Goal: Task Accomplishment & Management: Manage account settings

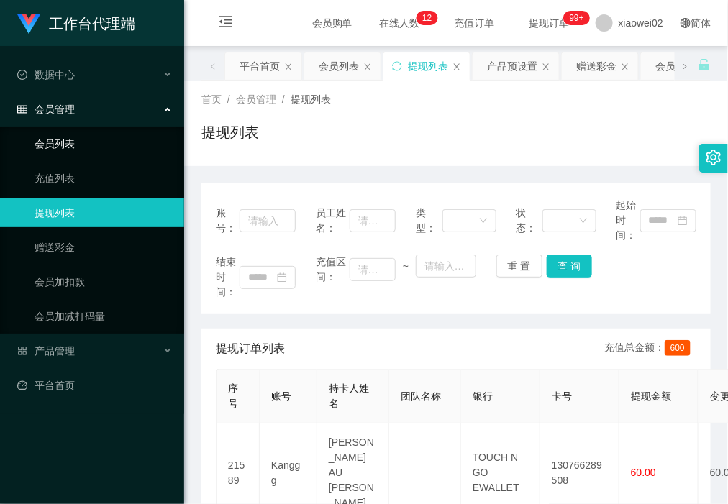
click at [78, 138] on link "会员列表" at bounding box center [104, 143] width 138 height 29
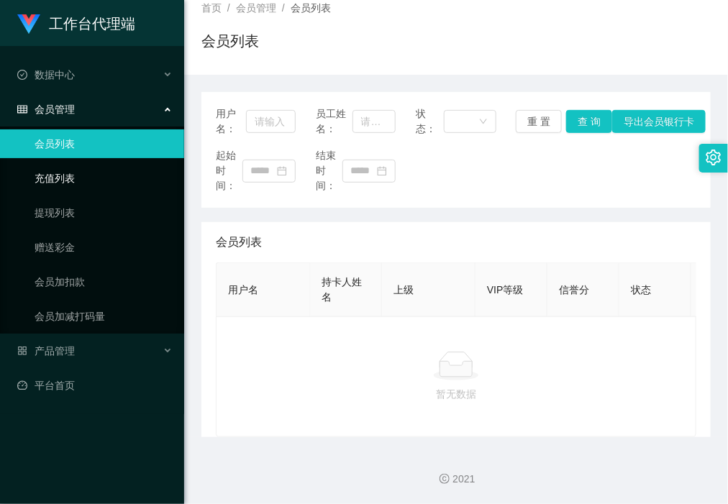
scroll to position [105, 0]
click at [127, 192] on link "充值列表" at bounding box center [104, 178] width 138 height 29
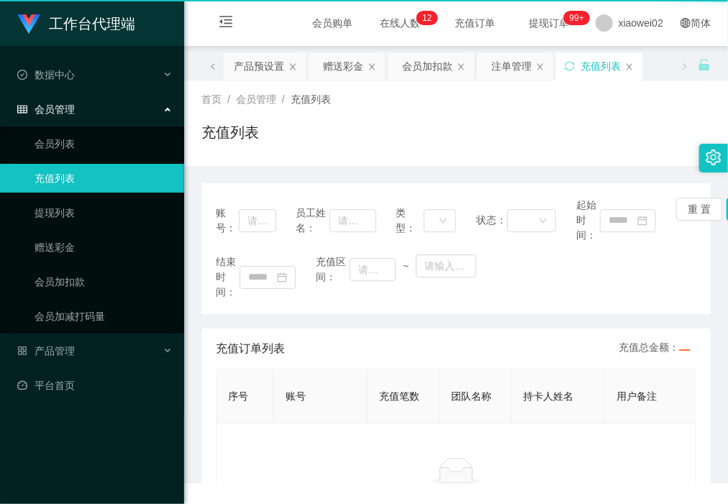
click at [127, 192] on link "充值列表" at bounding box center [104, 178] width 138 height 29
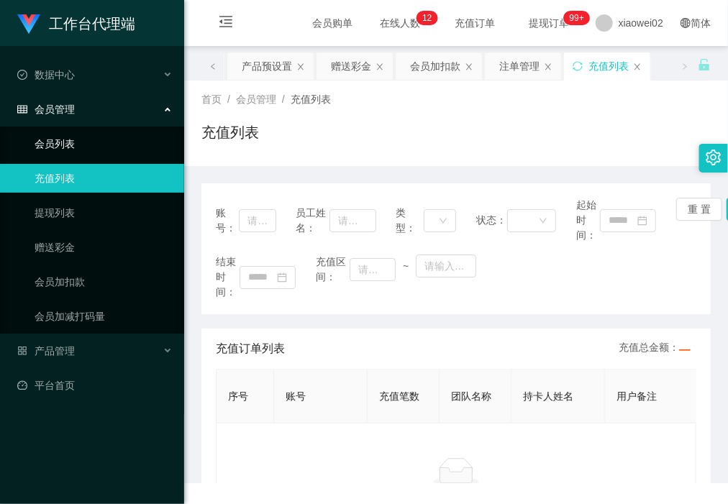
click at [129, 142] on link "会员列表" at bounding box center [104, 143] width 138 height 29
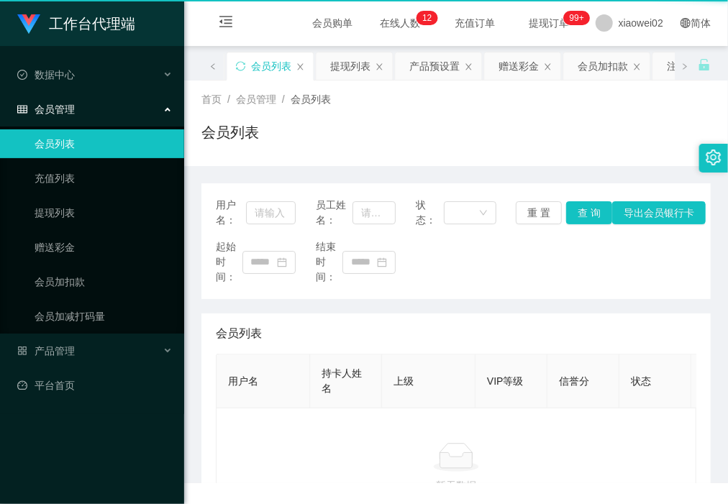
click at [129, 142] on link "会员列表" at bounding box center [104, 143] width 138 height 29
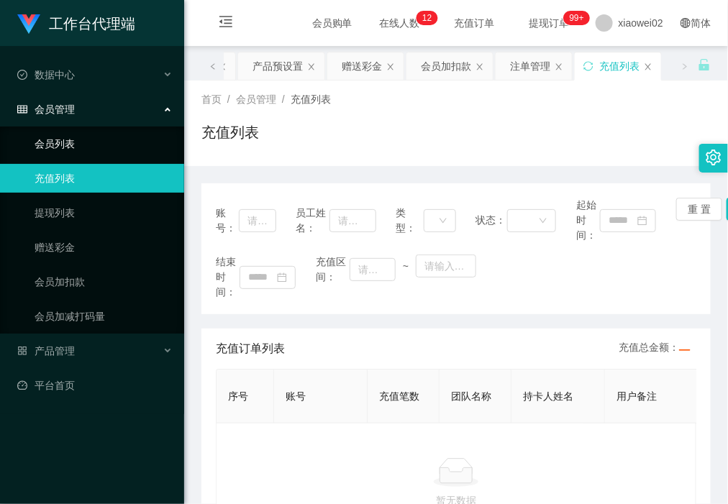
click at [144, 139] on link "会员列表" at bounding box center [104, 143] width 138 height 29
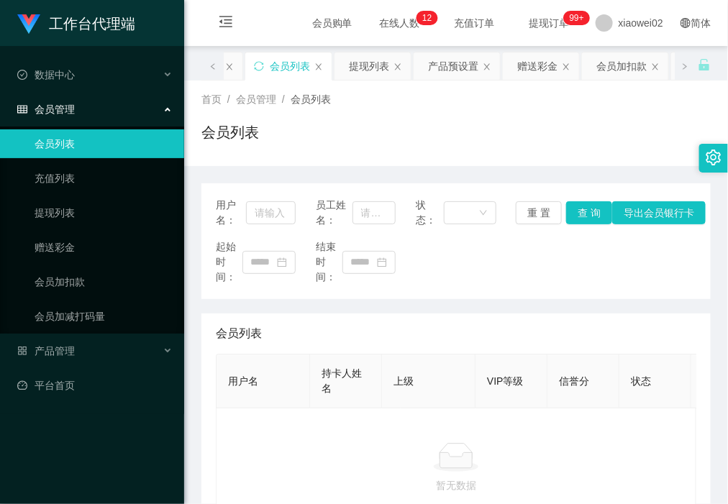
click at [88, 147] on link "会员列表" at bounding box center [104, 143] width 138 height 29
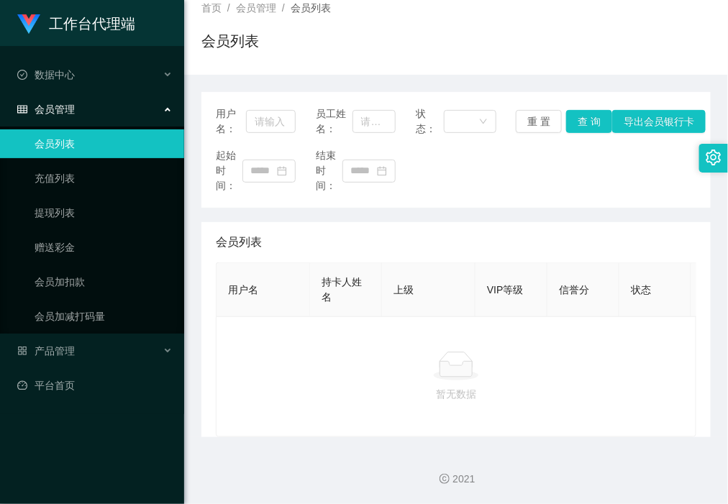
scroll to position [105, 0]
click at [94, 167] on link "充值列表" at bounding box center [104, 178] width 138 height 29
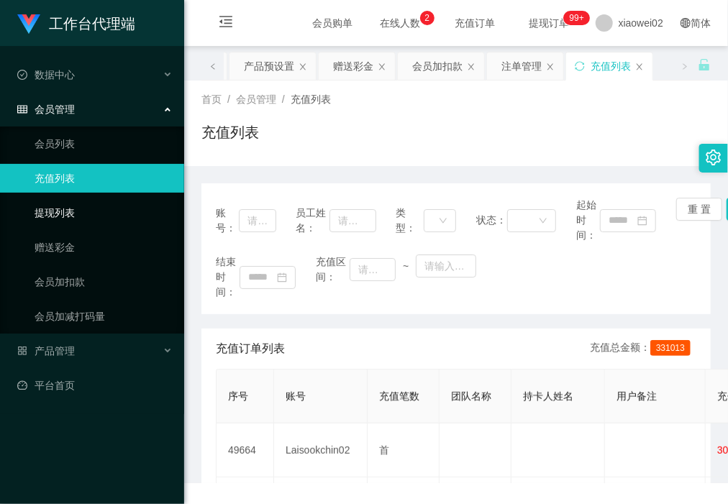
click at [103, 222] on link "提现列表" at bounding box center [104, 213] width 138 height 29
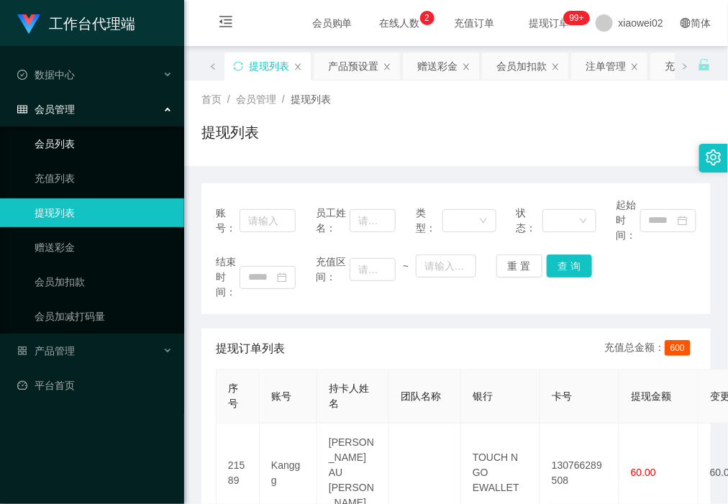
click at [140, 138] on link "会员列表" at bounding box center [104, 143] width 138 height 29
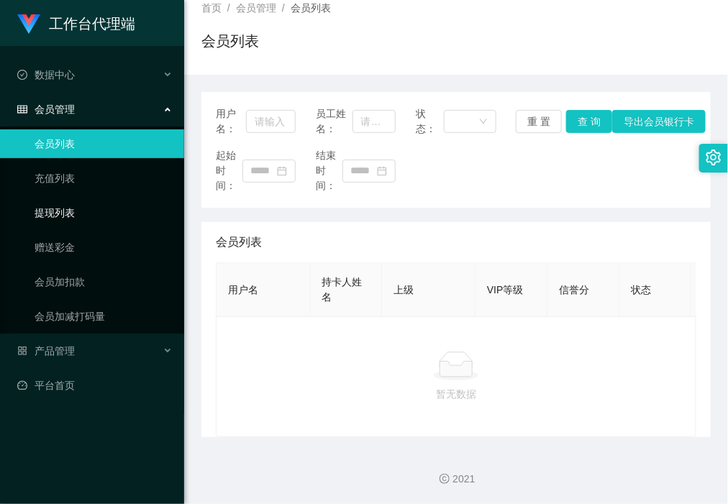
click at [117, 227] on link "提现列表" at bounding box center [104, 213] width 138 height 29
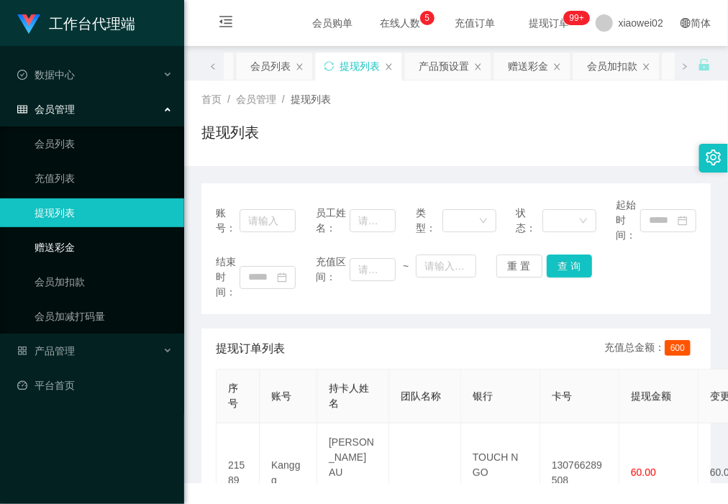
click at [112, 239] on link "赠送彩金" at bounding box center [104, 247] width 138 height 29
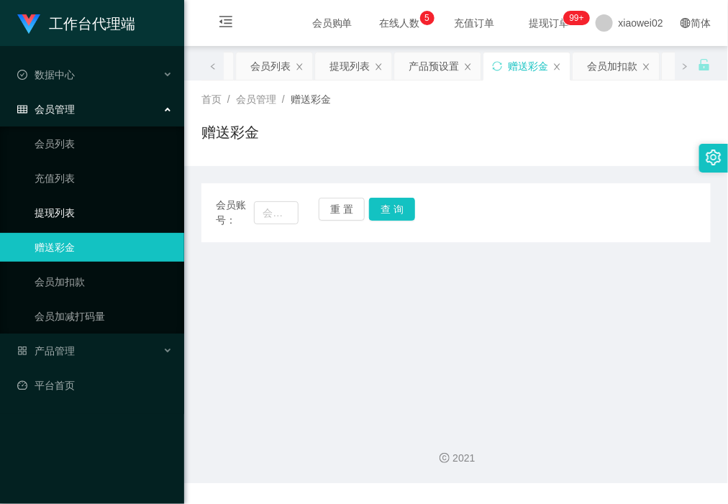
click at [131, 207] on link "提现列表" at bounding box center [104, 213] width 138 height 29
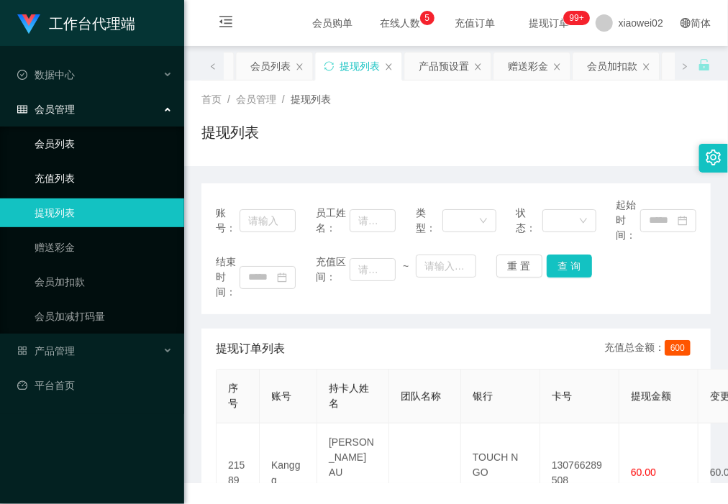
drag, startPoint x: 122, startPoint y: 164, endPoint x: 120, endPoint y: 153, distance: 11.0
click at [122, 164] on link "充值列表" at bounding box center [104, 178] width 138 height 29
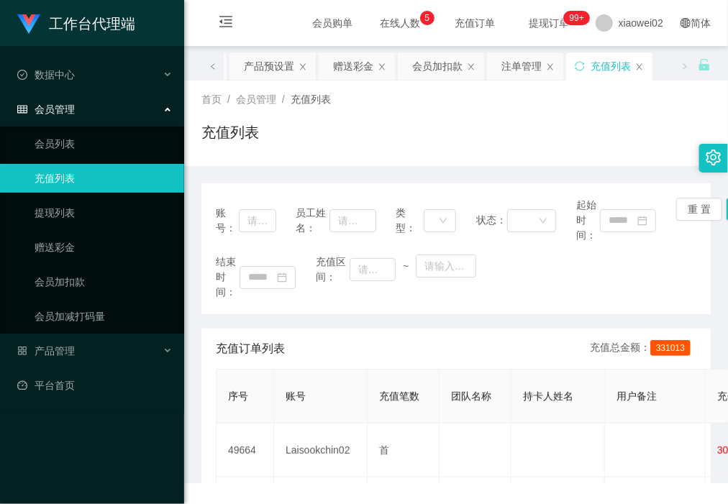
click at [109, 121] on div "会员管理" at bounding box center [92, 109] width 184 height 29
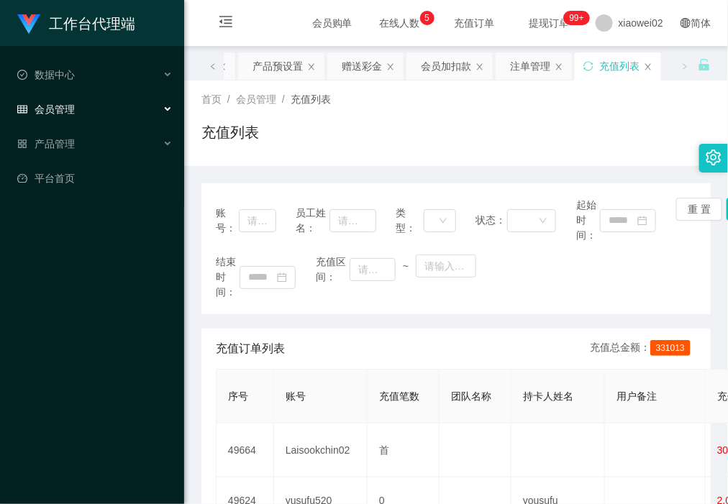
click at [96, 113] on div "会员管理" at bounding box center [92, 109] width 184 height 29
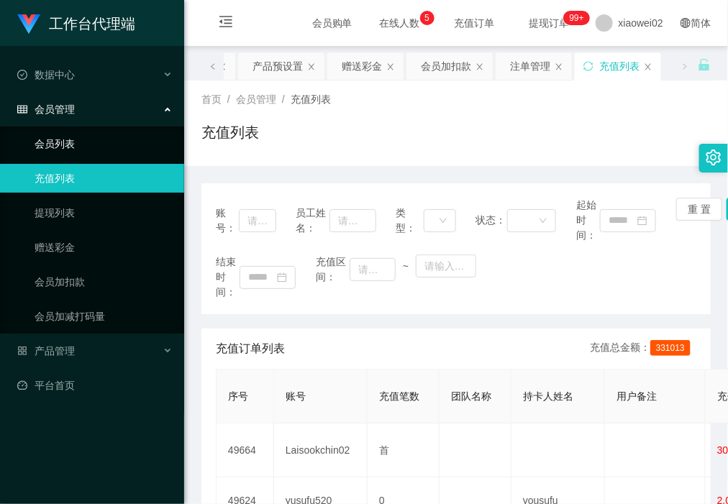
click at [90, 146] on link "会员列表" at bounding box center [104, 143] width 138 height 29
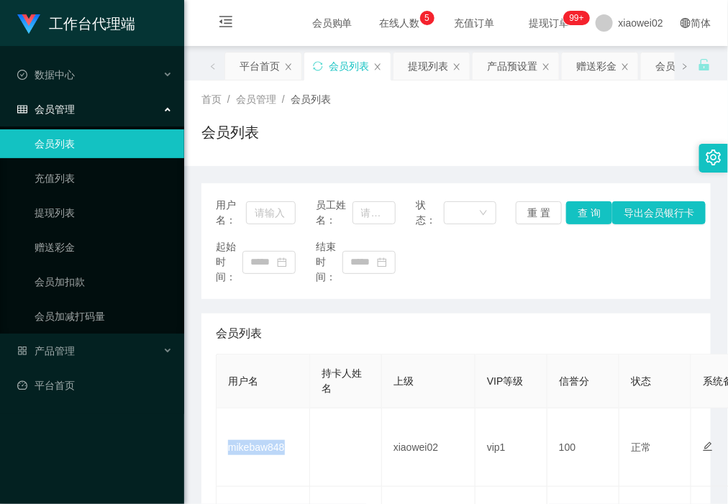
scroll to position [180, 0]
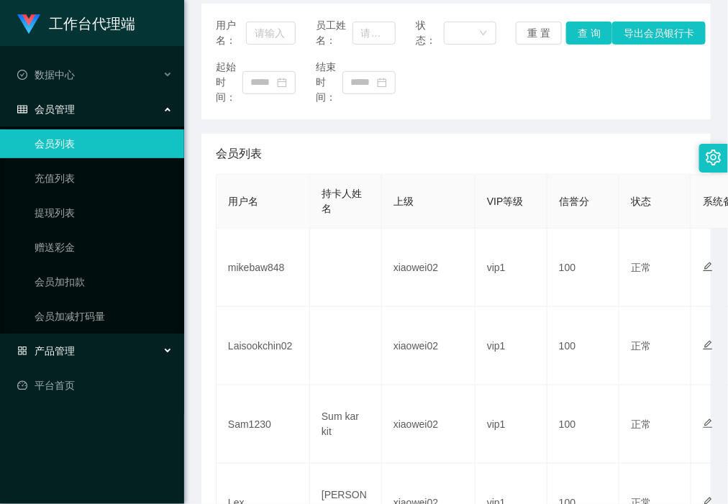
click at [117, 351] on div "产品管理" at bounding box center [92, 351] width 184 height 29
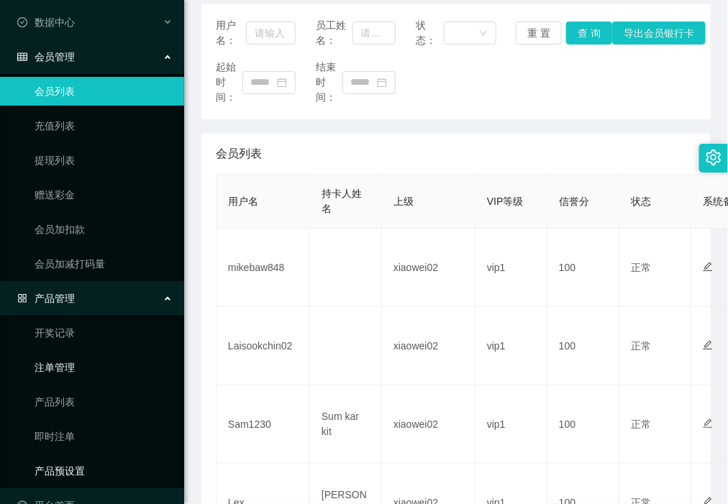
scroll to position [83, 0]
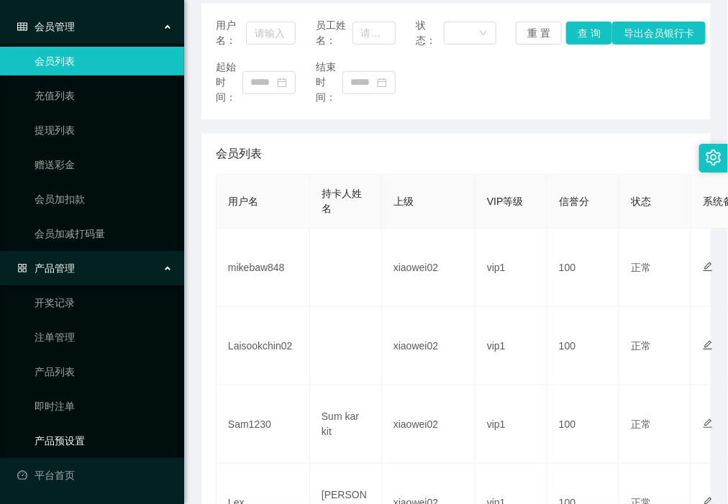
click at [109, 437] on link "产品预设置" at bounding box center [104, 441] width 138 height 29
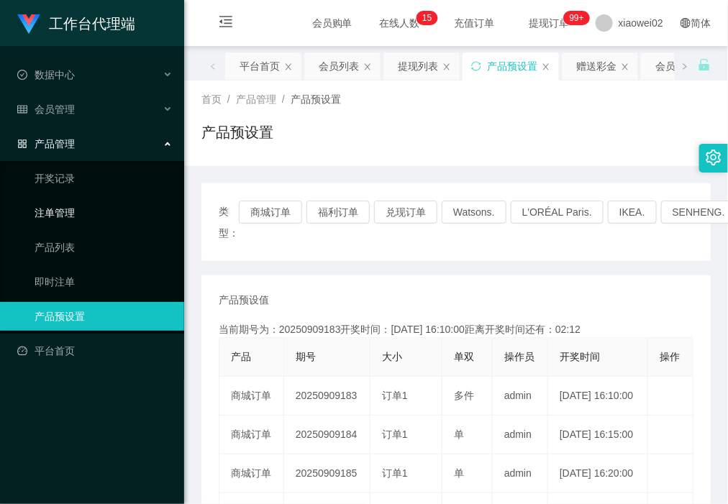
click at [76, 212] on link "注单管理" at bounding box center [104, 213] width 138 height 29
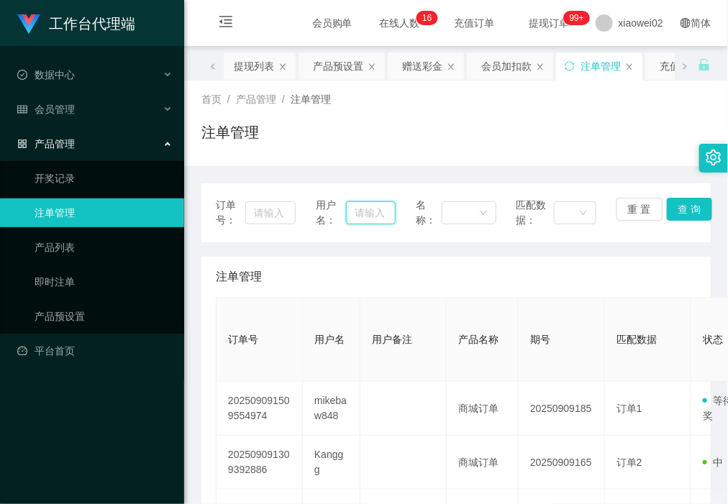
drag, startPoint x: 368, startPoint y: 212, endPoint x: 396, endPoint y: 210, distance: 28.1
click at [368, 212] on input "text" at bounding box center [371, 212] width 50 height 23
paste input "mikebaw848"
type input "mikebaw848"
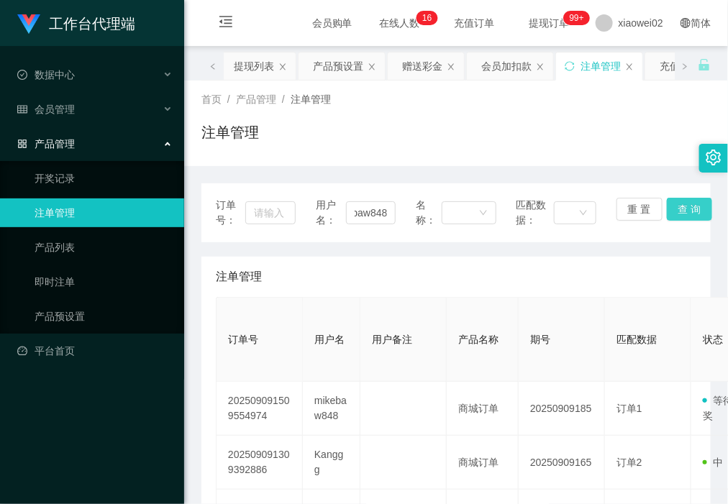
click at [680, 207] on button "查 询" at bounding box center [690, 209] width 46 height 23
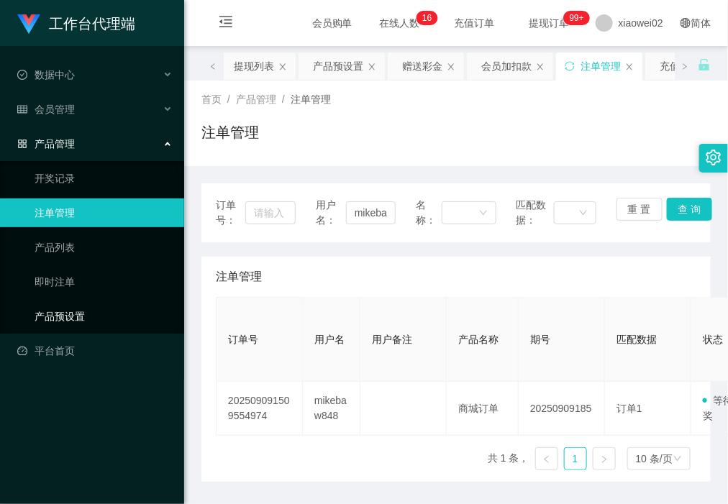
click at [103, 324] on link "产品预设置" at bounding box center [104, 316] width 138 height 29
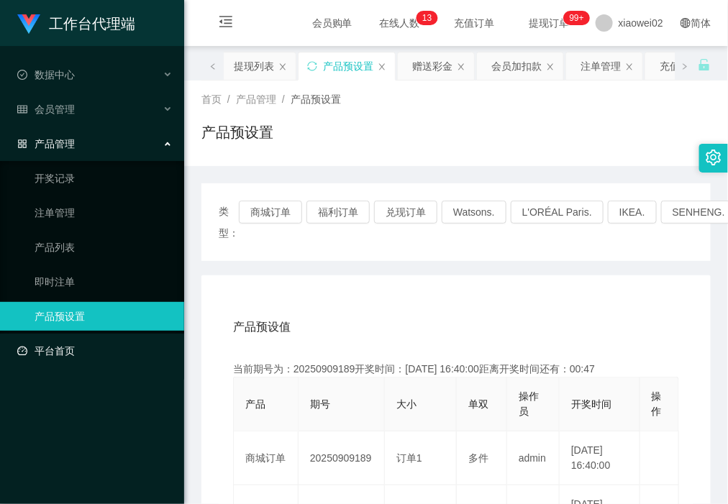
click at [124, 342] on link "平台首页" at bounding box center [94, 351] width 155 height 29
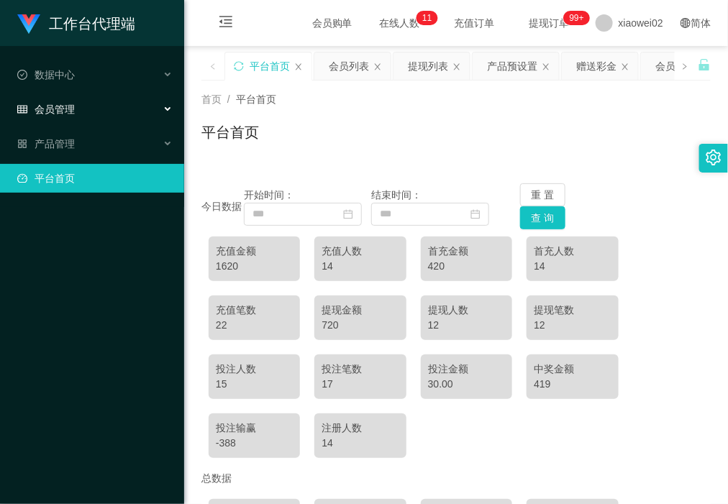
click at [119, 121] on div "会员管理" at bounding box center [92, 109] width 184 height 29
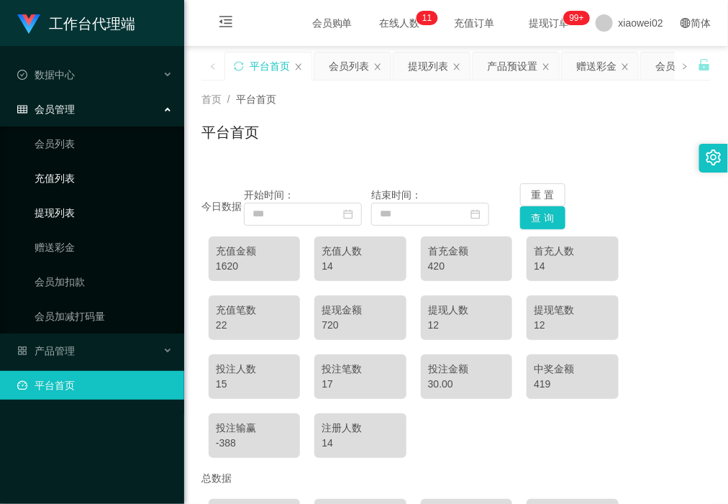
click at [96, 201] on link "提现列表" at bounding box center [104, 213] width 138 height 29
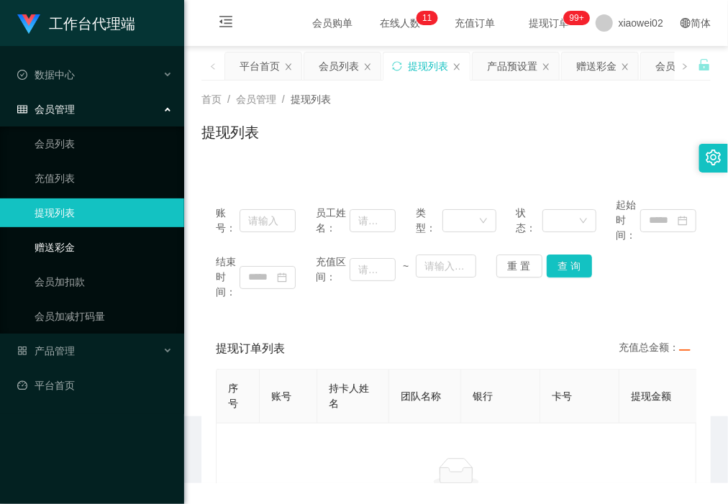
click at [81, 241] on link "赠送彩金" at bounding box center [104, 247] width 138 height 29
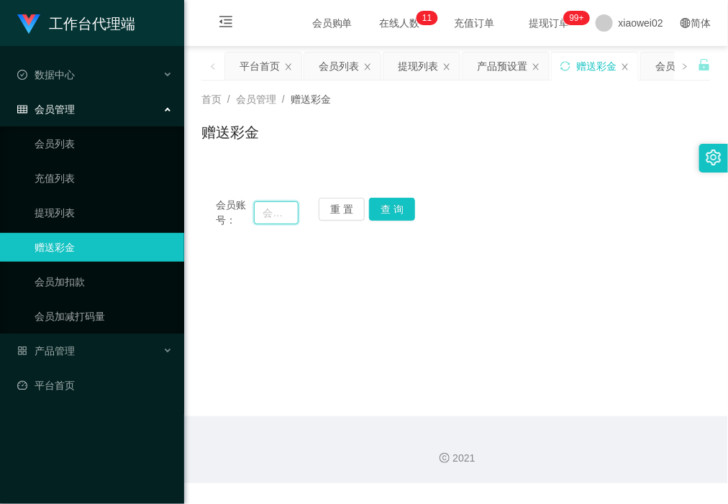
click at [277, 209] on input "text" at bounding box center [276, 212] width 44 height 23
paste input "mikebaw848"
type input "mikebaw848"
click at [383, 216] on button "查 询" at bounding box center [392, 209] width 46 height 23
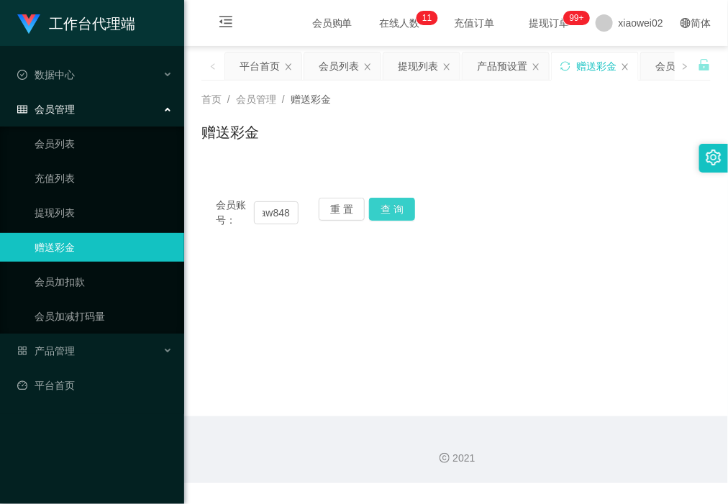
scroll to position [0, 0]
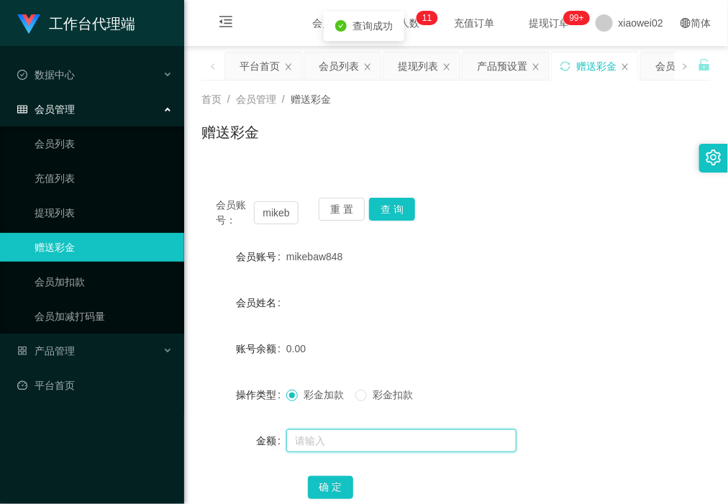
click at [342, 439] on input "text" at bounding box center [401, 440] width 230 height 23
type input "60"
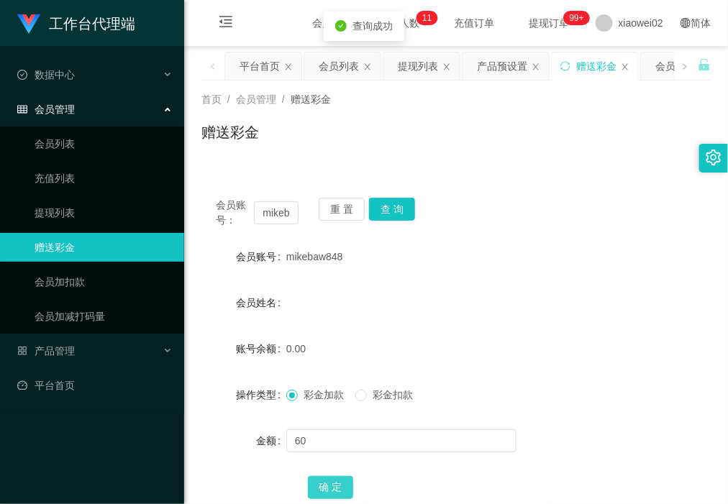
click at [339, 477] on button "确 定" at bounding box center [331, 487] width 46 height 23
drag, startPoint x: 71, startPoint y: 356, endPoint x: 117, endPoint y: 349, distance: 47.3
click at [72, 356] on span "产品管理" at bounding box center [46, 351] width 58 height 12
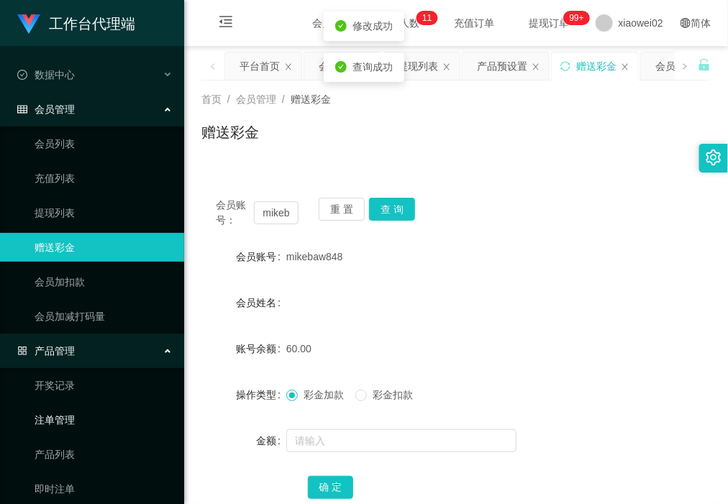
scroll to position [83, 0]
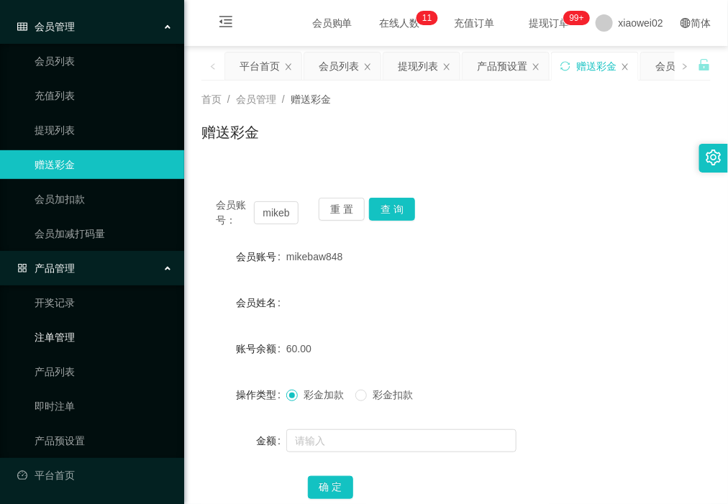
click at [99, 345] on link "注单管理" at bounding box center [104, 337] width 138 height 29
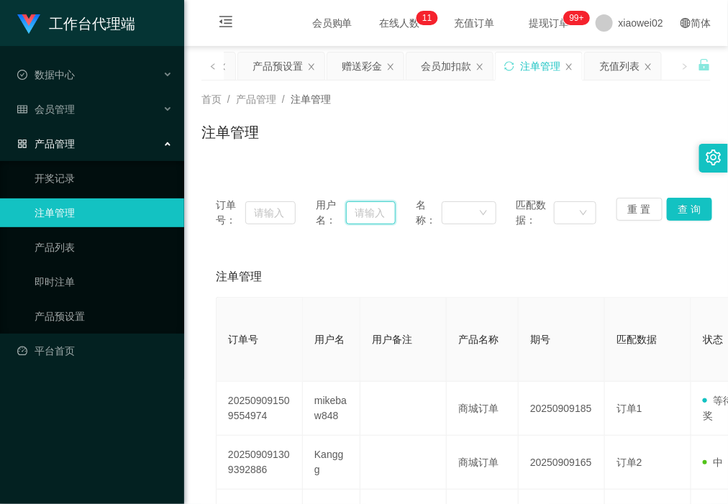
click at [362, 212] on input "text" at bounding box center [371, 212] width 50 height 23
paste input "mikebaw848"
type input "mikebaw848"
click at [678, 203] on button "查 询" at bounding box center [690, 209] width 46 height 23
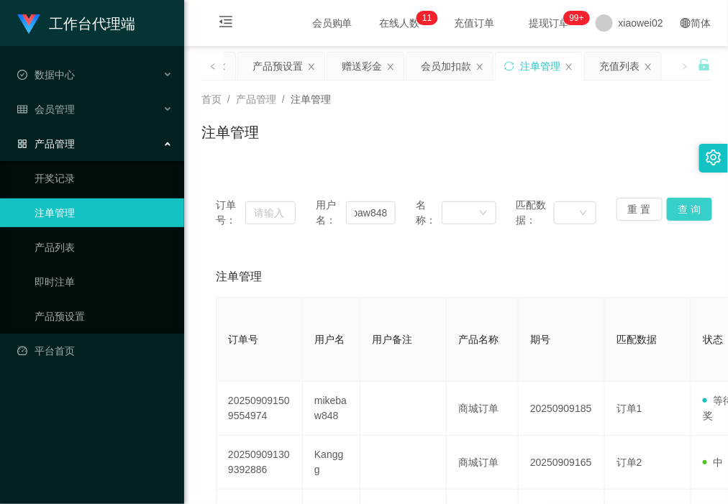
scroll to position [0, 0]
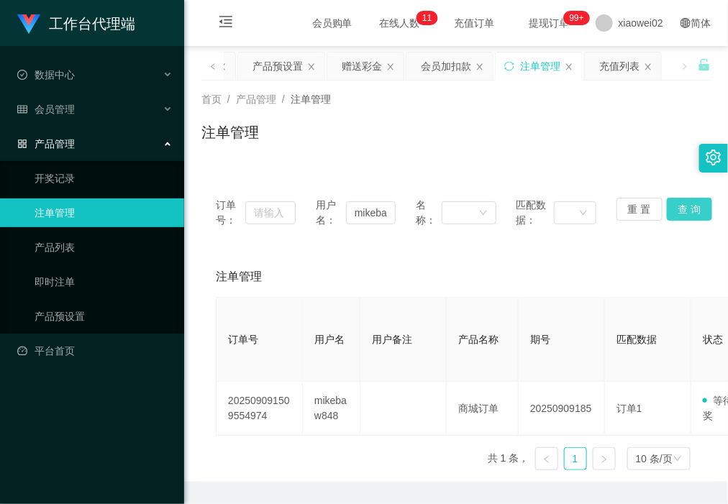
click at [667, 207] on button "查 询" at bounding box center [690, 209] width 46 height 23
click at [632, 209] on button "重 置" at bounding box center [640, 209] width 46 height 23
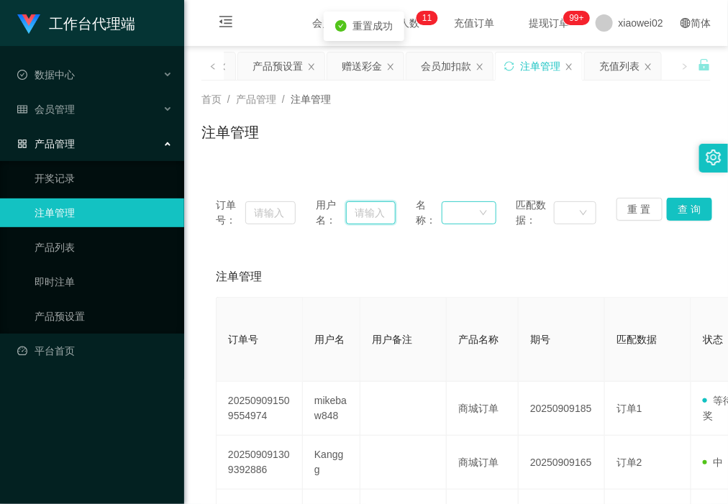
drag, startPoint x: 389, startPoint y: 214, endPoint x: 446, endPoint y: 209, distance: 57.0
click at [389, 214] on input "text" at bounding box center [371, 212] width 50 height 23
paste input "mikebaw848"
type input "mikebaw848"
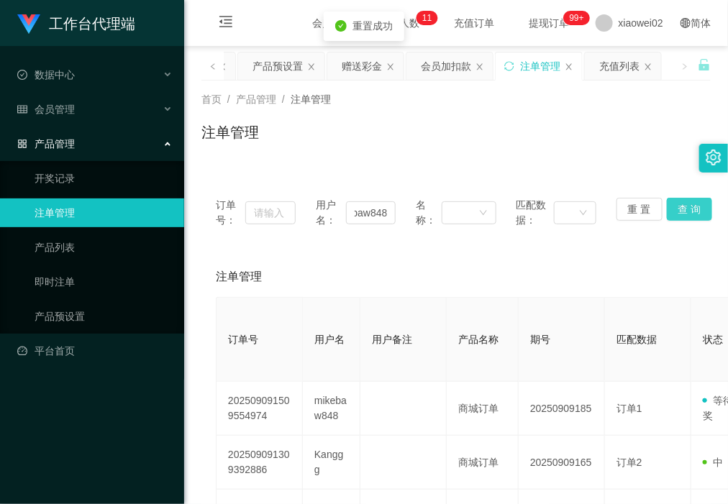
click at [687, 205] on button "查 询" at bounding box center [690, 209] width 46 height 23
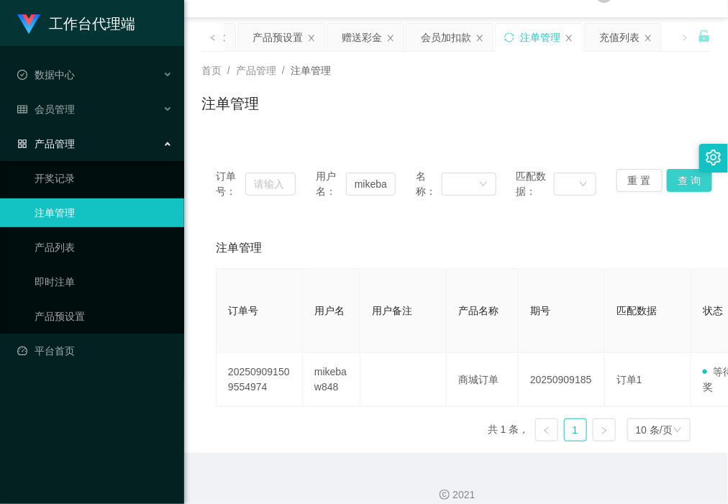
scroll to position [45, 0]
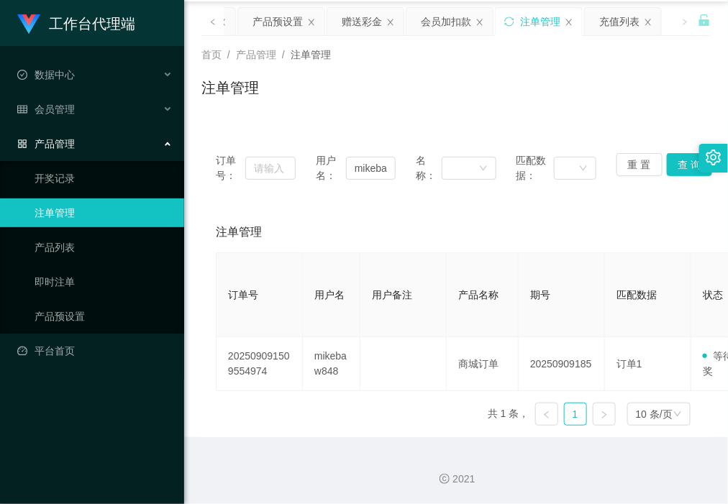
click at [103, 131] on div "产品管理" at bounding box center [92, 143] width 184 height 29
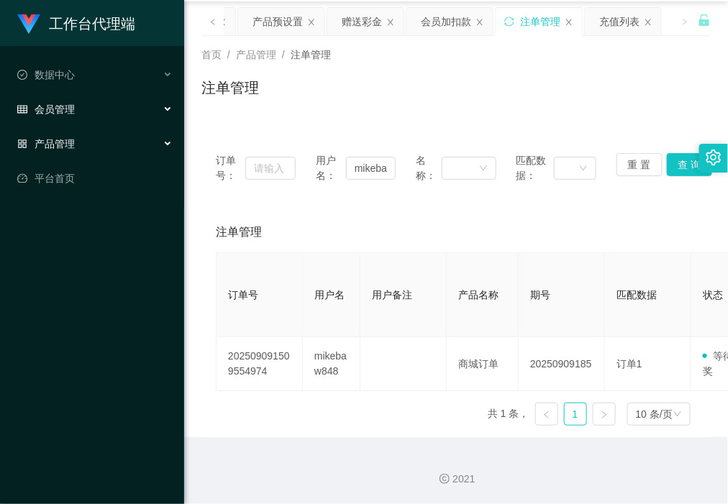
click at [115, 117] on div "会员管理" at bounding box center [92, 109] width 184 height 29
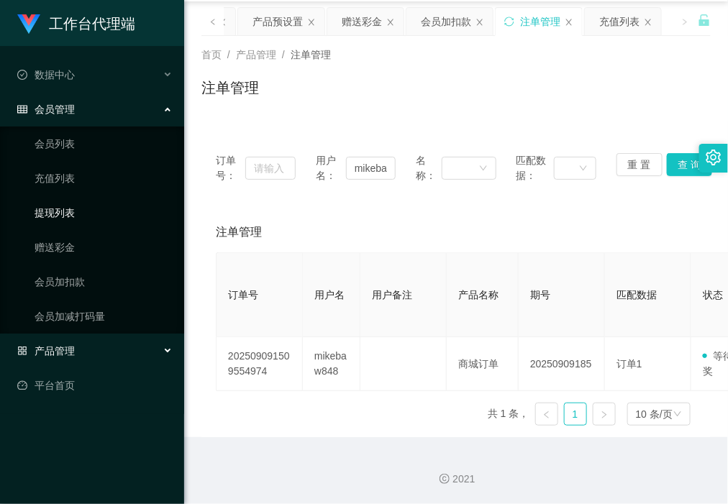
click at [73, 200] on link "提现列表" at bounding box center [104, 213] width 138 height 29
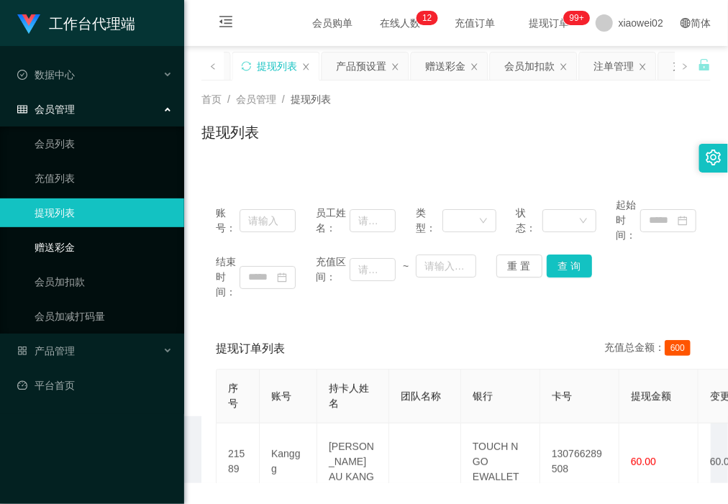
click at [81, 240] on link "赠送彩金" at bounding box center [104, 247] width 138 height 29
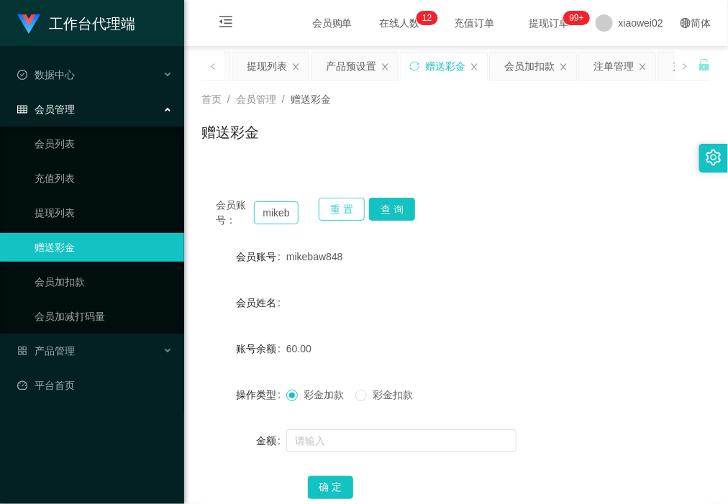
drag, startPoint x: 340, startPoint y: 207, endPoint x: 256, endPoint y: 203, distance: 84.3
click at [333, 207] on button "重 置" at bounding box center [342, 209] width 46 height 23
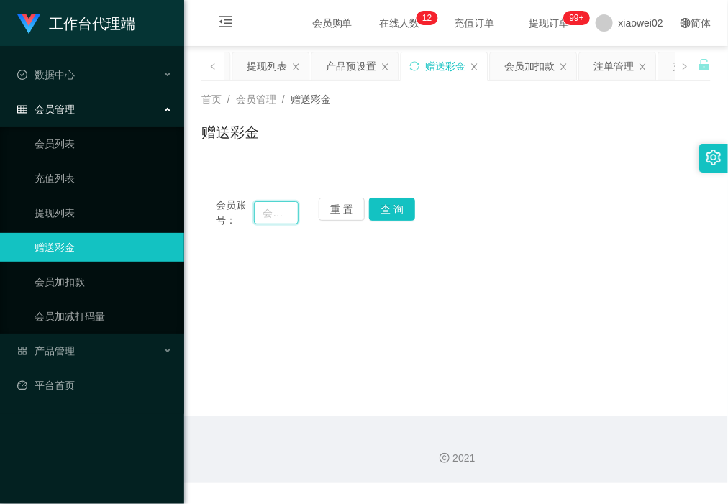
drag, startPoint x: 254, startPoint y: 203, endPoint x: 278, endPoint y: 201, distance: 24.5
click at [254, 203] on input "text" at bounding box center [276, 212] width 44 height 23
paste input "Lex"
type input "Lex"
click at [416, 210] on div "会员账号： Lex 重 置 查 询" at bounding box center [455, 213] width 509 height 30
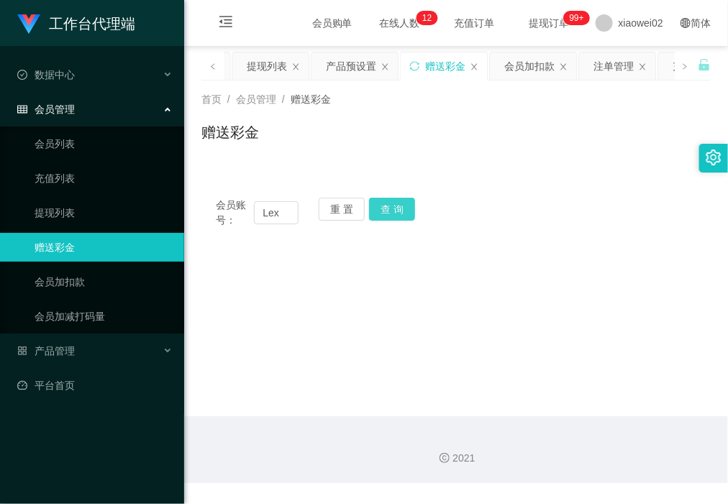
drag, startPoint x: 394, startPoint y: 214, endPoint x: 371, endPoint y: 283, distance: 71.9
click at [394, 217] on button "查 询" at bounding box center [392, 209] width 46 height 23
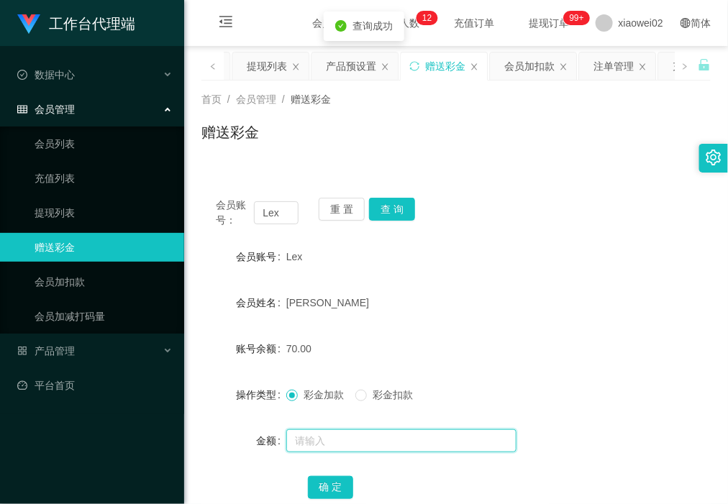
click at [329, 435] on input "text" at bounding box center [401, 440] width 230 height 23
type input "60"
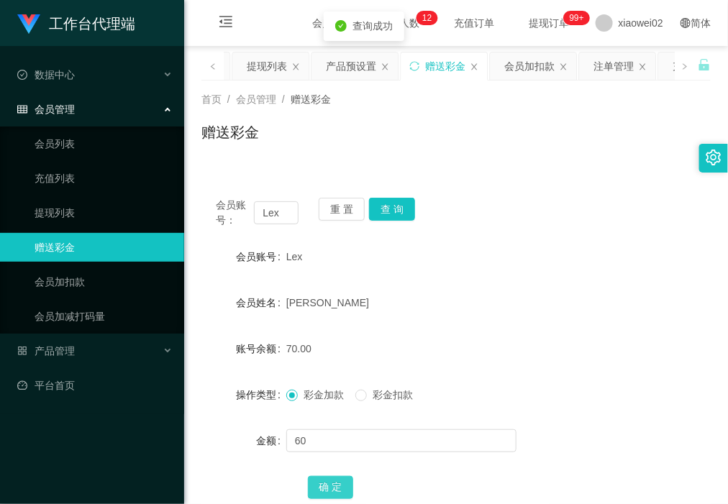
click at [332, 483] on button "确 定" at bounding box center [331, 487] width 46 height 23
drag, startPoint x: 335, startPoint y: 218, endPoint x: 324, endPoint y: 217, distance: 10.9
click at [335, 218] on button "重 置" at bounding box center [342, 209] width 46 height 23
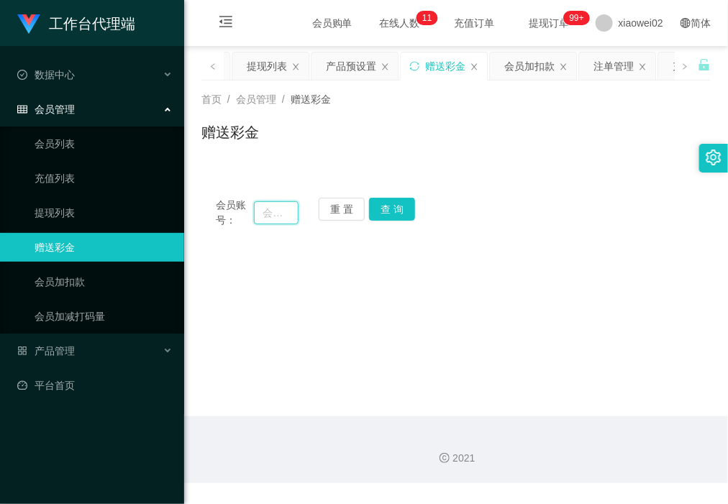
click at [291, 217] on input "text" at bounding box center [276, 212] width 44 height 23
paste input "Wingsing9900"
type input "Wingsing9900"
click at [391, 194] on div "会员账号： Wingsing9900 重 置 查 询 会员账号 Lex 会员姓名 WONG CHUN HAO 账号余额 130.00 操作类型 彩金加款 彩金…" at bounding box center [455, 212] width 509 height 59
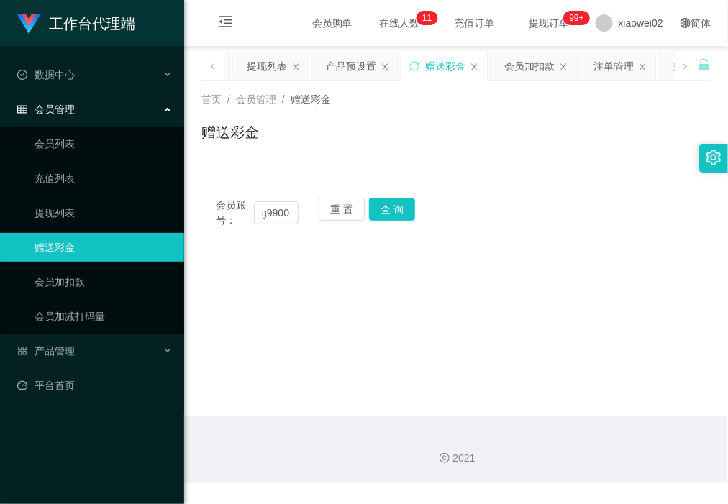
scroll to position [0, 0]
click at [391, 201] on button "查 询" at bounding box center [392, 209] width 46 height 23
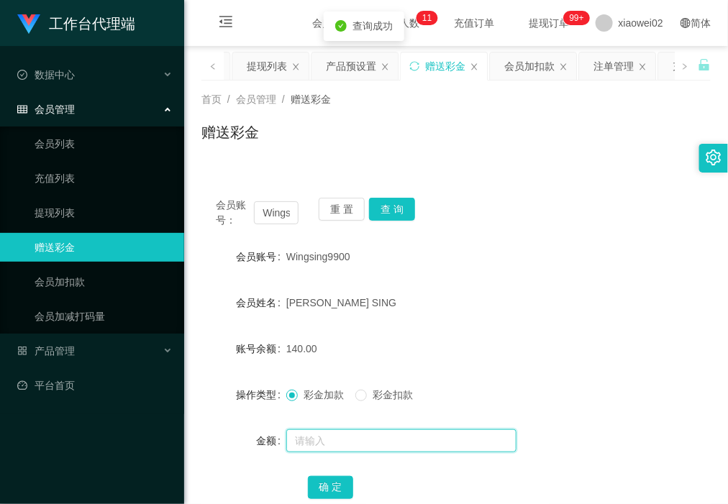
drag, startPoint x: 347, startPoint y: 432, endPoint x: 354, endPoint y: 433, distance: 7.2
click at [350, 433] on input "text" at bounding box center [401, 440] width 230 height 23
type input "120"
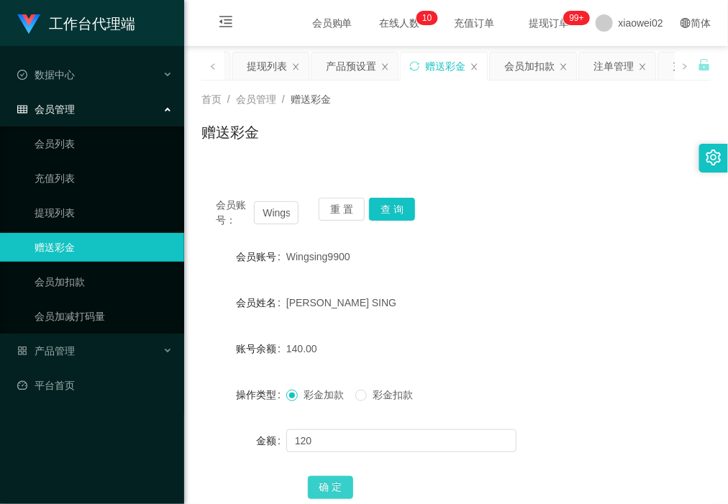
drag, startPoint x: 329, startPoint y: 483, endPoint x: 399, endPoint y: 482, distance: 69.8
click at [332, 483] on button "确 定" at bounding box center [331, 487] width 46 height 23
drag, startPoint x: 353, startPoint y: 214, endPoint x: 308, endPoint y: 222, distance: 45.3
click at [351, 214] on button "重 置" at bounding box center [342, 209] width 46 height 23
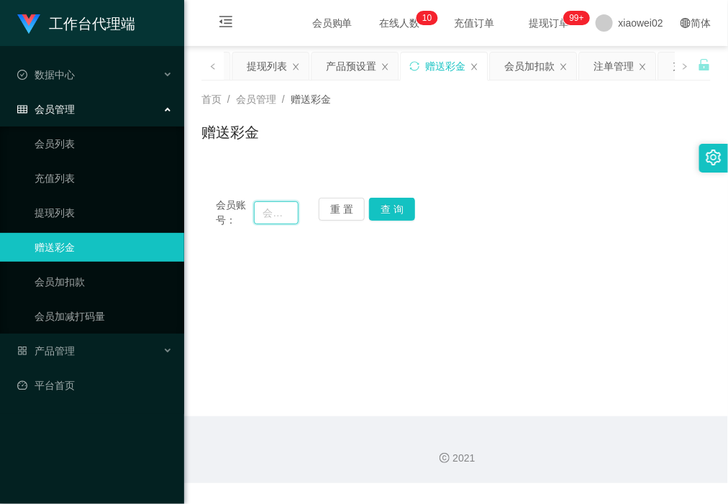
drag, startPoint x: 290, startPoint y: 222, endPoint x: 304, endPoint y: 222, distance: 13.7
click at [289, 222] on input "text" at bounding box center [276, 212] width 44 height 23
paste input "EddySim1"
type input "EddySim1"
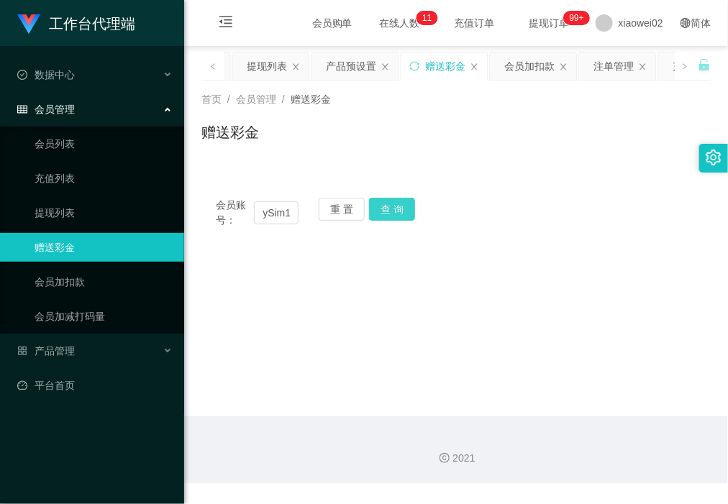
drag, startPoint x: 400, startPoint y: 211, endPoint x: 403, endPoint y: 232, distance: 21.8
click at [400, 211] on button "查 询" at bounding box center [392, 209] width 46 height 23
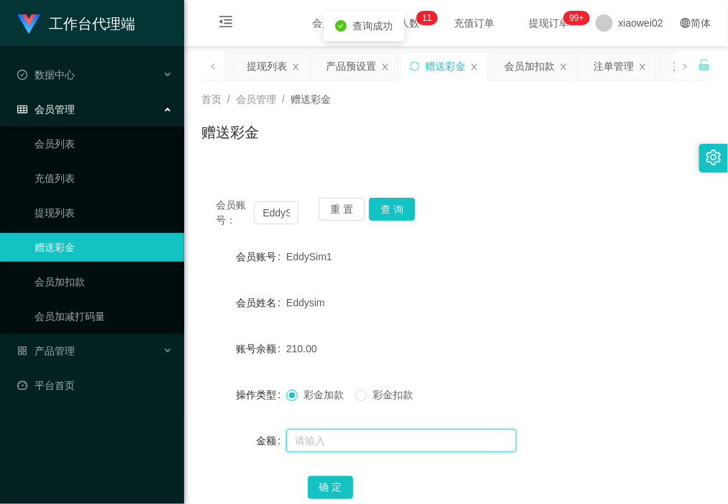
click at [339, 446] on input "text" at bounding box center [401, 440] width 230 height 23
type input "180"
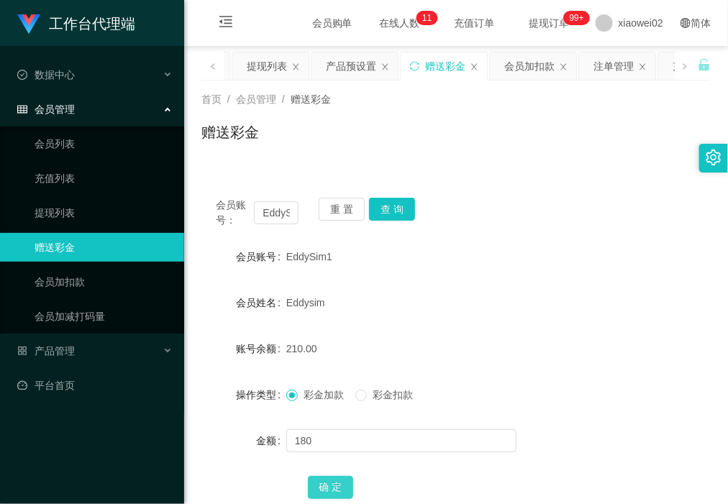
click at [340, 483] on button "确 定" at bounding box center [331, 487] width 46 height 23
click at [339, 217] on button "重 置" at bounding box center [342, 209] width 46 height 23
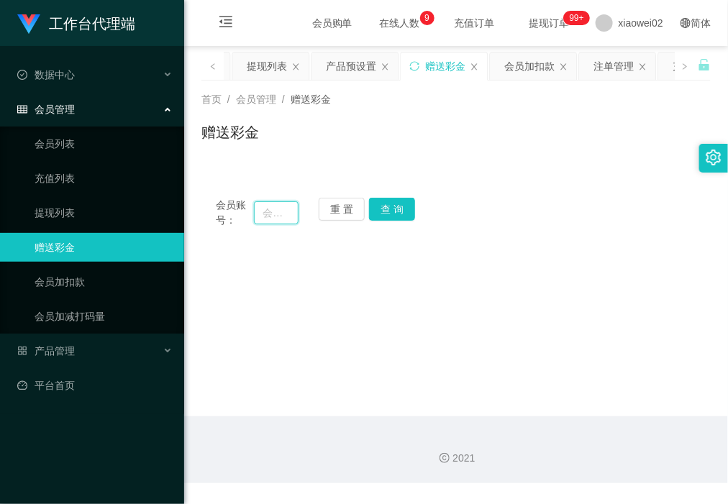
click at [270, 212] on input "text" at bounding box center [276, 212] width 44 height 23
paste input "Leong6749"
type input "Leong6749"
click at [386, 207] on button "查 询" at bounding box center [392, 209] width 46 height 23
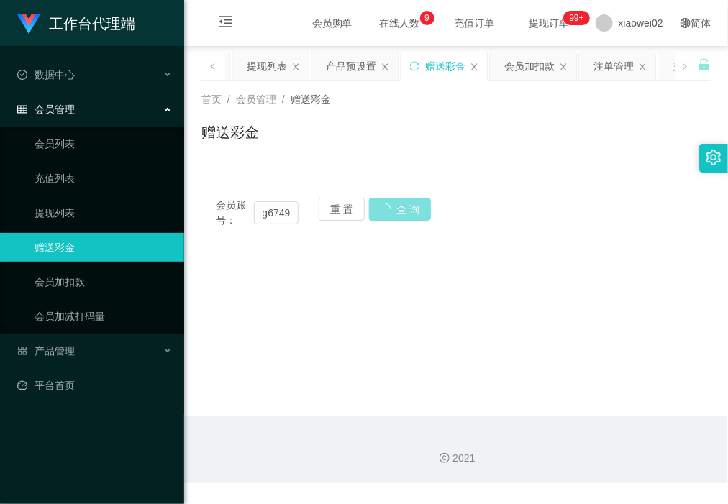
scroll to position [0, 0]
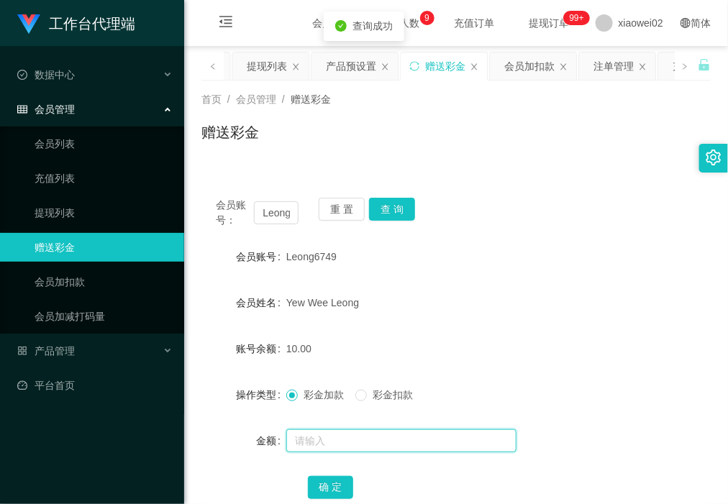
click at [342, 437] on input "text" at bounding box center [401, 440] width 230 height 23
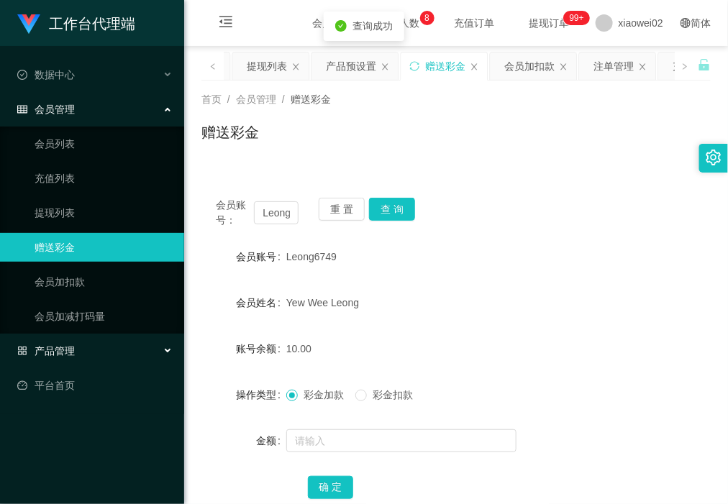
click at [94, 354] on div "产品管理" at bounding box center [92, 351] width 184 height 29
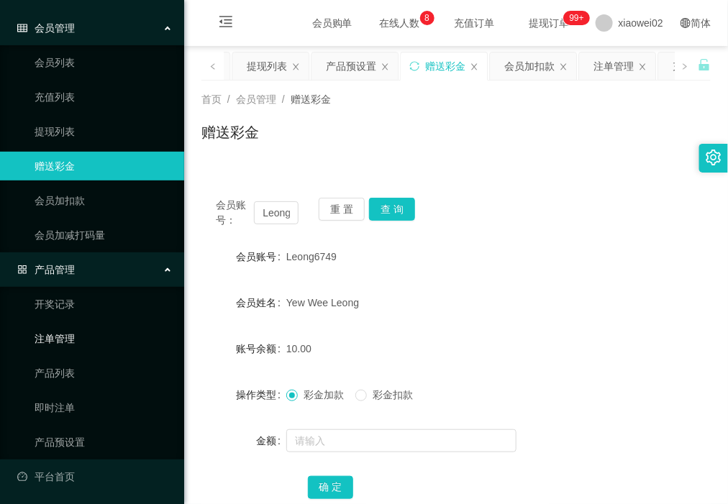
scroll to position [83, 0]
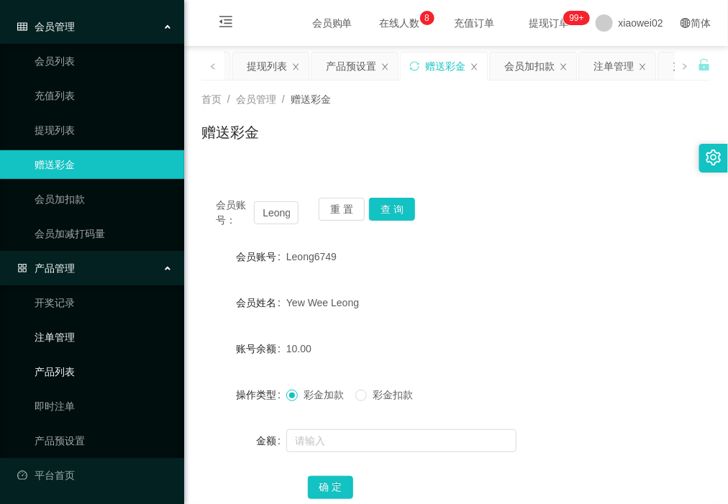
click at [102, 346] on link "注单管理" at bounding box center [104, 337] width 138 height 29
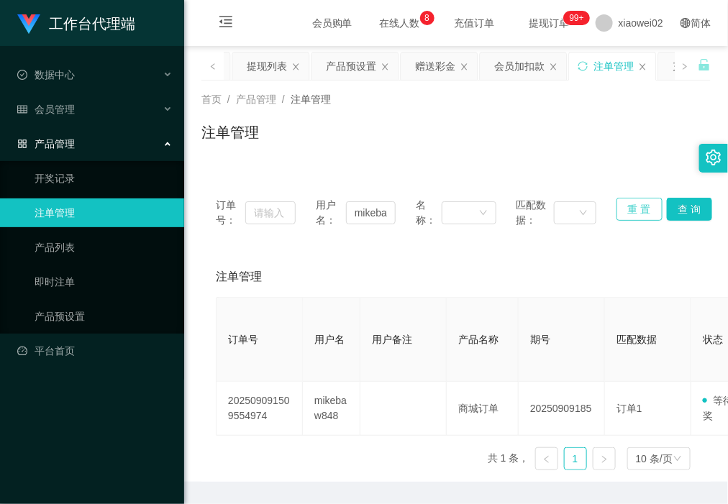
drag, startPoint x: 638, startPoint y: 207, endPoint x: 630, endPoint y: 207, distance: 7.9
click at [635, 207] on button "重 置" at bounding box center [640, 209] width 46 height 23
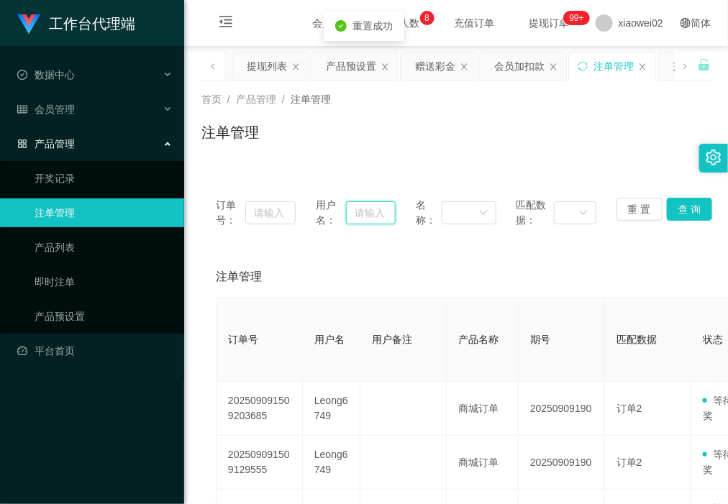
click at [355, 212] on input "text" at bounding box center [371, 212] width 50 height 23
paste input "Leong6749"
type input "Leong6749"
click at [678, 201] on button "查 询" at bounding box center [690, 209] width 46 height 23
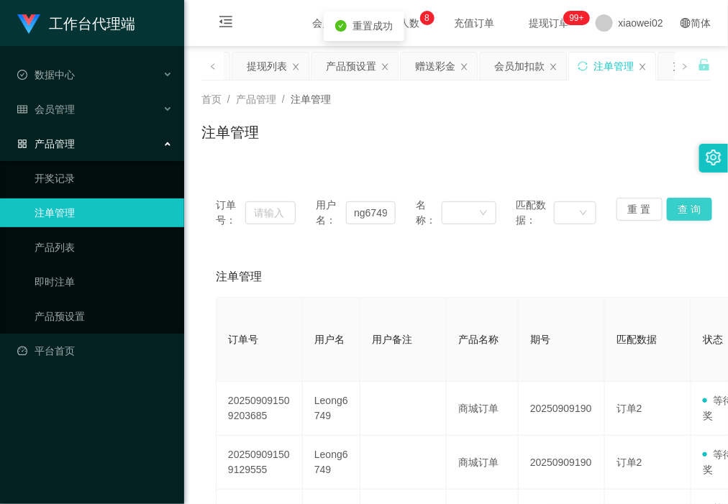
scroll to position [0, 0]
click at [675, 206] on button "查 询" at bounding box center [690, 209] width 46 height 23
click at [678, 206] on div "重 置 查 询" at bounding box center [657, 213] width 80 height 30
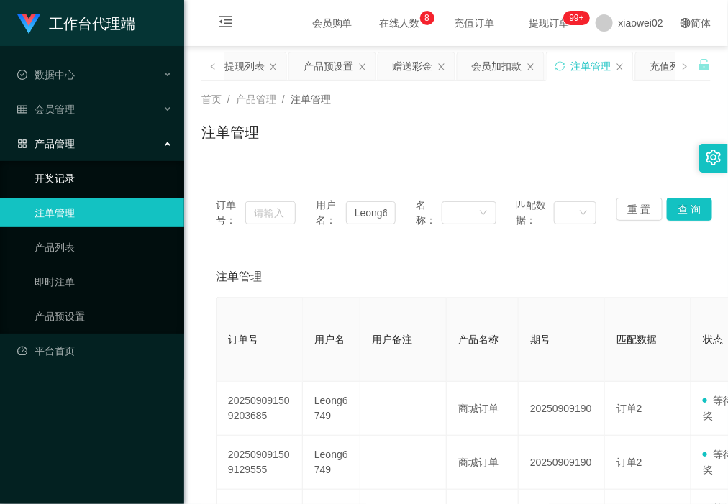
click at [101, 176] on link "开奖记录" at bounding box center [104, 178] width 138 height 29
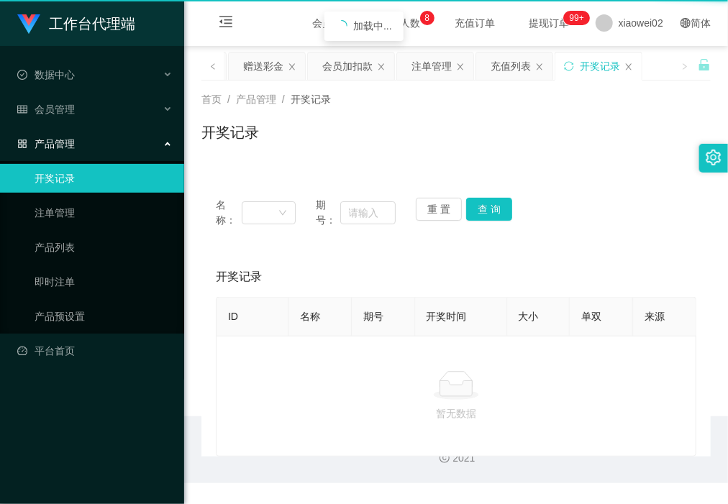
click at [101, 176] on link "开奖记录" at bounding box center [104, 178] width 138 height 29
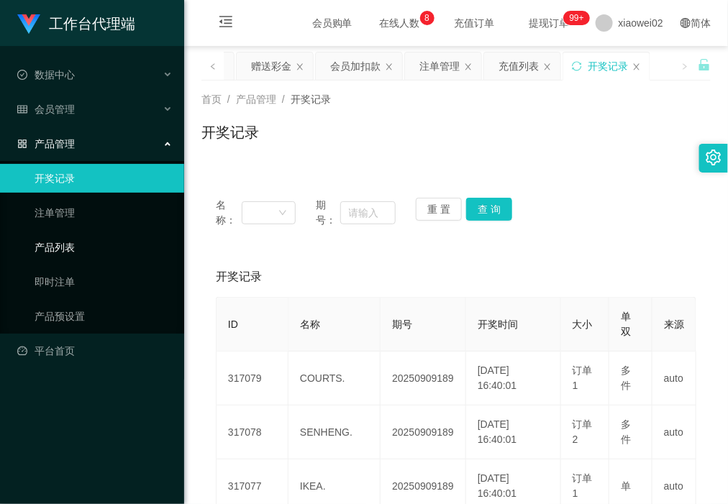
click at [101, 254] on link "产品列表" at bounding box center [104, 247] width 138 height 29
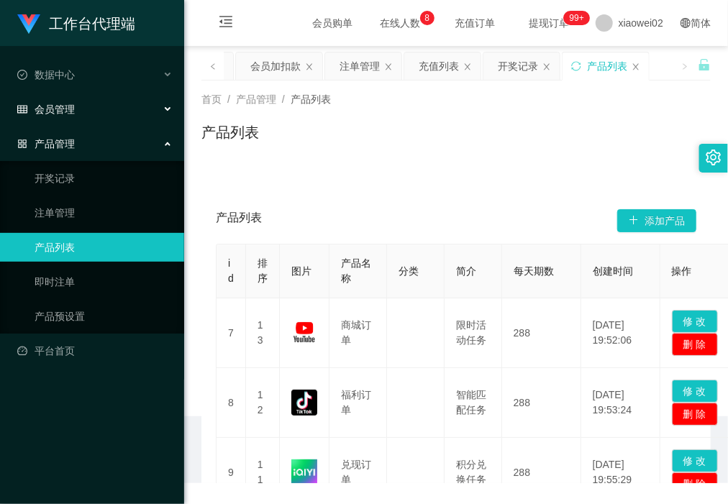
click at [105, 112] on div "会员管理" at bounding box center [92, 109] width 184 height 29
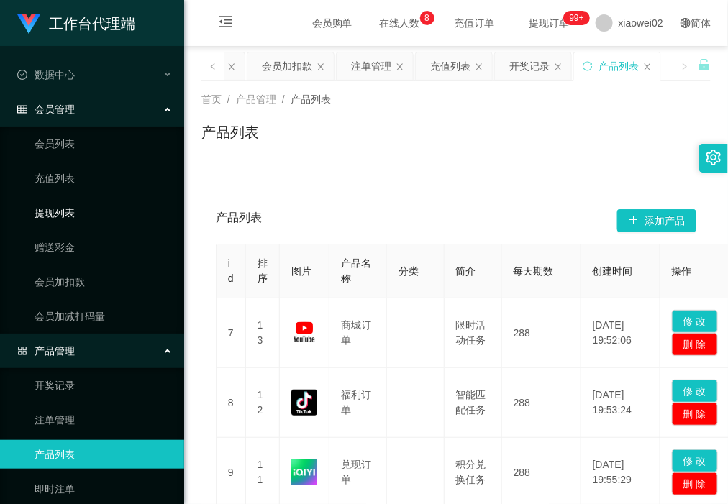
drag, startPoint x: 92, startPoint y: 203, endPoint x: 132, endPoint y: 211, distance: 40.4
click at [92, 203] on link "提现列表" at bounding box center [104, 213] width 138 height 29
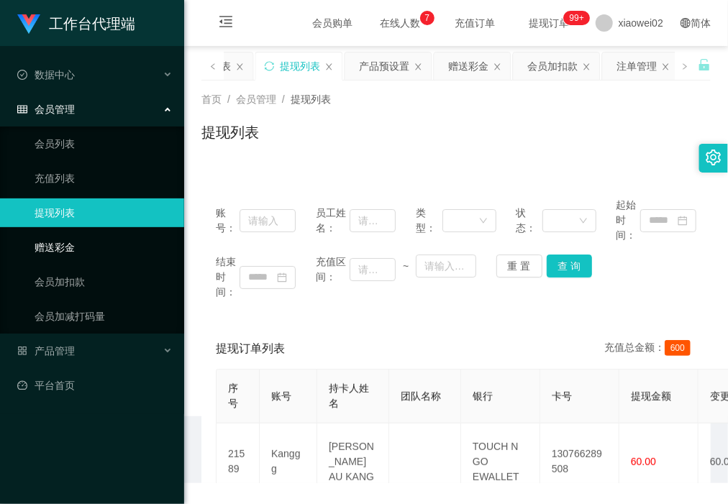
click at [42, 252] on link "赠送彩金" at bounding box center [104, 247] width 138 height 29
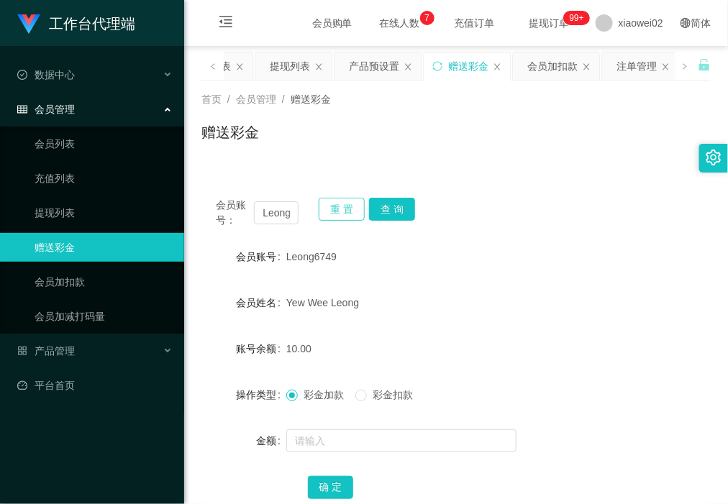
click at [337, 207] on button "重 置" at bounding box center [342, 209] width 46 height 23
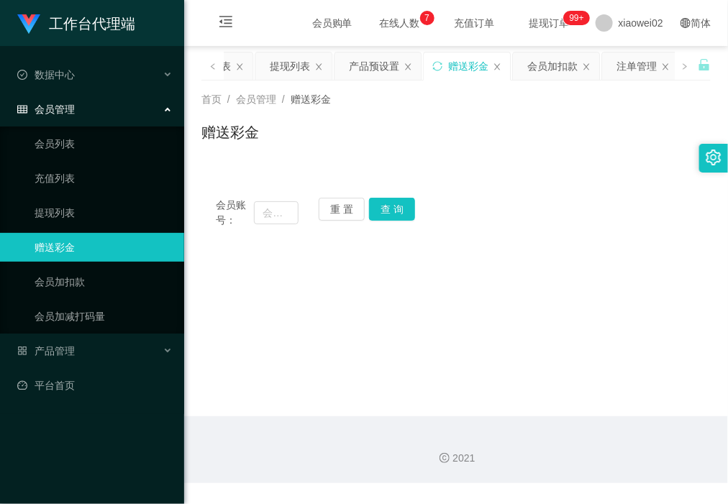
click at [250, 203] on span "会员账号：" at bounding box center [235, 213] width 38 height 30
drag, startPoint x: 286, startPoint y: 203, endPoint x: 279, endPoint y: 206, distance: 7.4
click at [286, 203] on input "text" at bounding box center [276, 212] width 44 height 23
paste input "Leong6749"
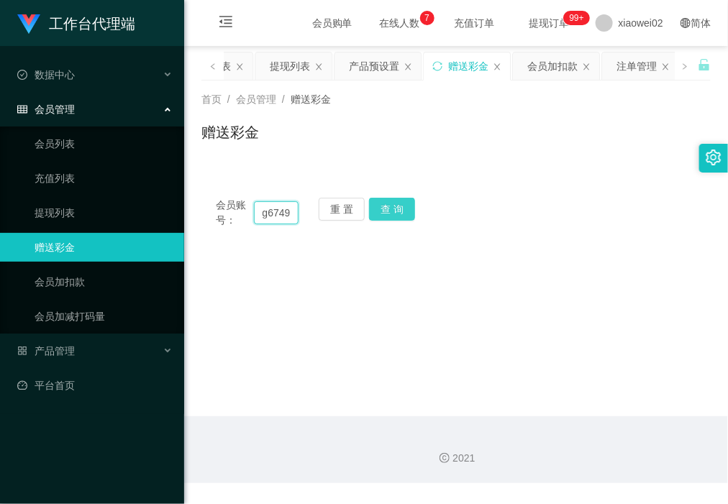
type input "Leong6749"
drag, startPoint x: 396, startPoint y: 201, endPoint x: 404, endPoint y: 235, distance: 34.0
click at [396, 201] on button "查 询" at bounding box center [392, 209] width 46 height 23
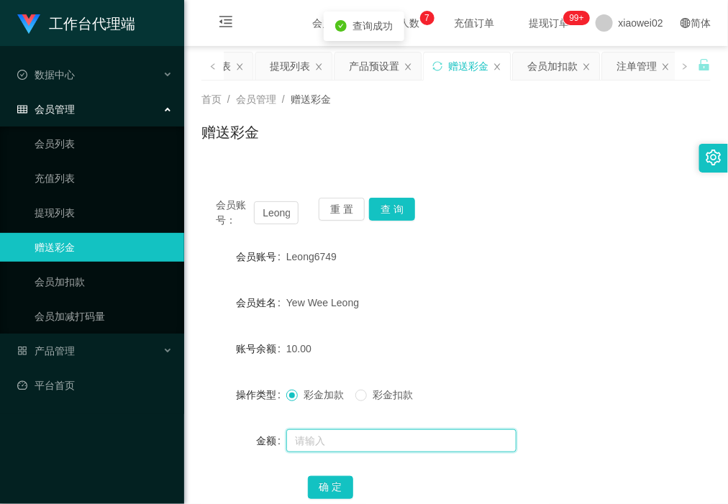
click at [351, 433] on input "text" at bounding box center [401, 440] width 230 height 23
click at [364, 435] on input "180" at bounding box center [401, 440] width 230 height 23
type input "180"
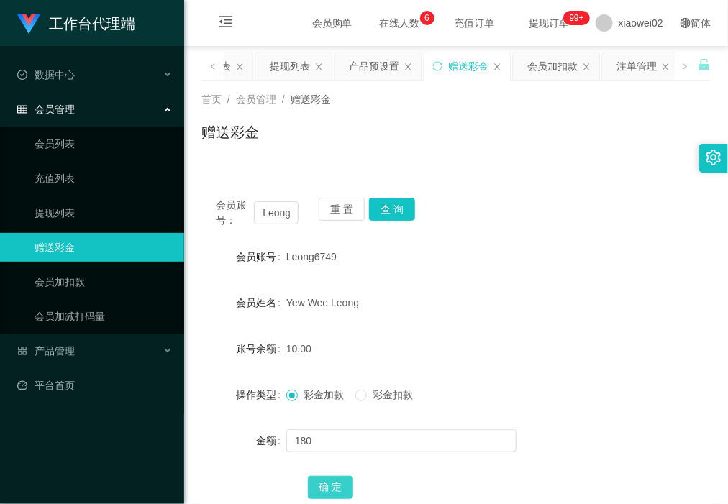
drag, startPoint x: 329, startPoint y: 476, endPoint x: 365, endPoint y: 461, distance: 38.7
click at [329, 476] on button "确 定" at bounding box center [331, 487] width 46 height 23
click at [123, 222] on link "提现列表" at bounding box center [104, 213] width 138 height 29
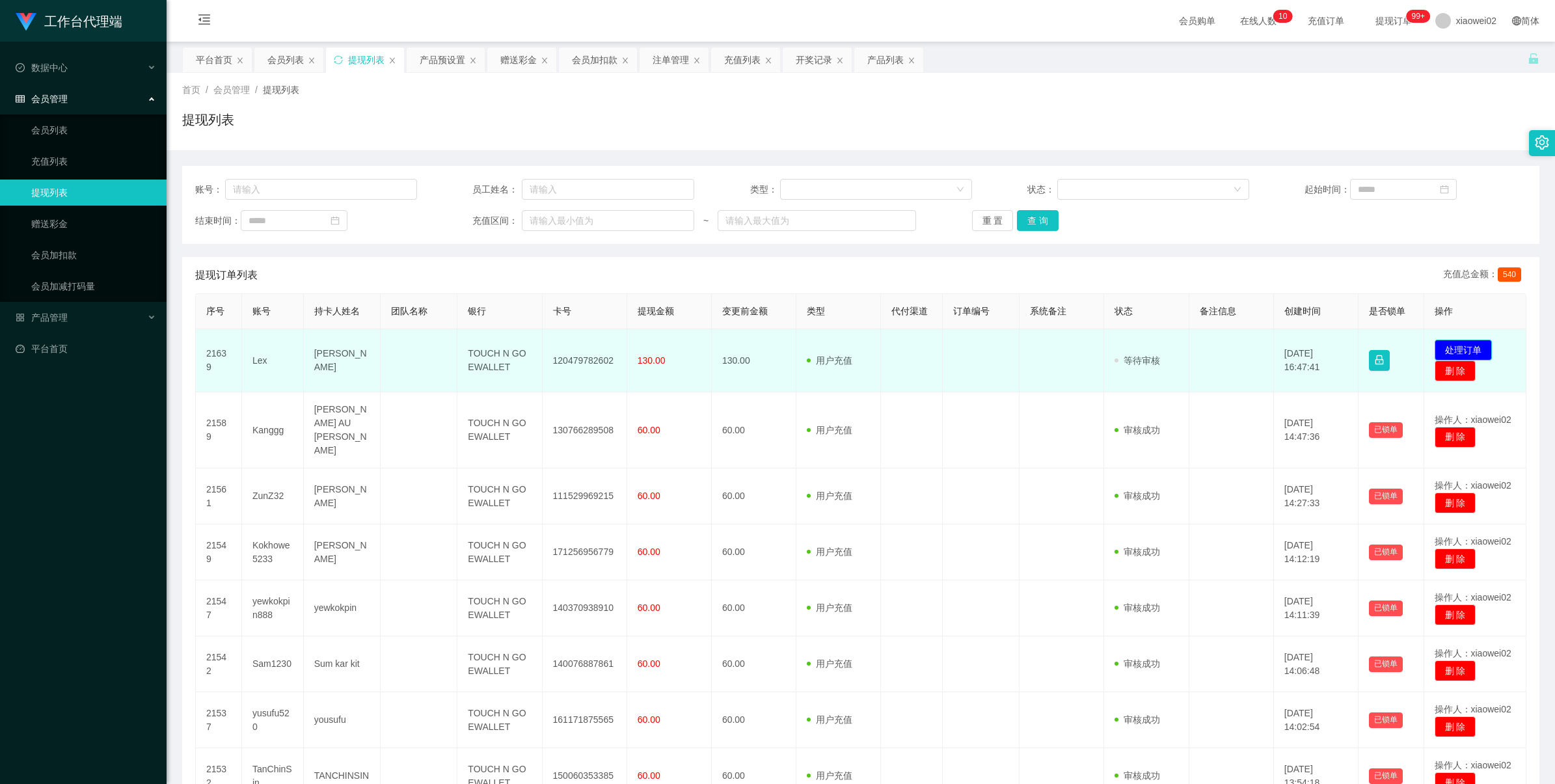
click at [1439, 352] on button "处理订单" at bounding box center [1463, 350] width 57 height 21
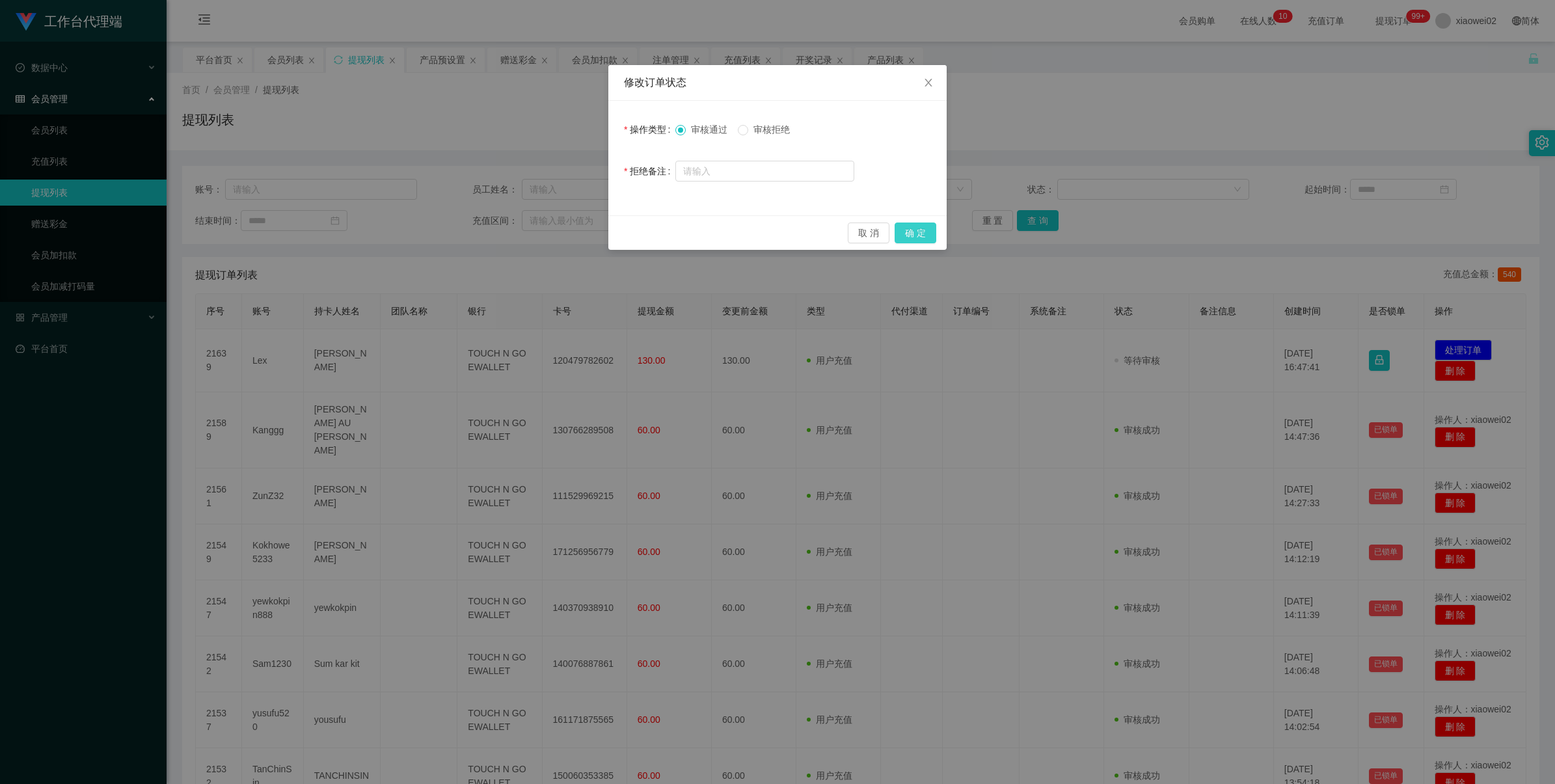
click at [924, 238] on button "确 定" at bounding box center [915, 232] width 42 height 21
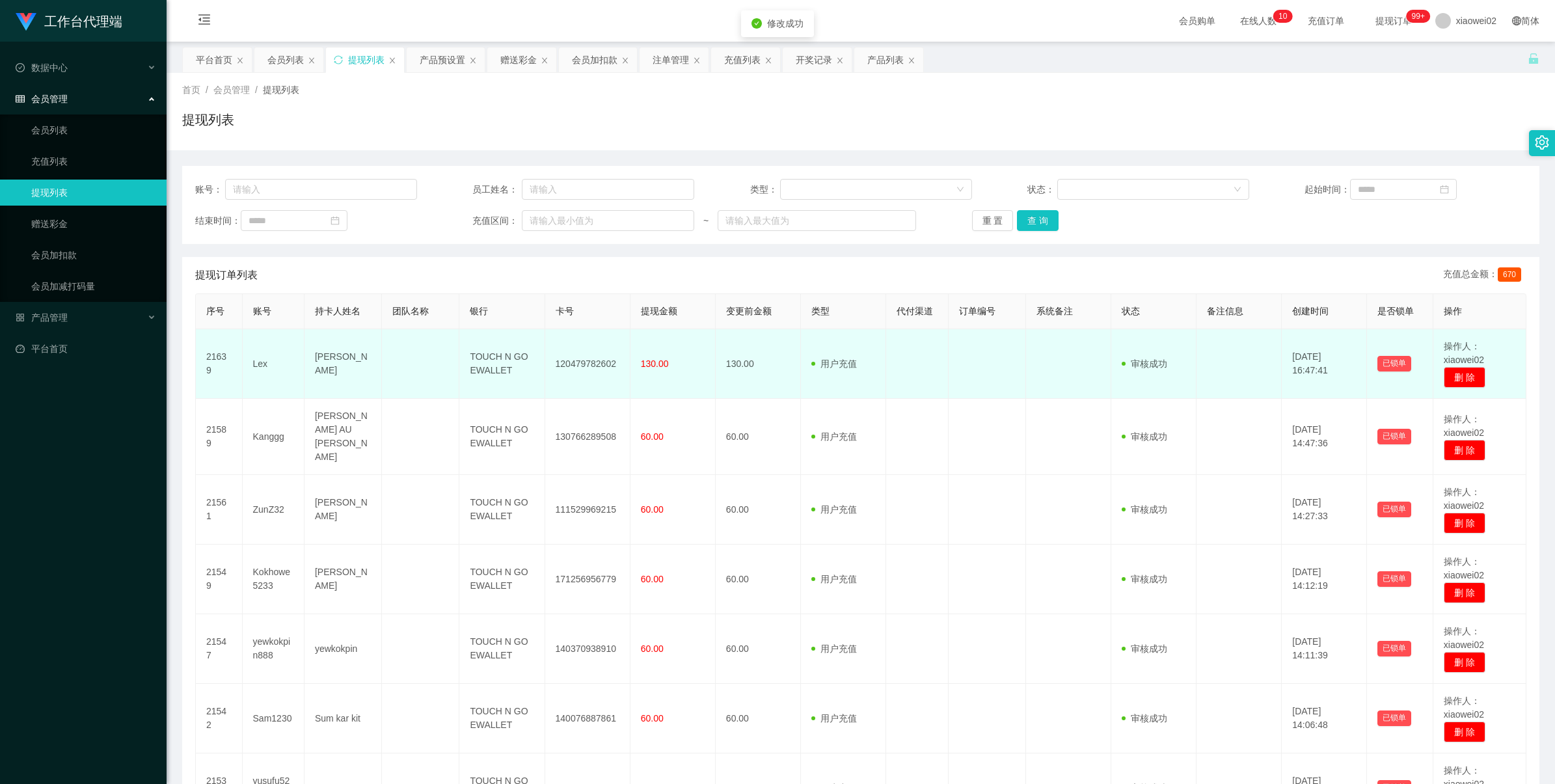
click at [581, 356] on td "120479782602" at bounding box center [588, 364] width 85 height 70
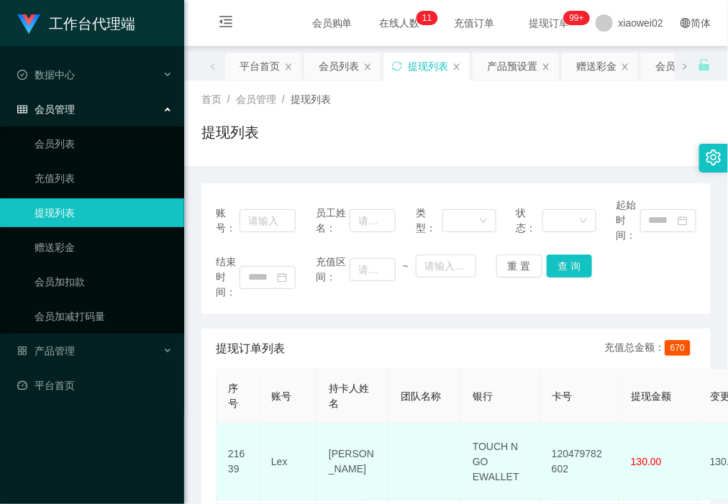
scroll to position [270, 0]
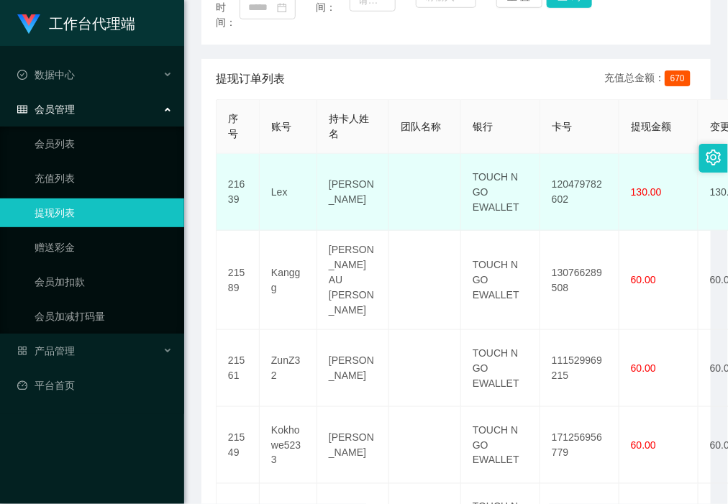
click at [484, 175] on td "TOUCH N GO EWALLET" at bounding box center [500, 192] width 79 height 77
copy td "TOUCH N GO EWALLET"
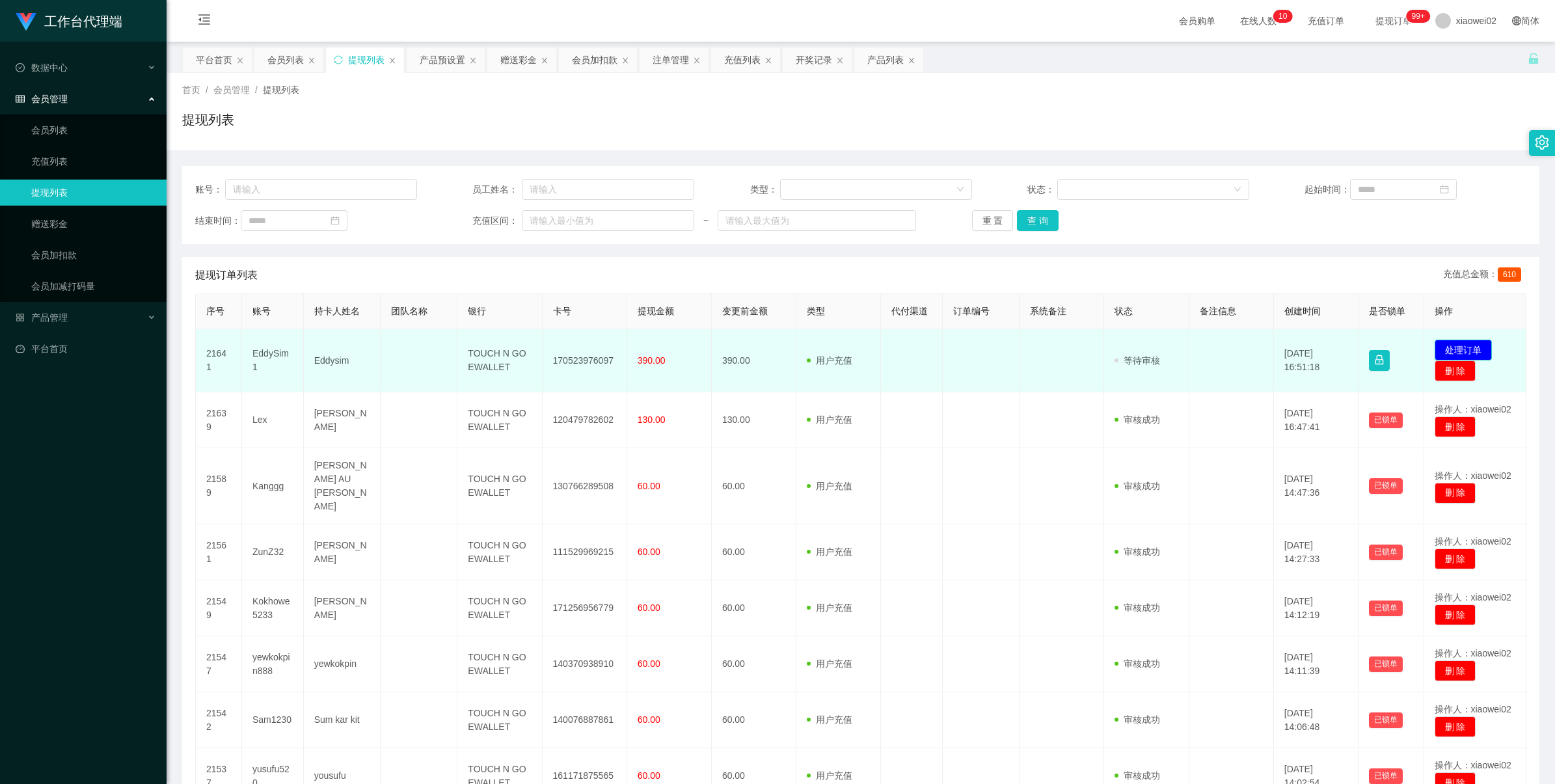
click at [1469, 343] on button "处理订单" at bounding box center [1463, 350] width 57 height 21
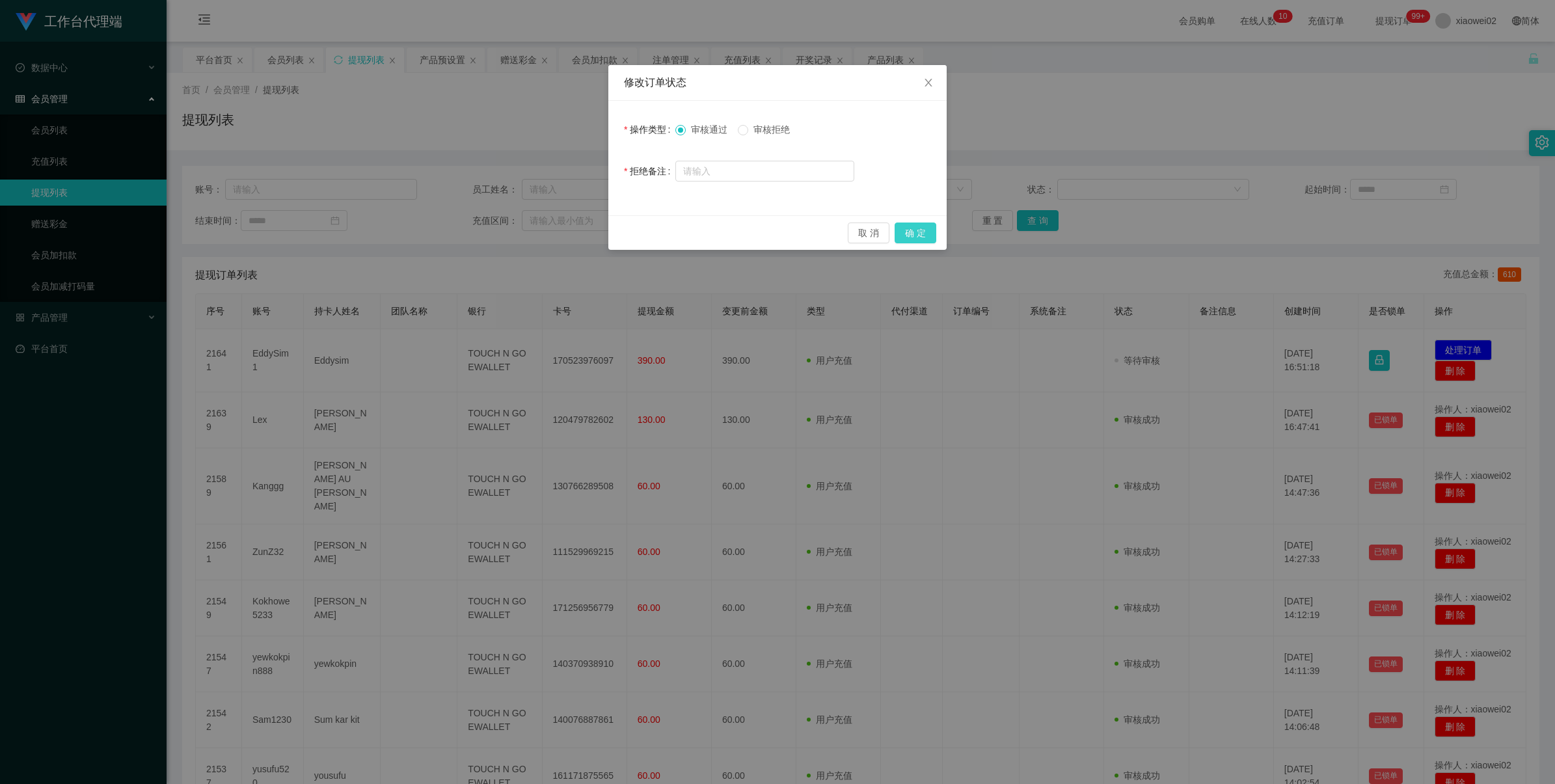
drag, startPoint x: 921, startPoint y: 229, endPoint x: 916, endPoint y: 223, distance: 7.8
click at [919, 229] on button "确 定" at bounding box center [915, 232] width 42 height 21
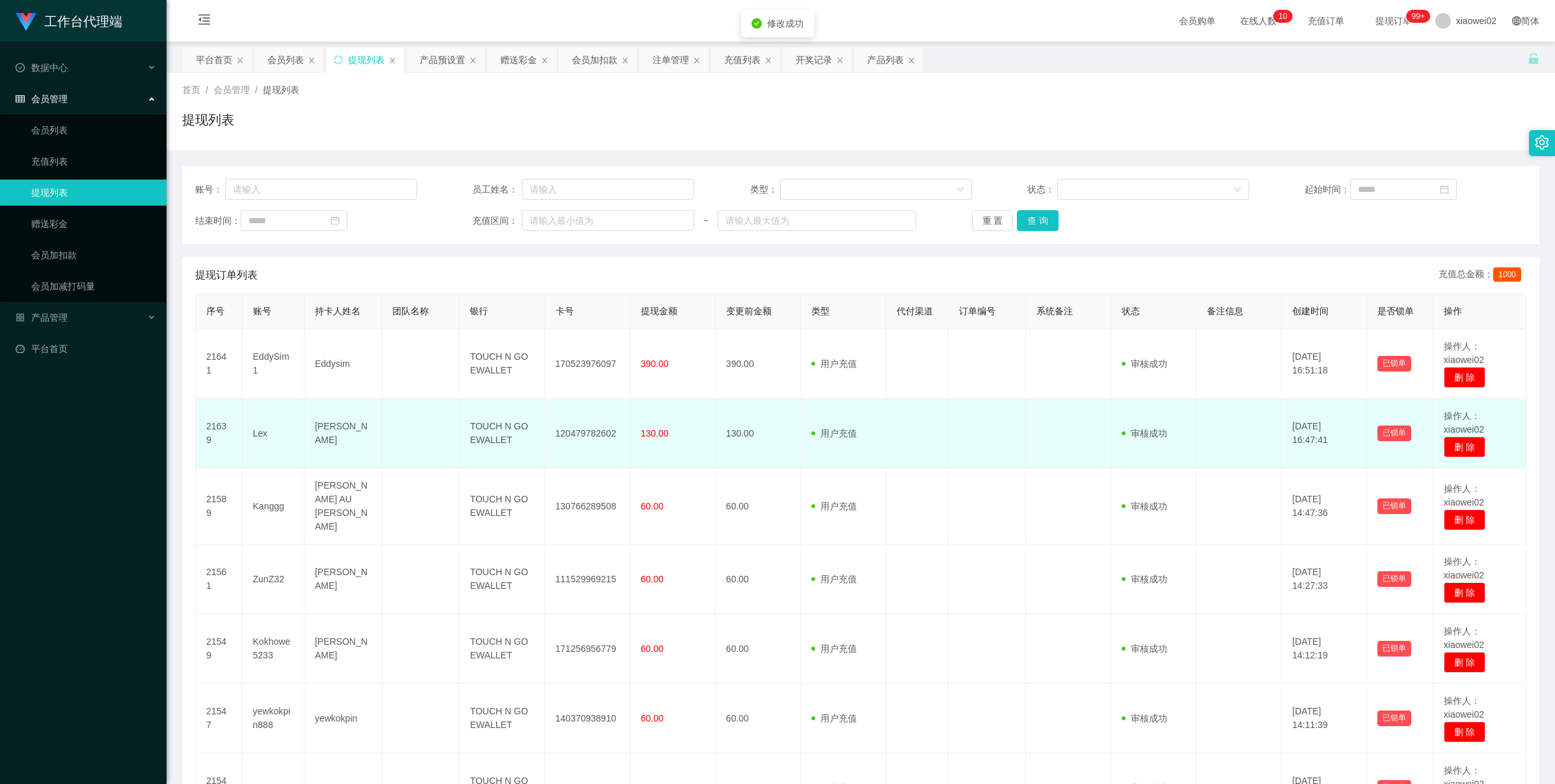
click at [576, 425] on td "120479782602" at bounding box center [588, 433] width 85 height 70
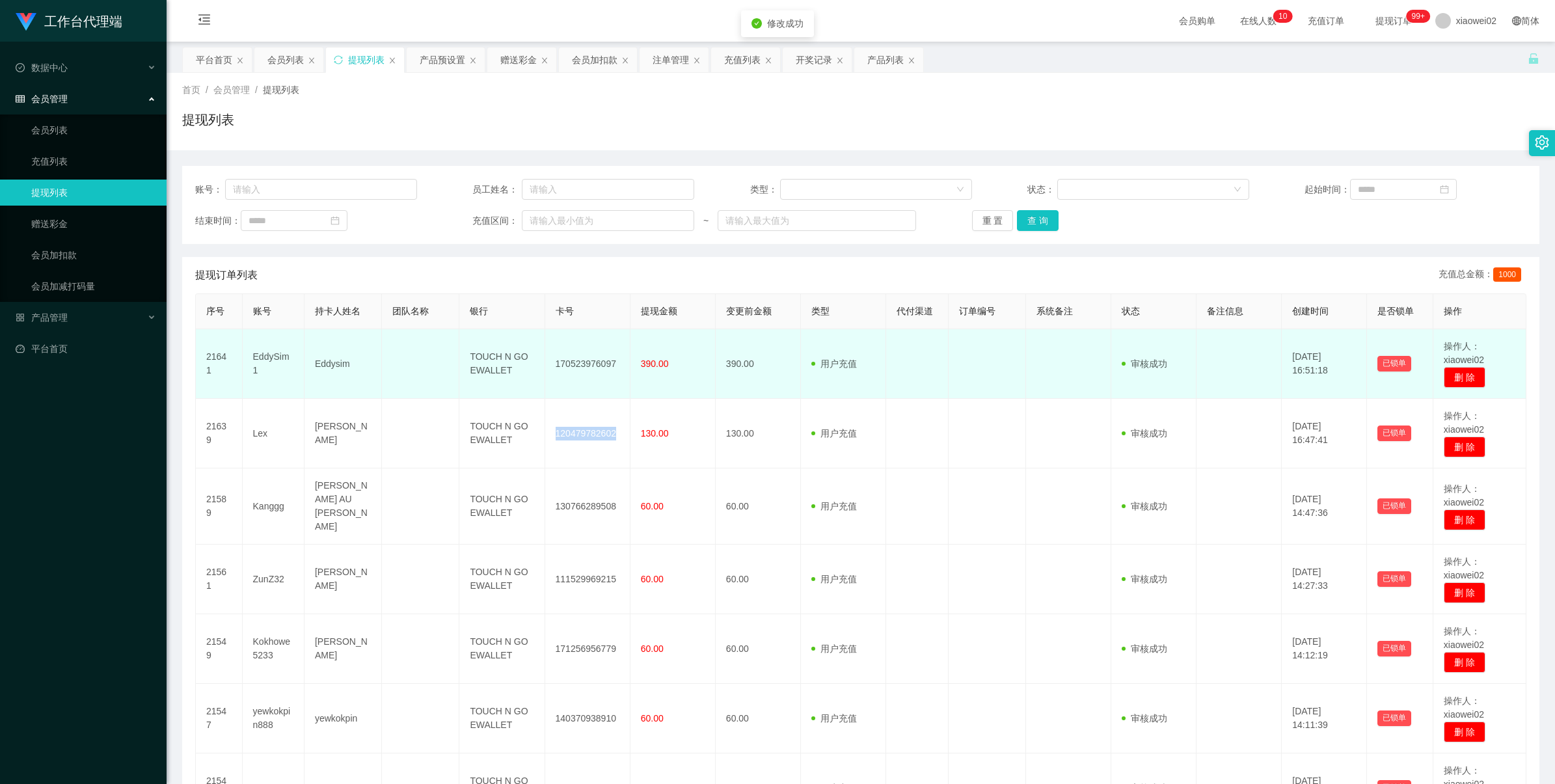
copy td "120479782602"
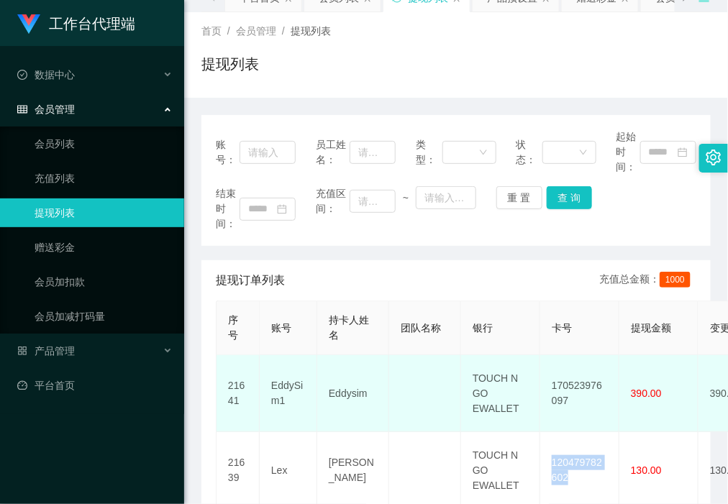
scroll to position [90, 0]
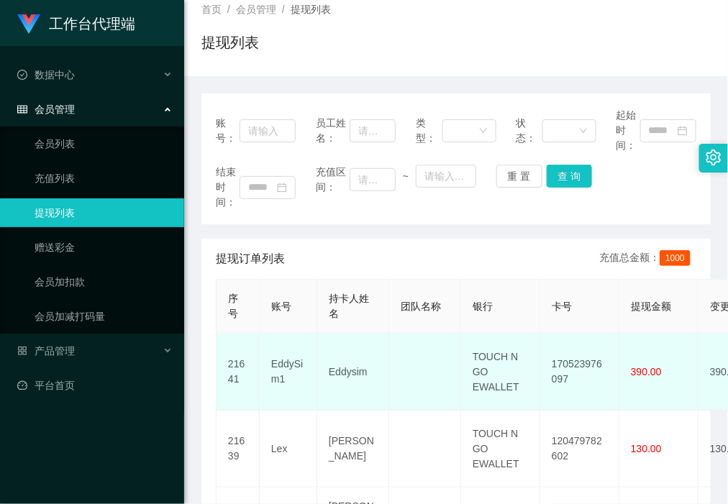
click at [581, 358] on td "170523976097" at bounding box center [579, 372] width 79 height 77
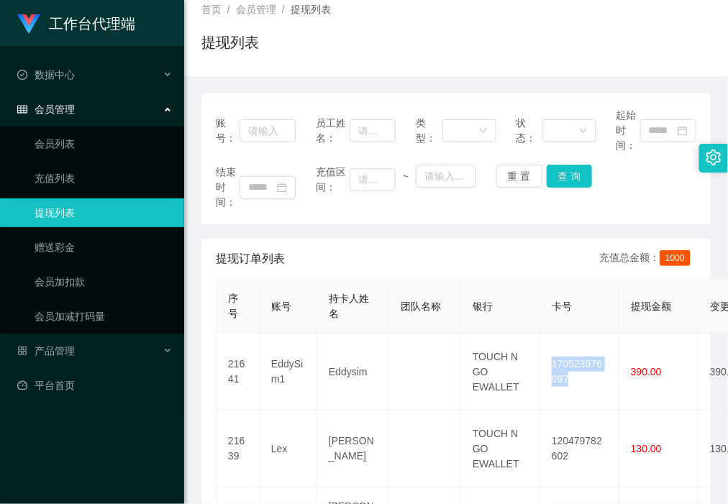
copy td "170523976097"
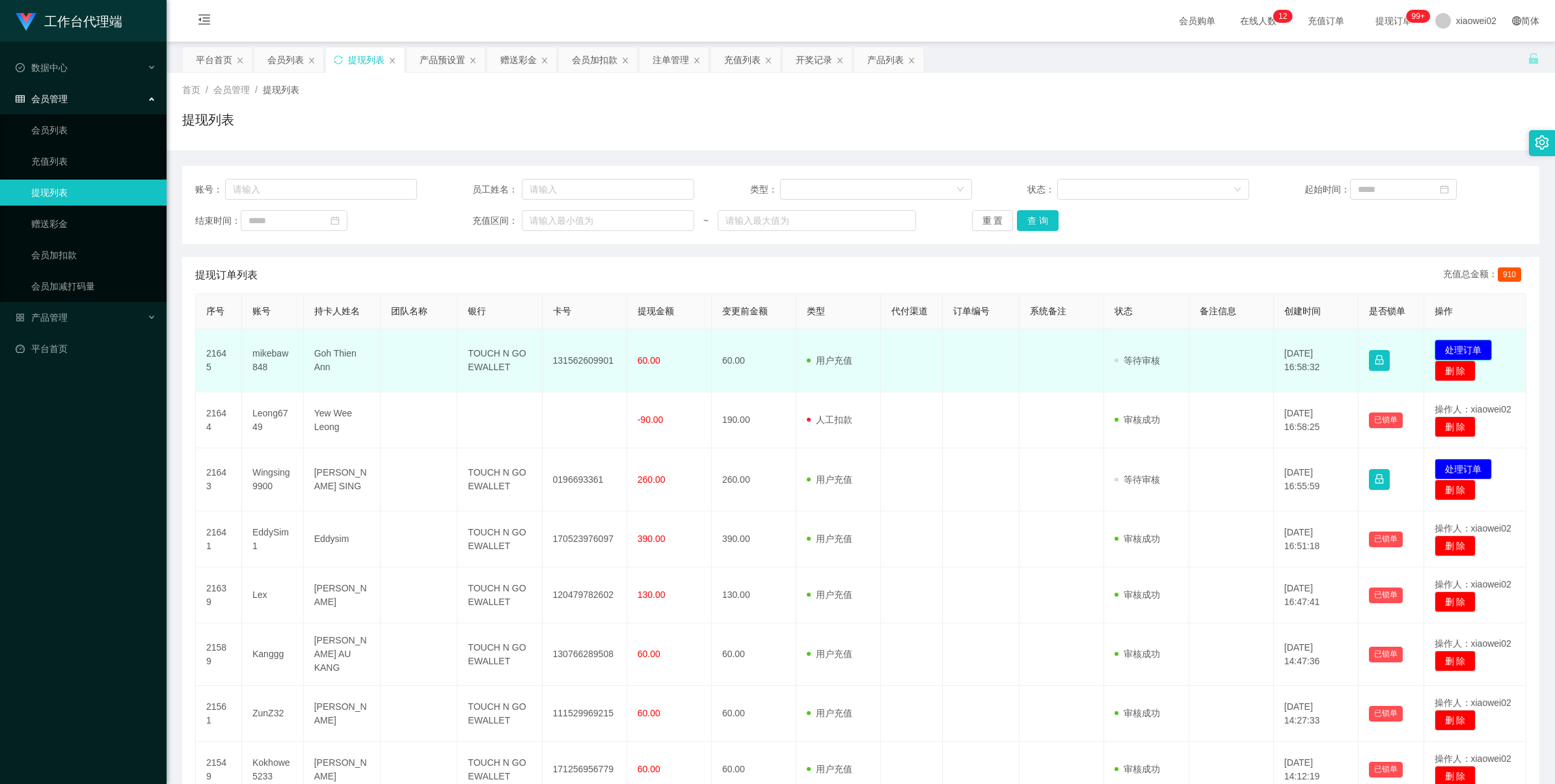
click at [1442, 346] on button "处理订单" at bounding box center [1463, 350] width 57 height 21
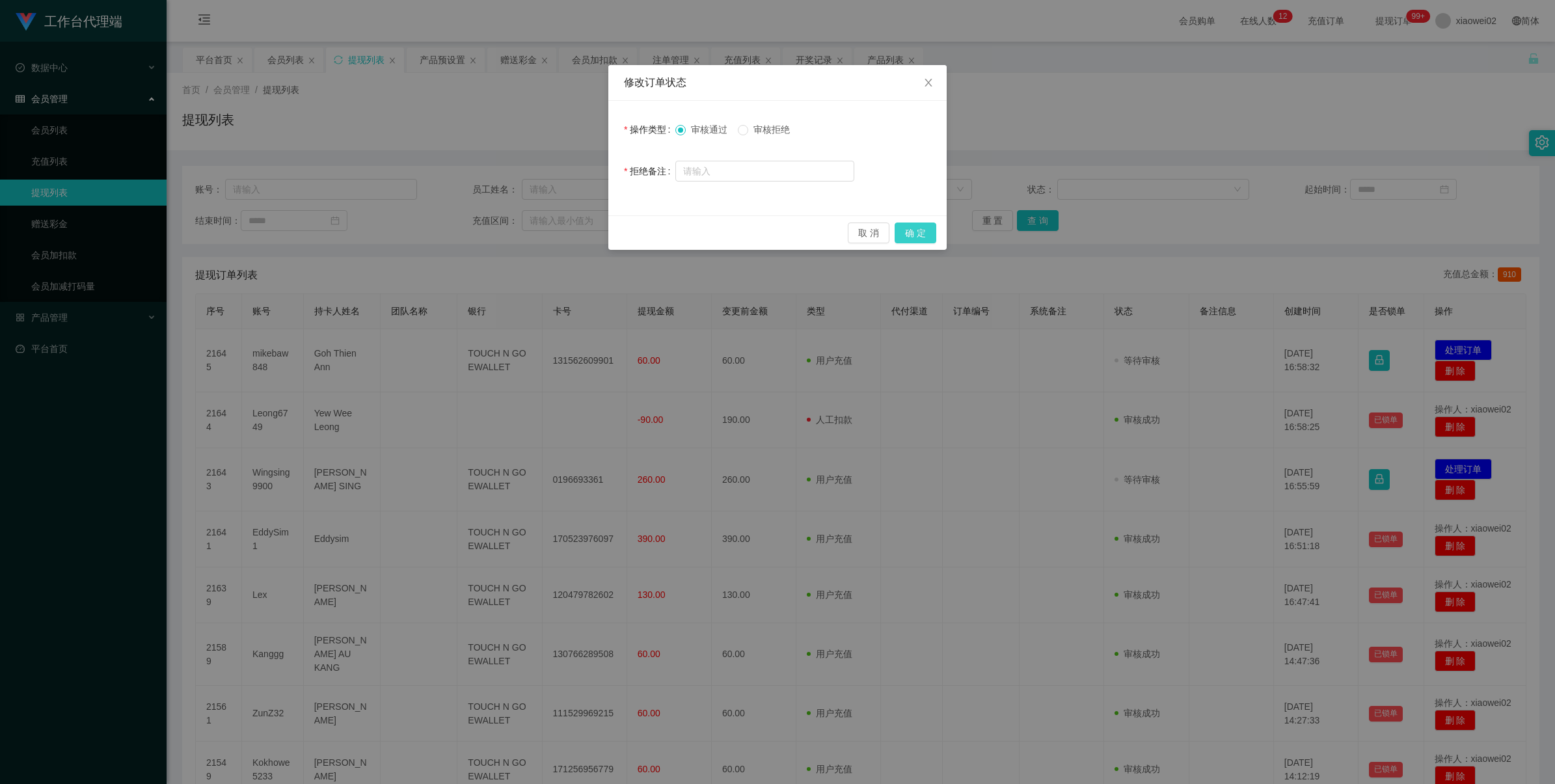
click at [909, 235] on button "确 定" at bounding box center [915, 232] width 42 height 21
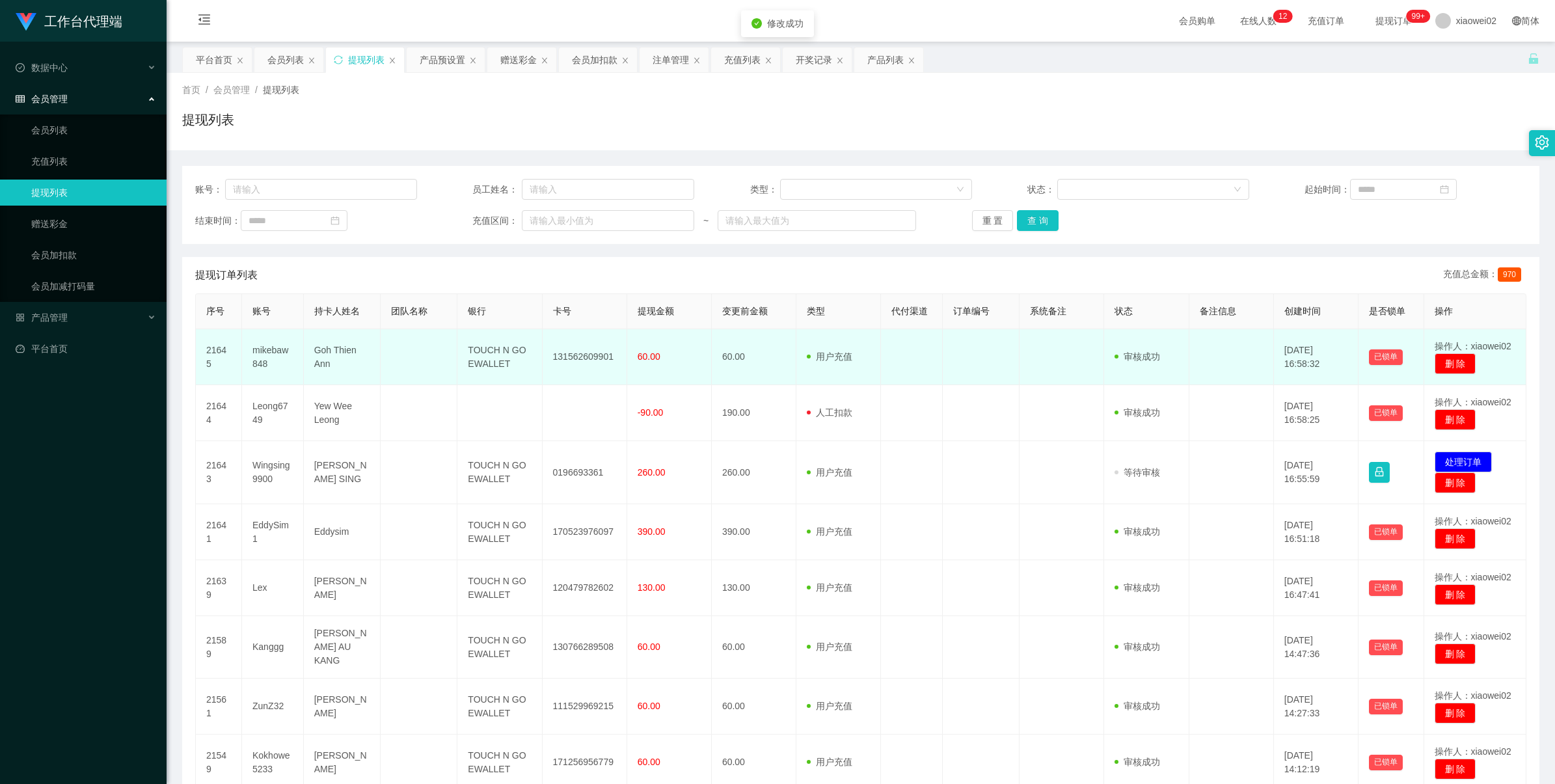
click at [583, 356] on td "131562609901" at bounding box center [585, 357] width 85 height 56
copy td "131562609901"
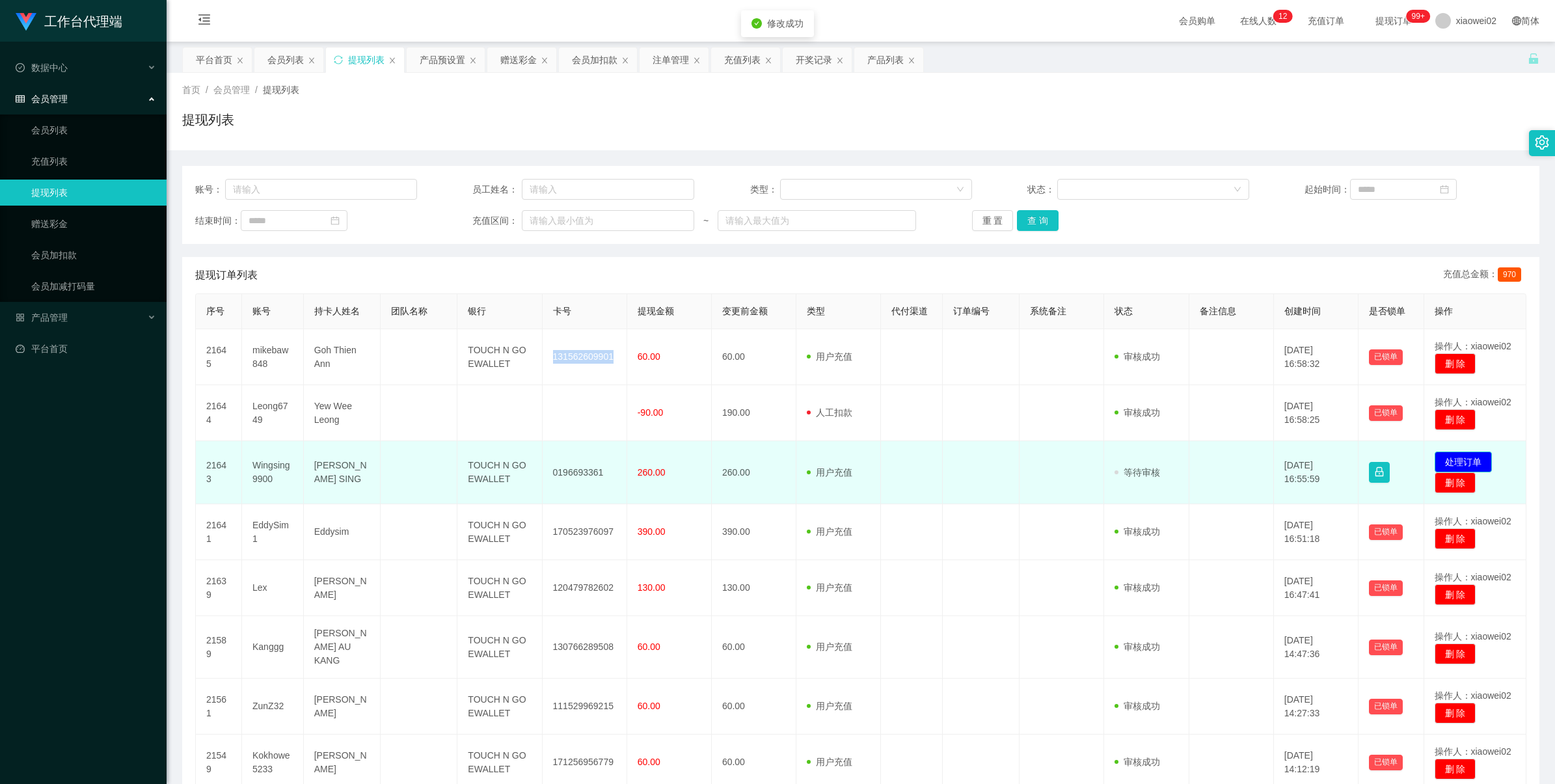
click at [1462, 458] on button "处理订单" at bounding box center [1463, 461] width 57 height 21
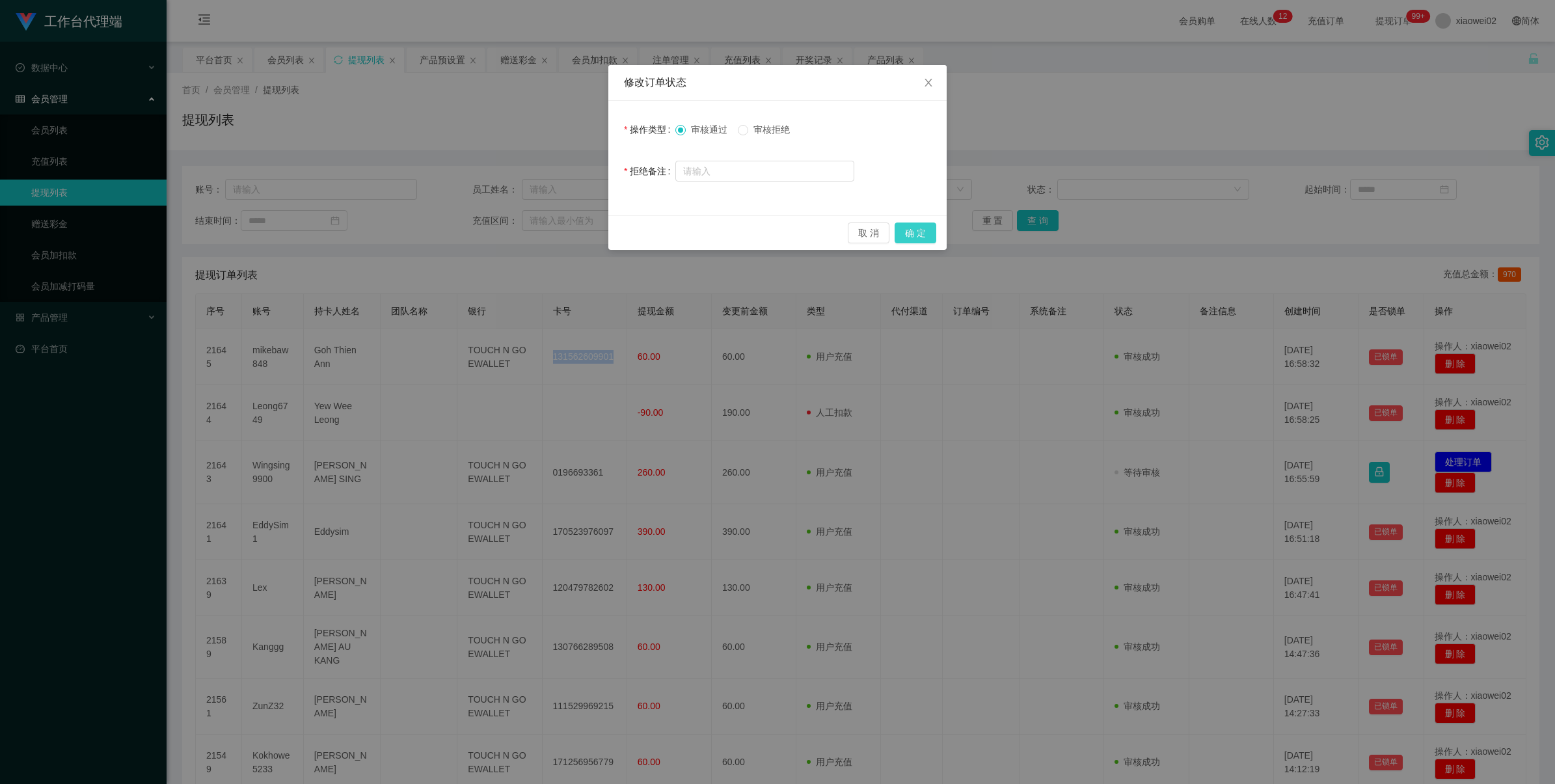
click at [924, 222] on button "确 定" at bounding box center [915, 232] width 42 height 21
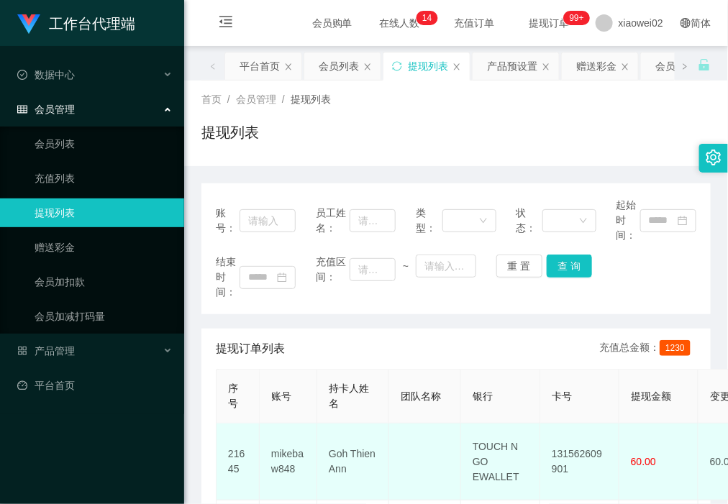
click at [483, 451] on td "TOUCH N GO EWALLET" at bounding box center [500, 462] width 79 height 77
copy td "TOUCH N GO EWALLET"
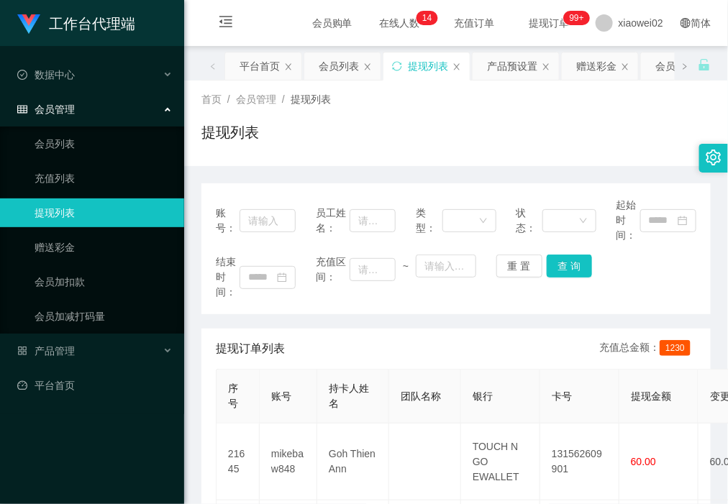
click at [423, 332] on div "提现订单列表 充值总金额： 1230" at bounding box center [456, 349] width 481 height 40
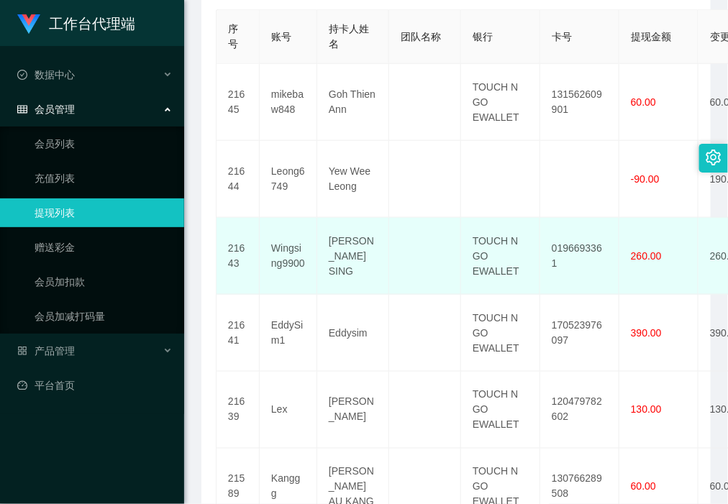
click at [558, 257] on td "0196693361" at bounding box center [579, 256] width 79 height 77
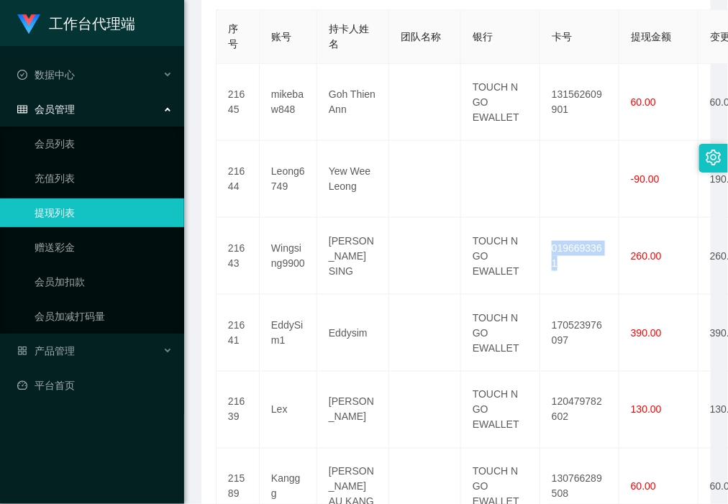
copy td "0196693361"
click at [88, 240] on link "赠送彩金" at bounding box center [104, 247] width 138 height 29
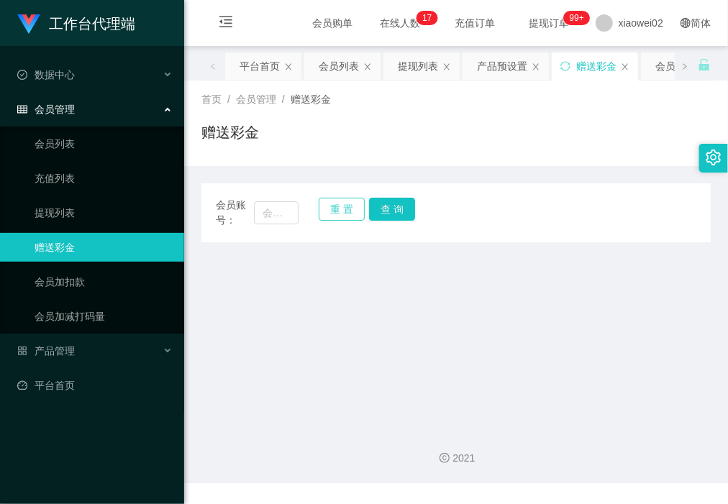
click at [347, 202] on button "重 置" at bounding box center [342, 209] width 46 height 23
click at [270, 217] on input "text" at bounding box center [276, 212] width 44 height 23
paste input "Leong6749"
type input "Leong6749"
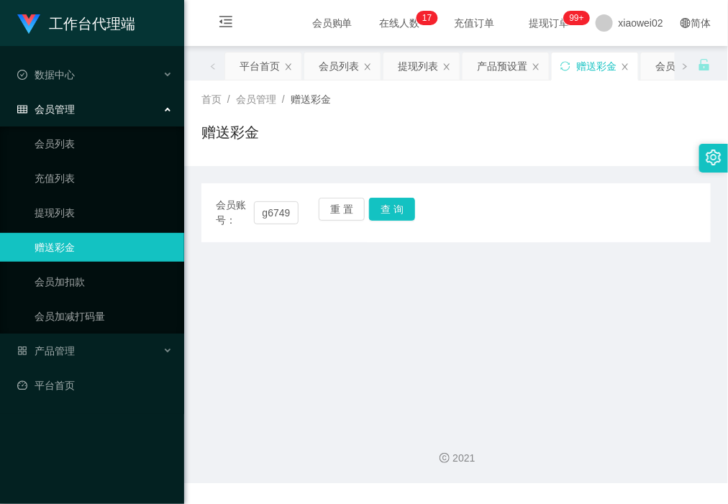
click at [388, 221] on div "重 置 查 询" at bounding box center [360, 213] width 83 height 30
click at [400, 204] on button "查 询" at bounding box center [392, 209] width 46 height 23
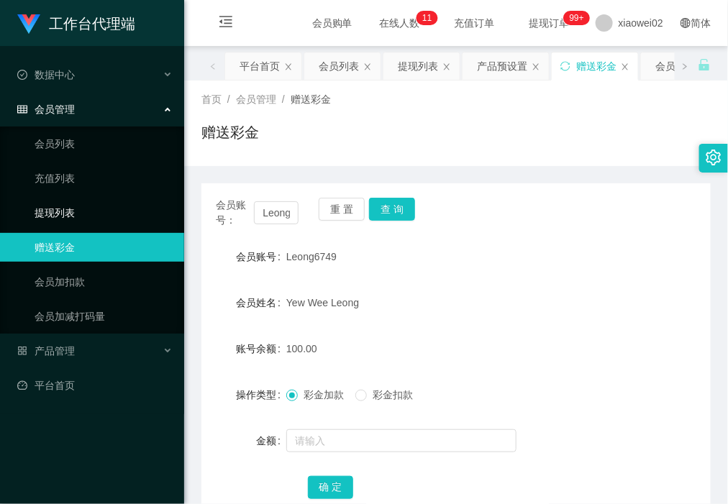
click at [74, 206] on link "提现列表" at bounding box center [104, 213] width 138 height 29
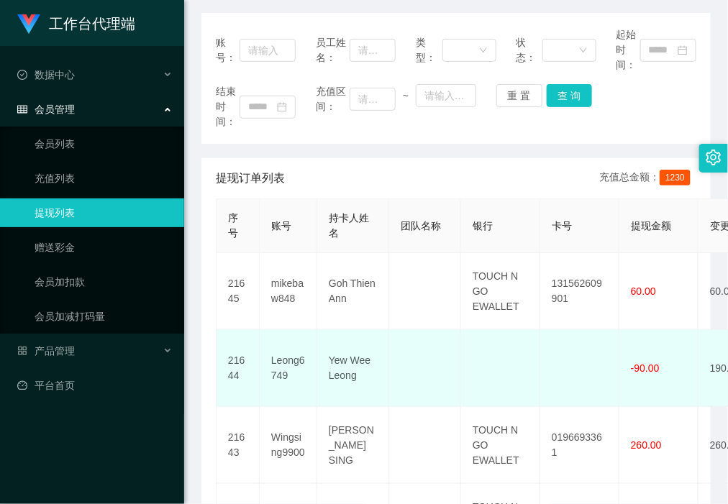
scroll to position [180, 0]
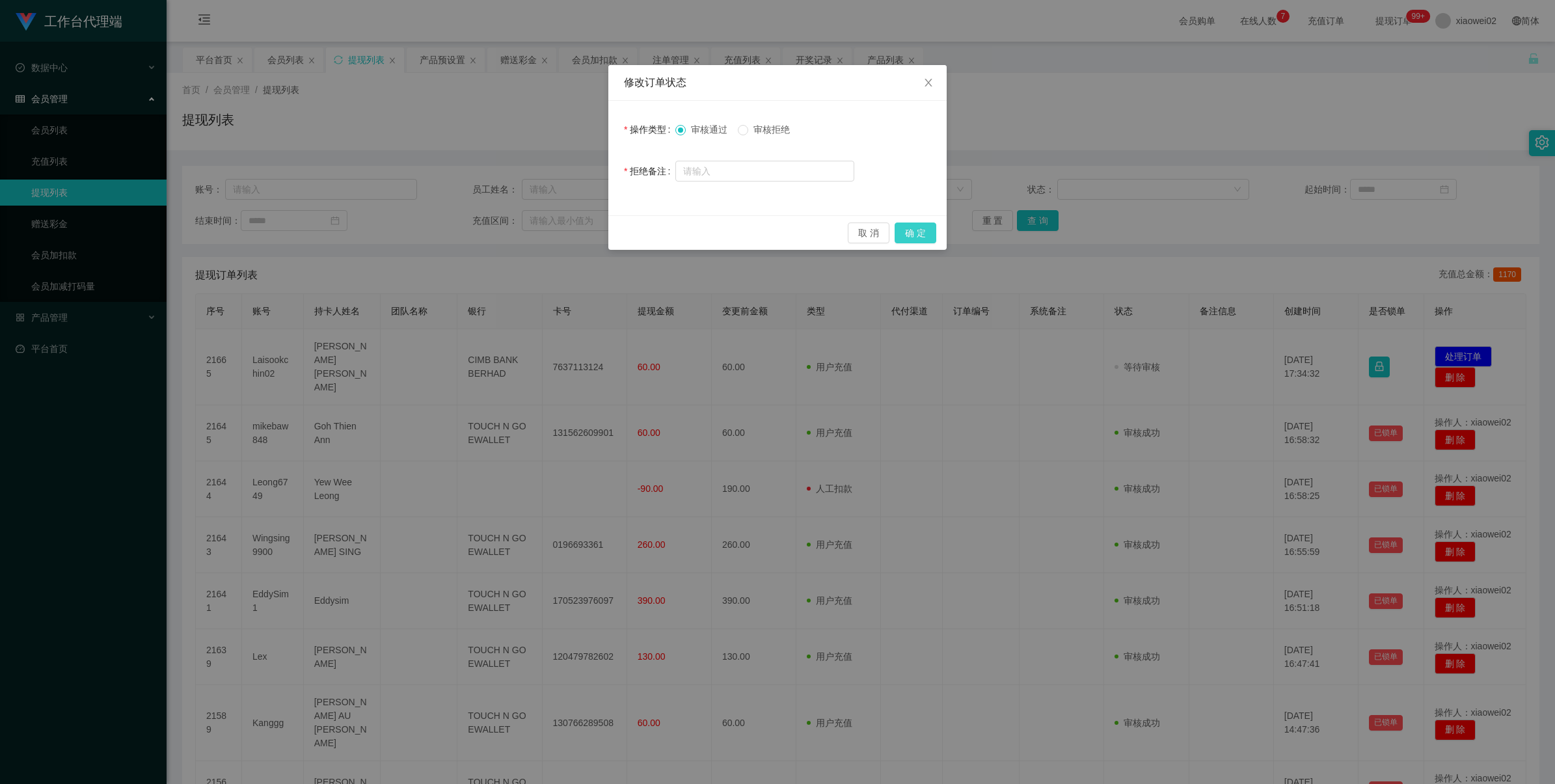
click at [929, 231] on button "确 定" at bounding box center [915, 232] width 42 height 21
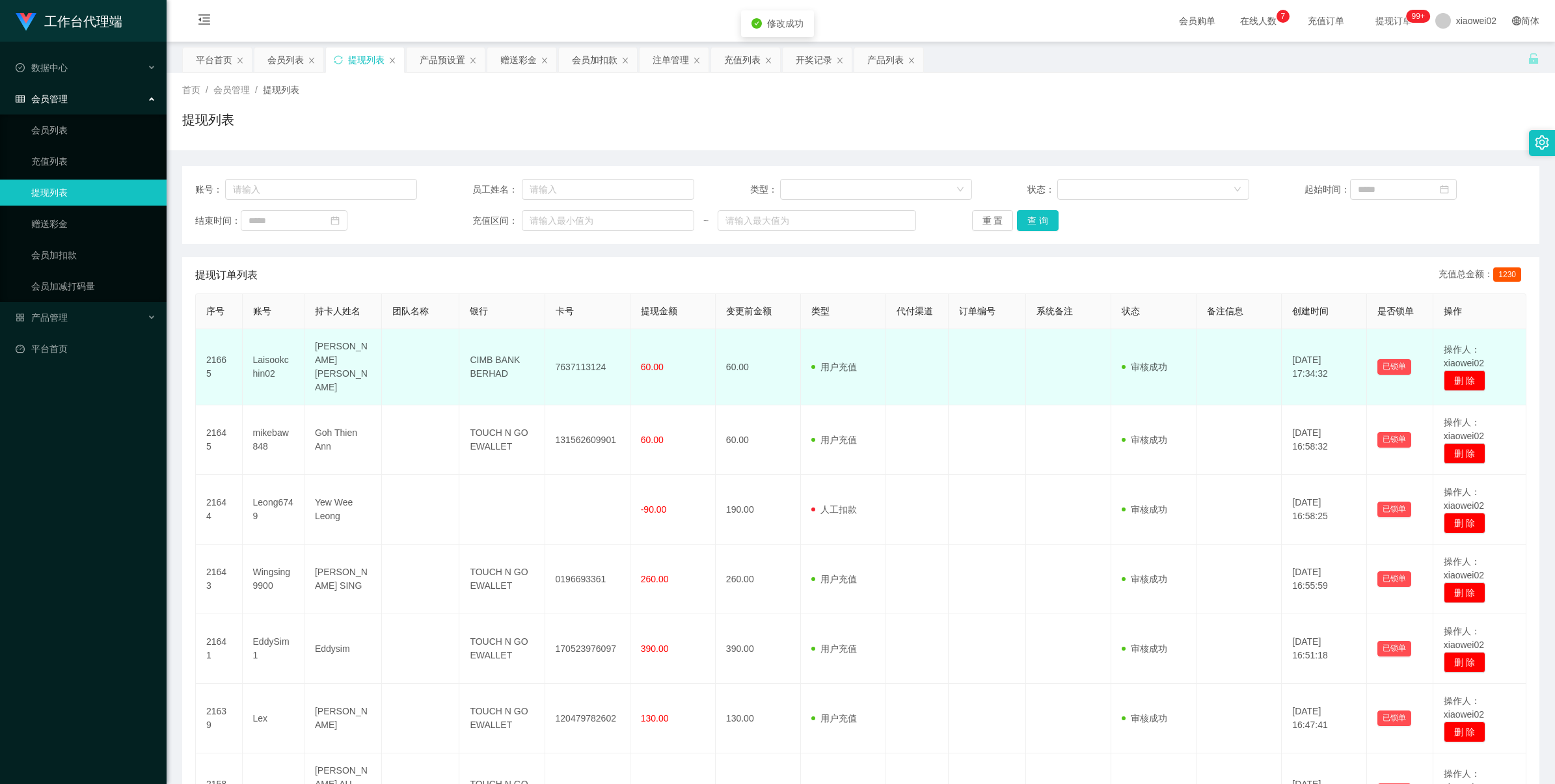
click at [277, 356] on td "Laisookchin02" at bounding box center [273, 367] width 62 height 76
click at [557, 361] on td "7637113124" at bounding box center [588, 367] width 85 height 76
click at [557, 360] on td "7637113124" at bounding box center [588, 367] width 85 height 76
copy td "7637113124"
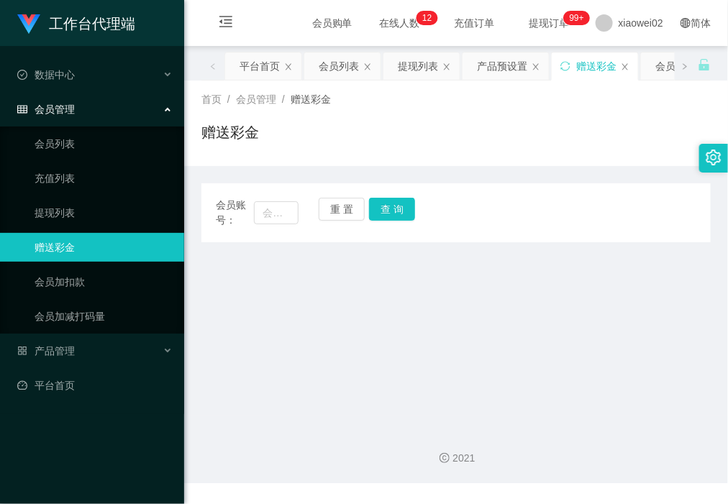
click at [98, 242] on link "赠送彩金" at bounding box center [104, 247] width 138 height 29
click at [102, 213] on link "提现列表" at bounding box center [104, 213] width 138 height 29
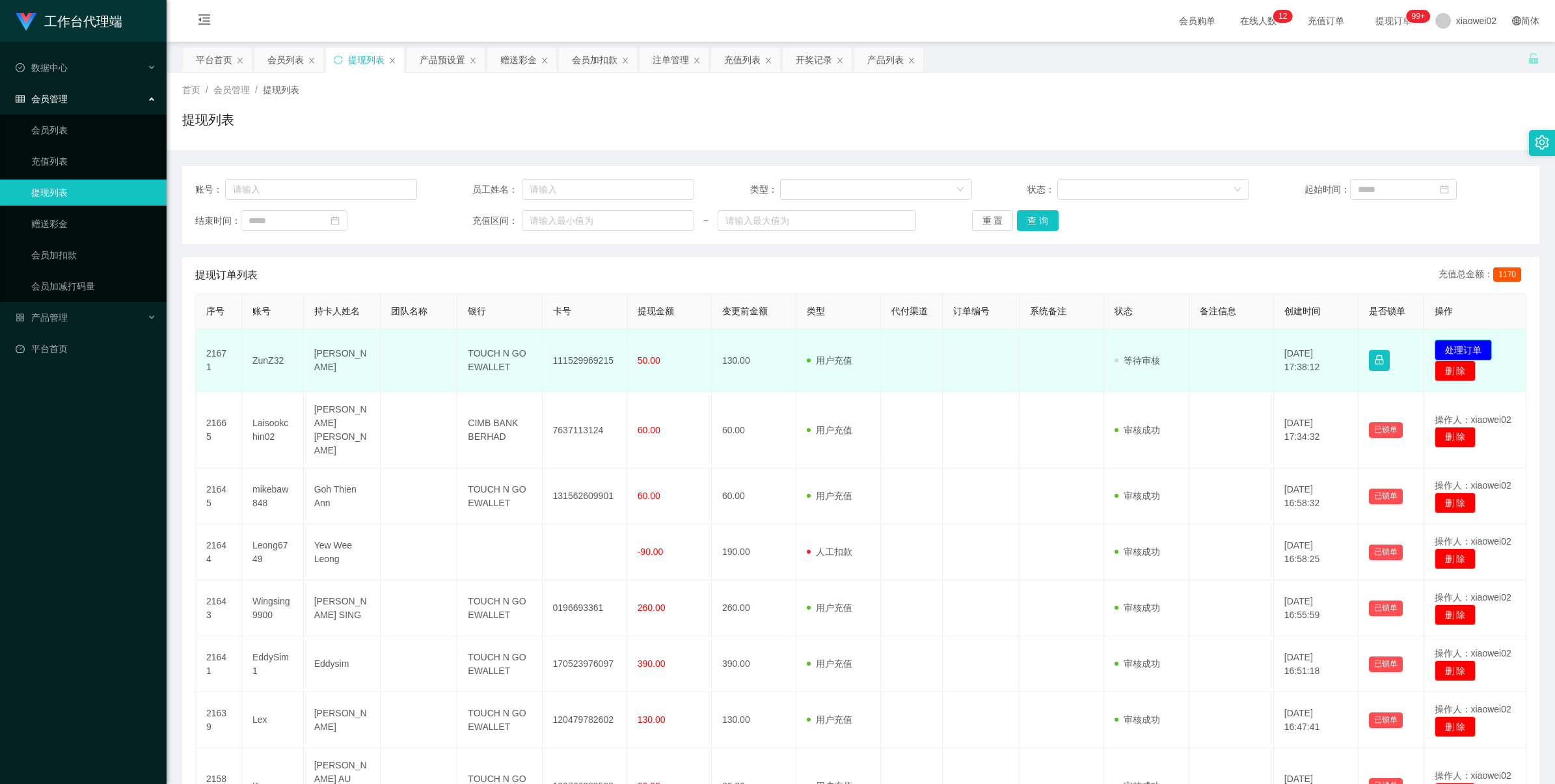
click at [658, 344] on button "处理订单" at bounding box center [1463, 350] width 57 height 21
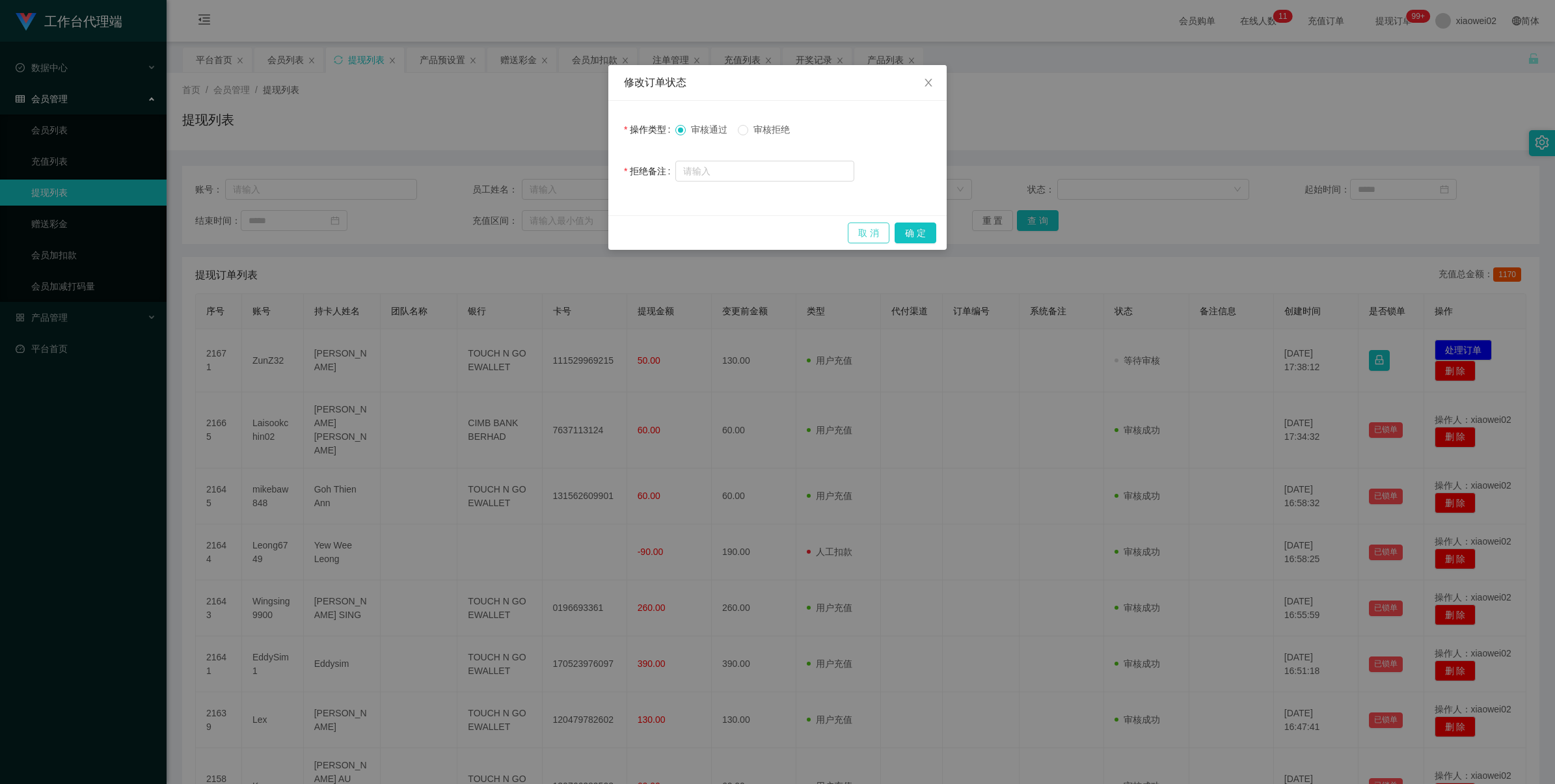
drag, startPoint x: 871, startPoint y: 231, endPoint x: 1006, endPoint y: 194, distance: 140.0
click at [658, 231] on button "取 消" at bounding box center [868, 232] width 42 height 21
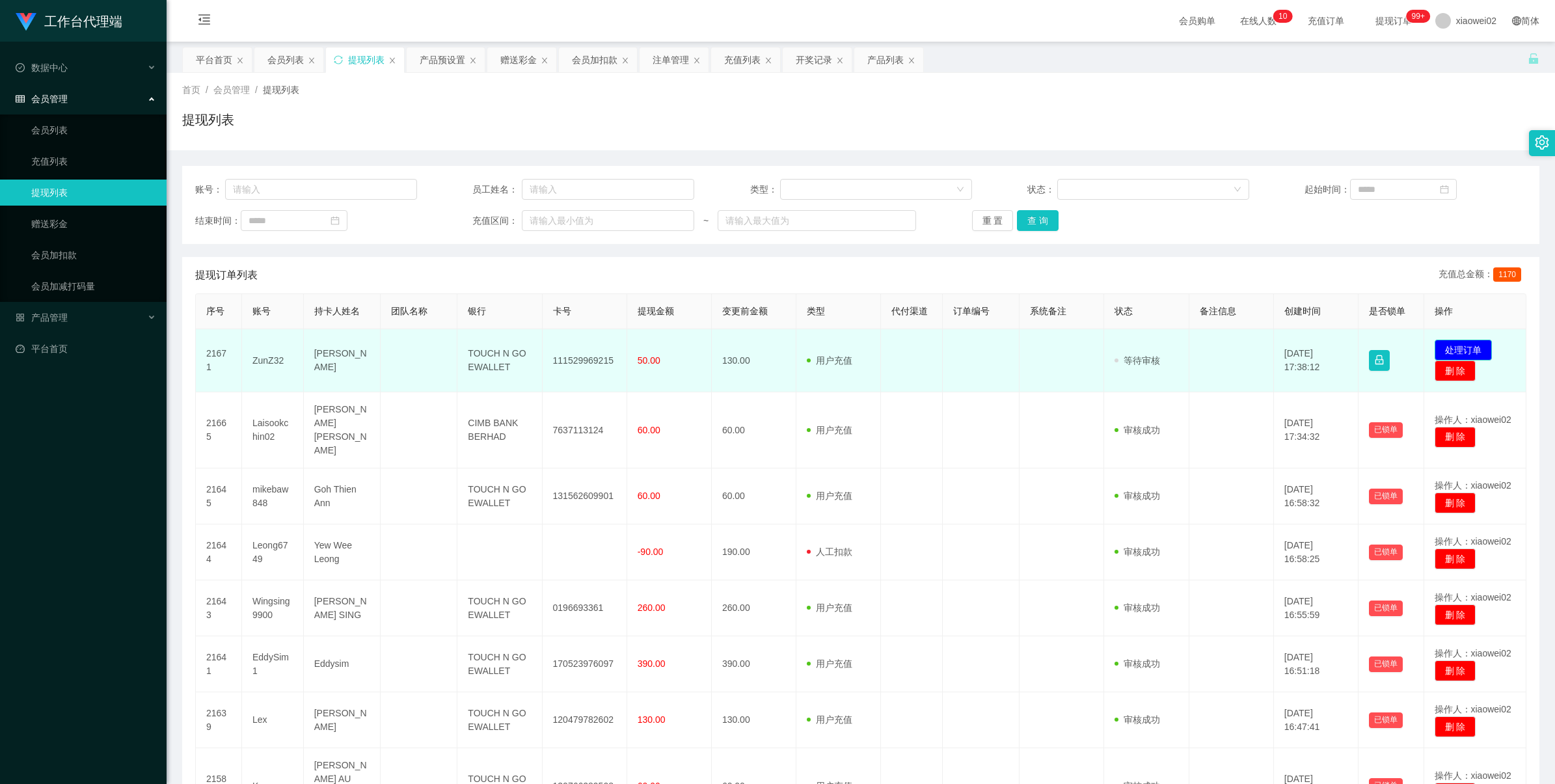
click at [658, 344] on button "处理订单" at bounding box center [1463, 350] width 57 height 21
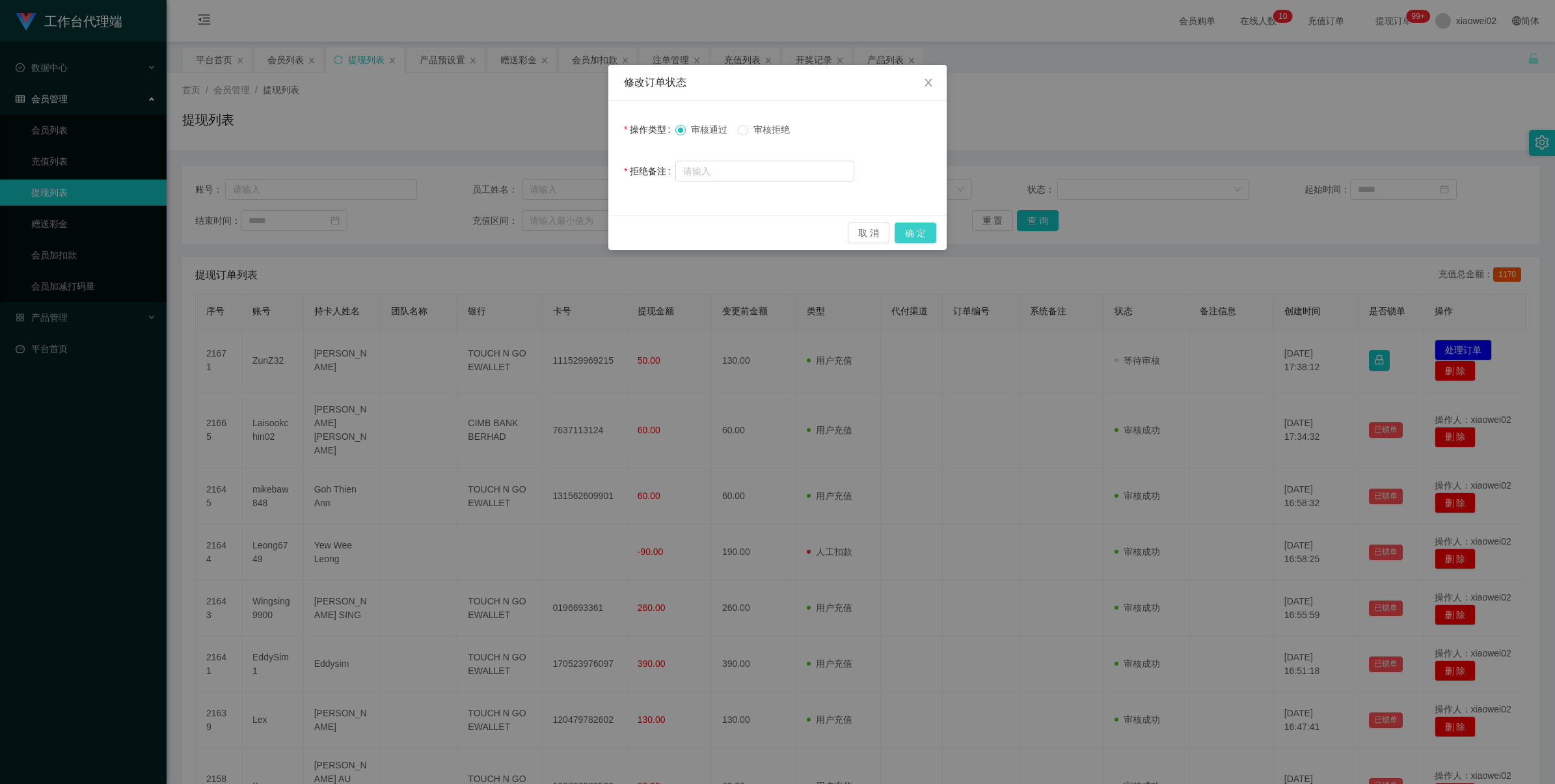
click at [658, 241] on button "确 定" at bounding box center [915, 232] width 42 height 21
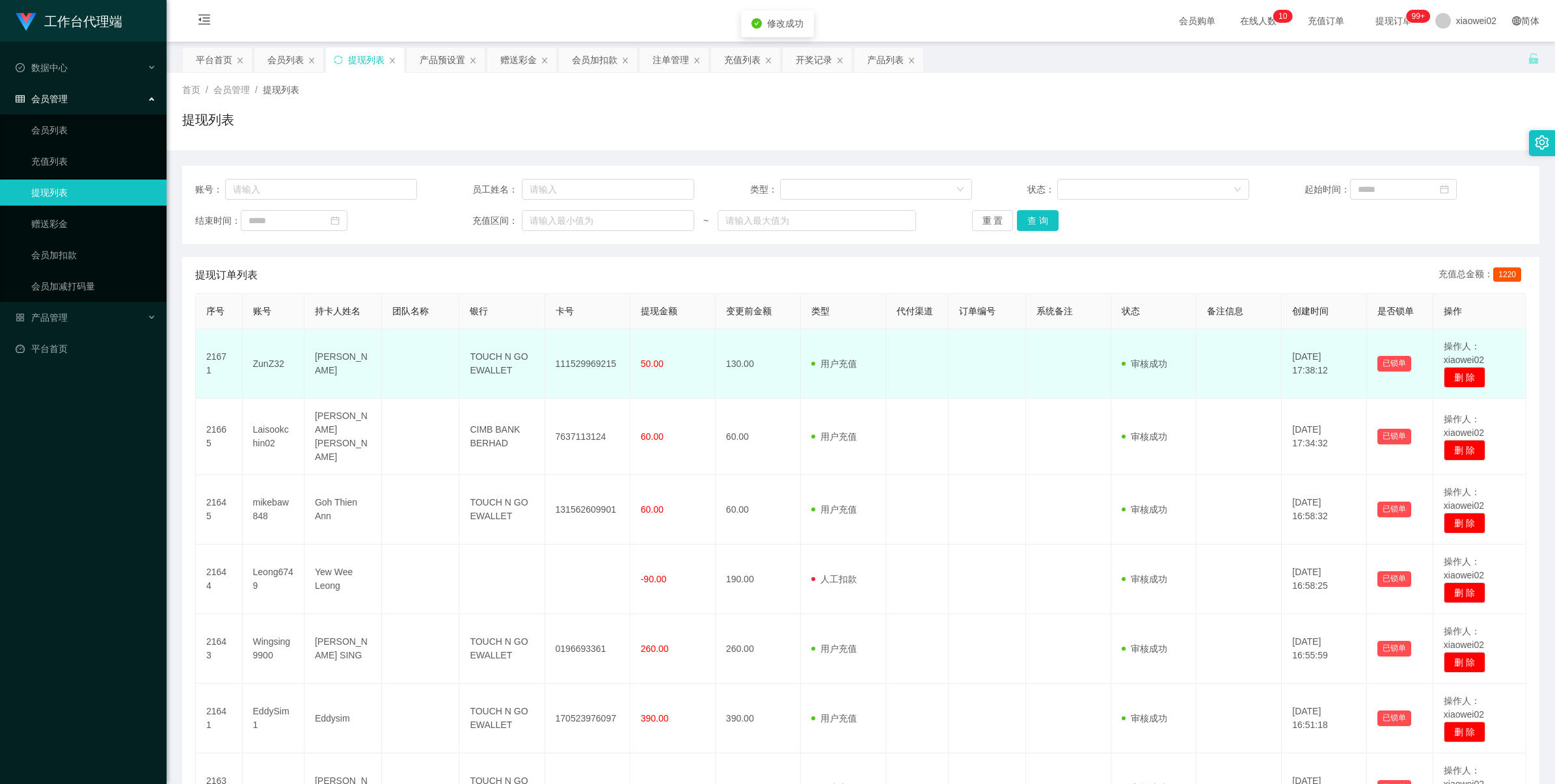
click at [600, 363] on td "111529969215" at bounding box center [588, 364] width 85 height 70
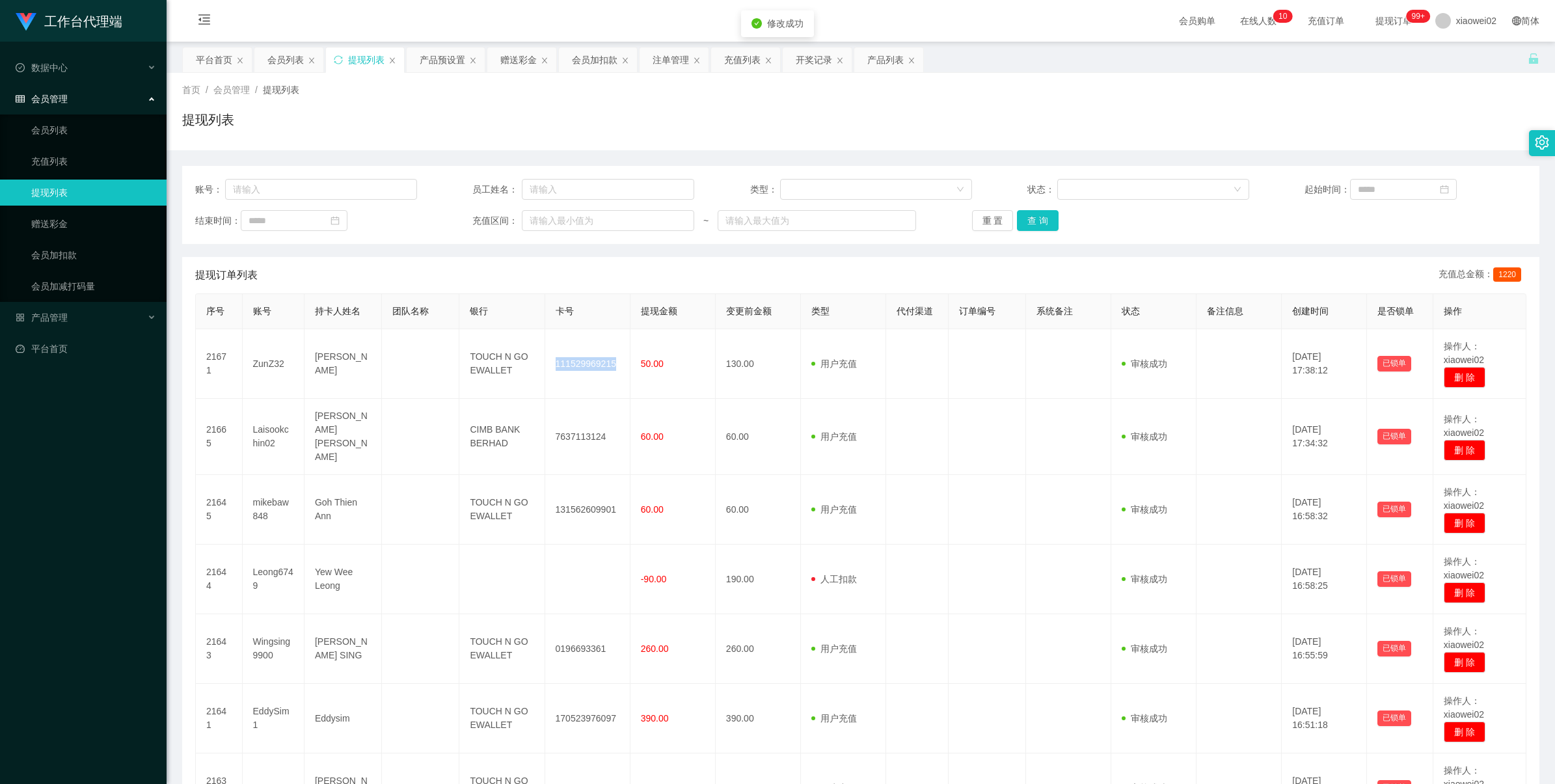
copy td "111529969215"
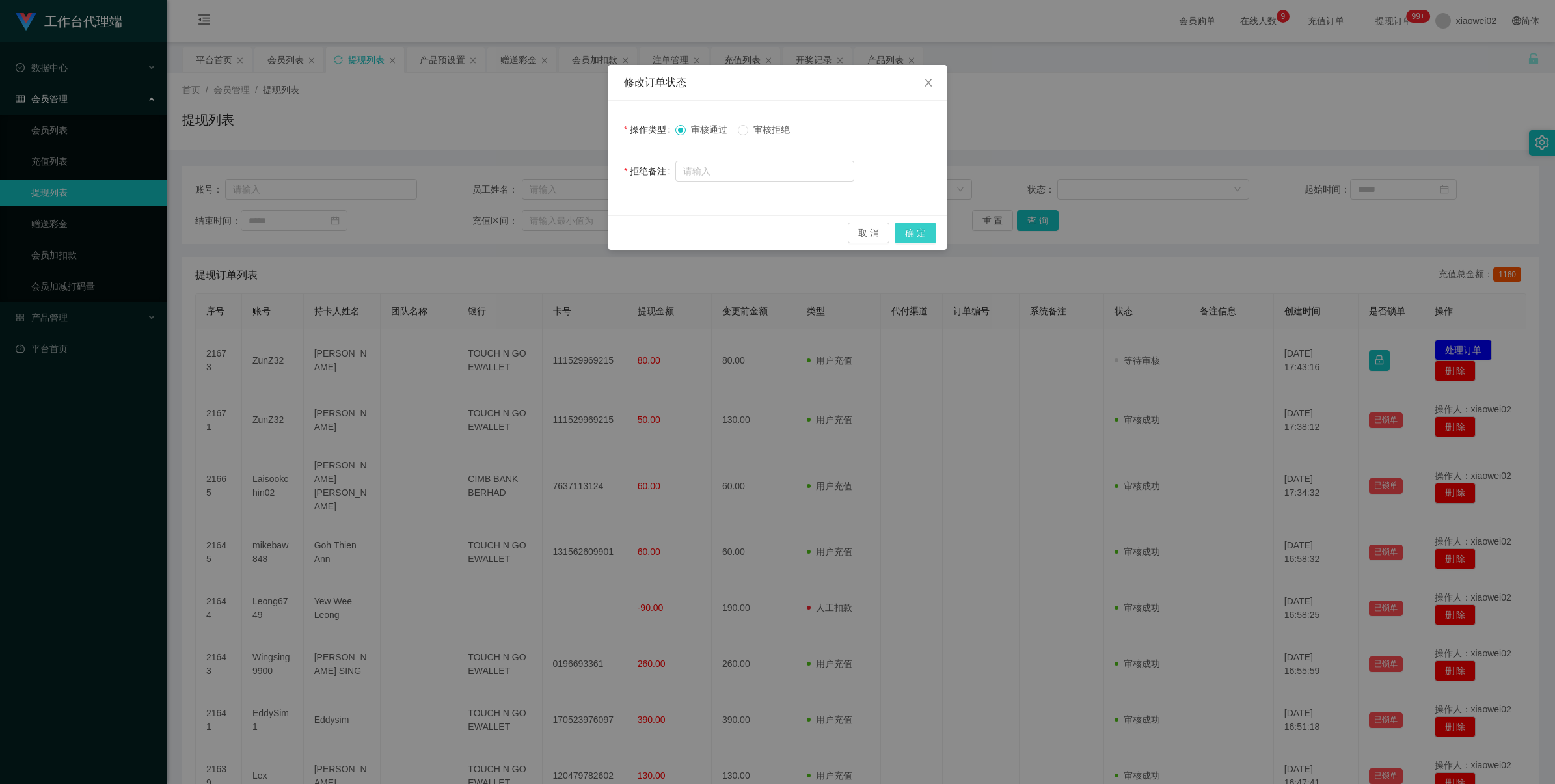
click at [911, 236] on button "确 定" at bounding box center [915, 232] width 42 height 21
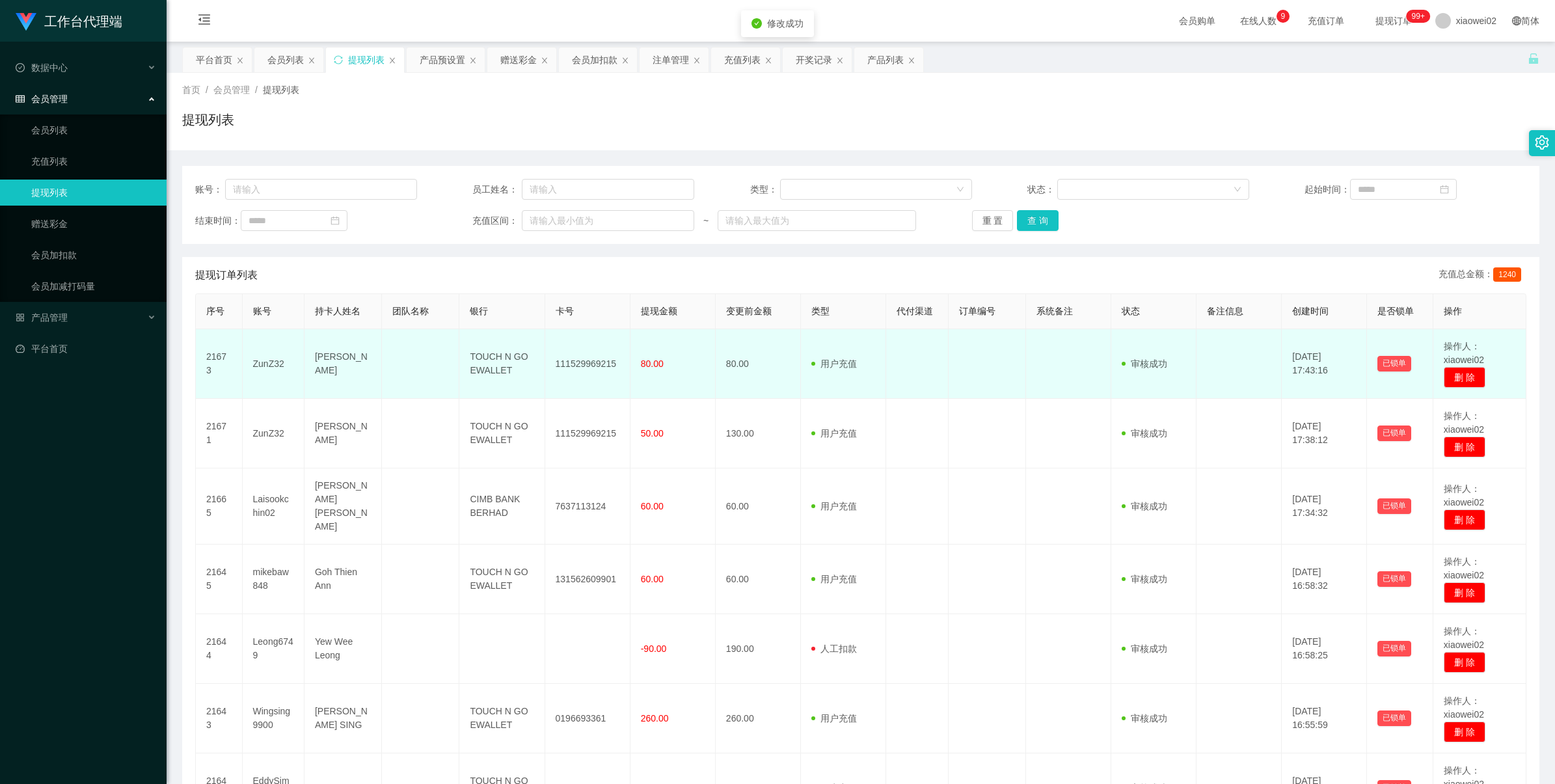
click at [563, 356] on td "111529969215" at bounding box center [588, 364] width 85 height 70
click at [564, 356] on td "111529969215" at bounding box center [588, 364] width 85 height 70
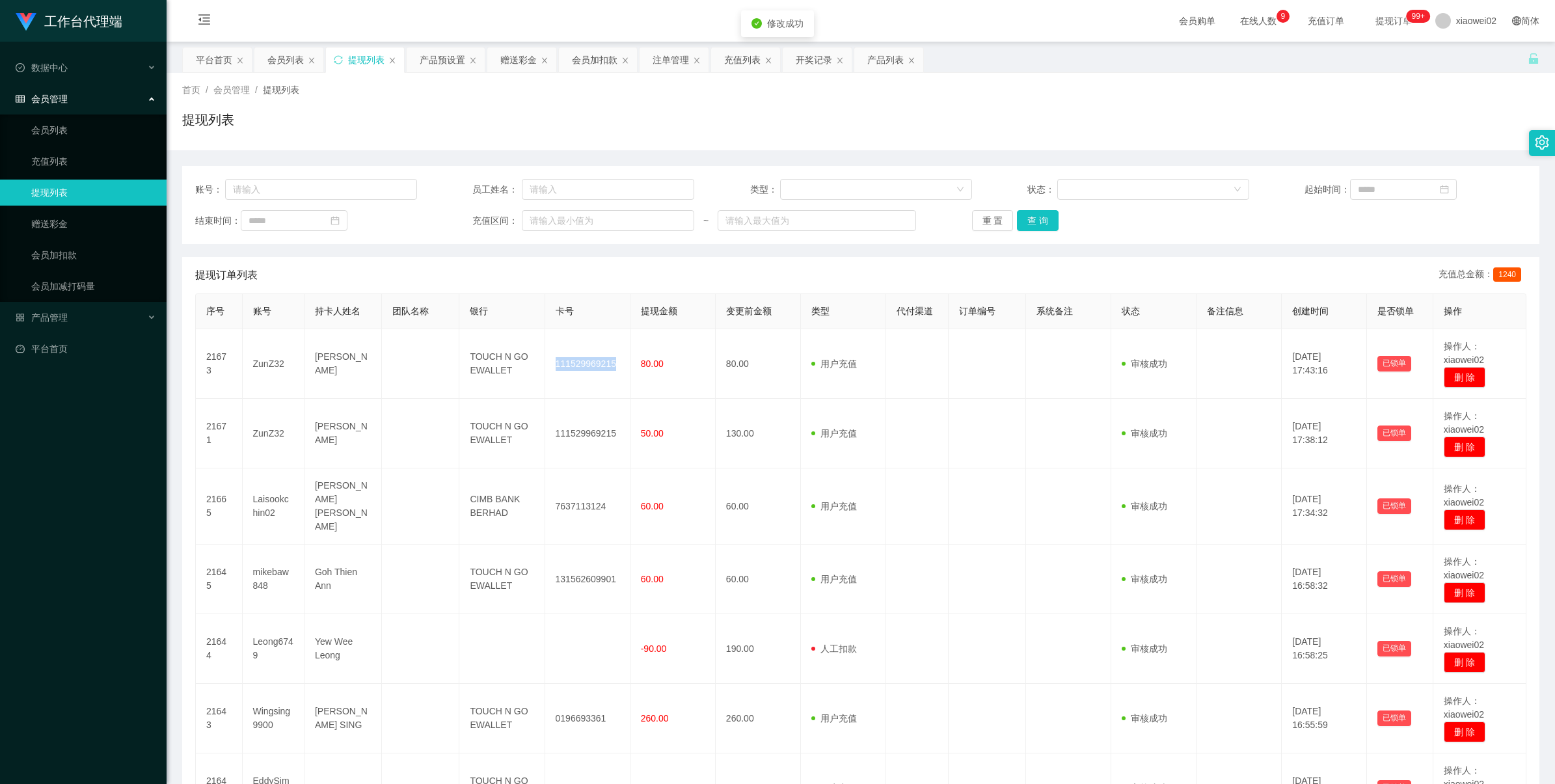
copy td "111529969215"
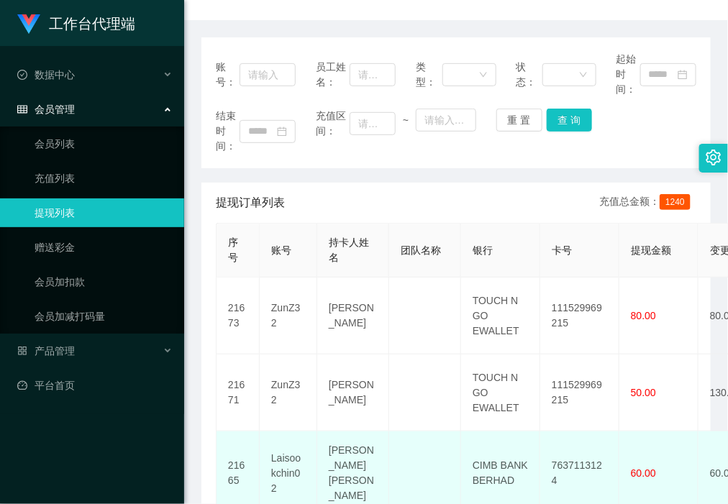
scroll to position [270, 0]
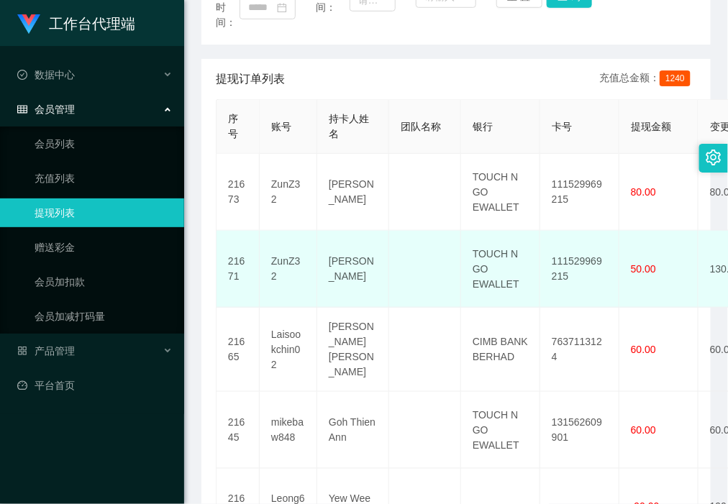
drag, startPoint x: 380, startPoint y: 292, endPoint x: 278, endPoint y: 324, distance: 106.3
click at [378, 292] on td "[PERSON_NAME]" at bounding box center [353, 269] width 72 height 77
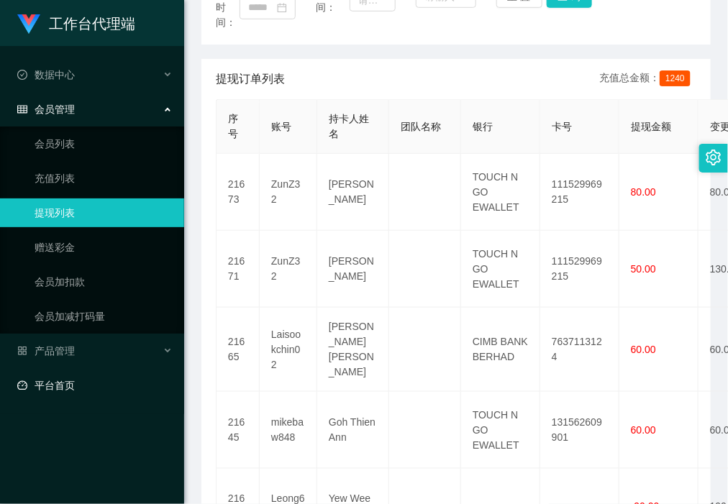
click at [56, 390] on link "平台首页" at bounding box center [94, 385] width 155 height 29
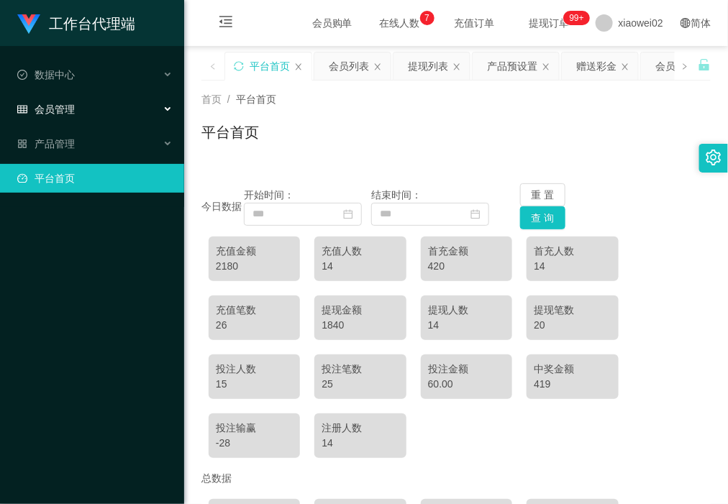
drag, startPoint x: 103, startPoint y: 119, endPoint x: 95, endPoint y: 124, distance: 9.0
click at [102, 119] on div "会员管理" at bounding box center [92, 109] width 184 height 29
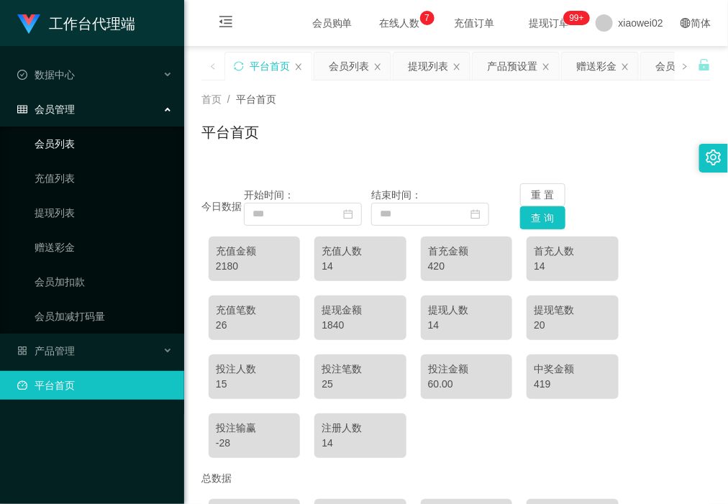
click at [80, 140] on link "会员列表" at bounding box center [104, 143] width 138 height 29
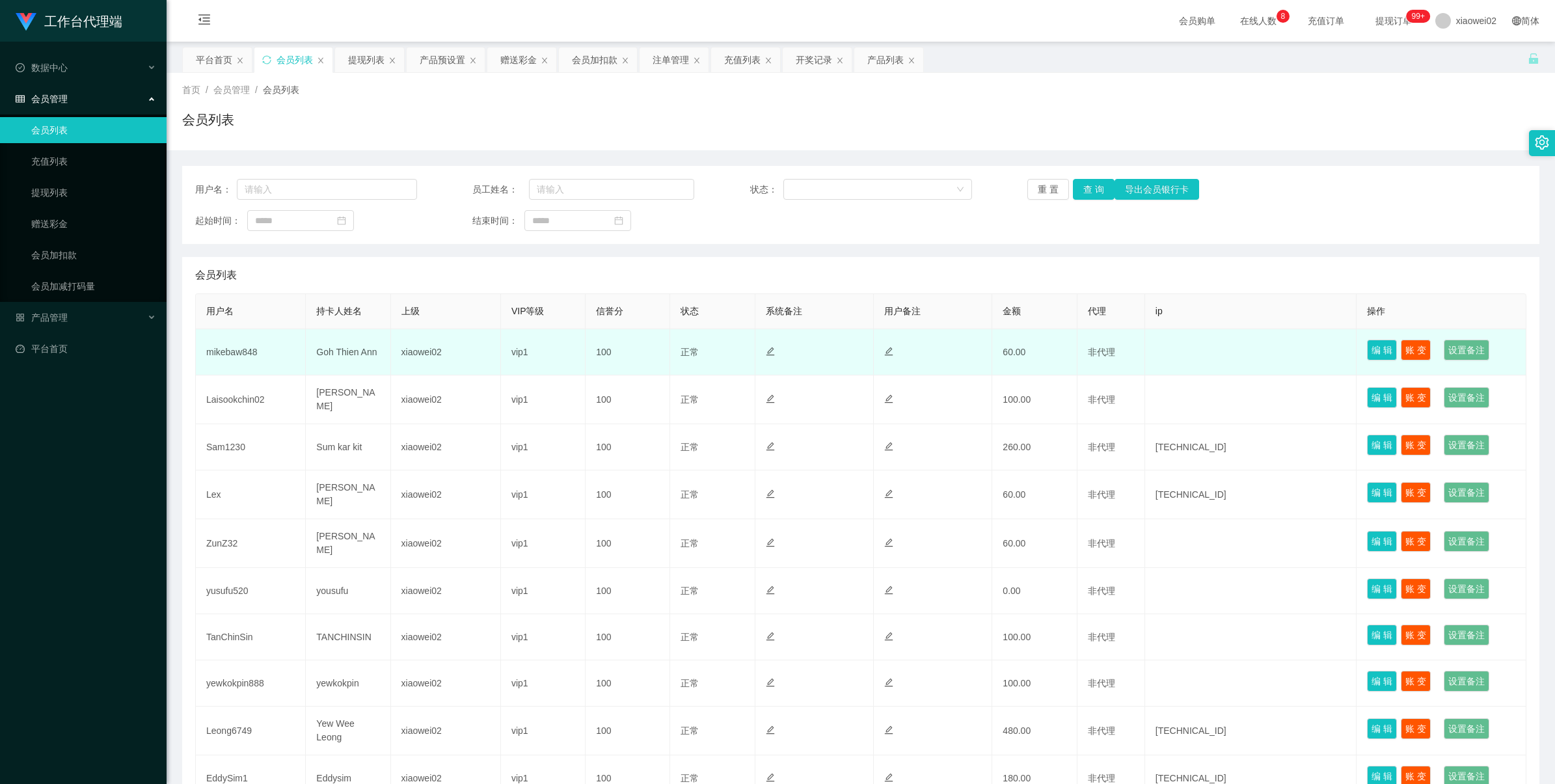
click at [247, 355] on td "mikebaw848" at bounding box center [251, 352] width 110 height 46
copy td "mikebaw848"
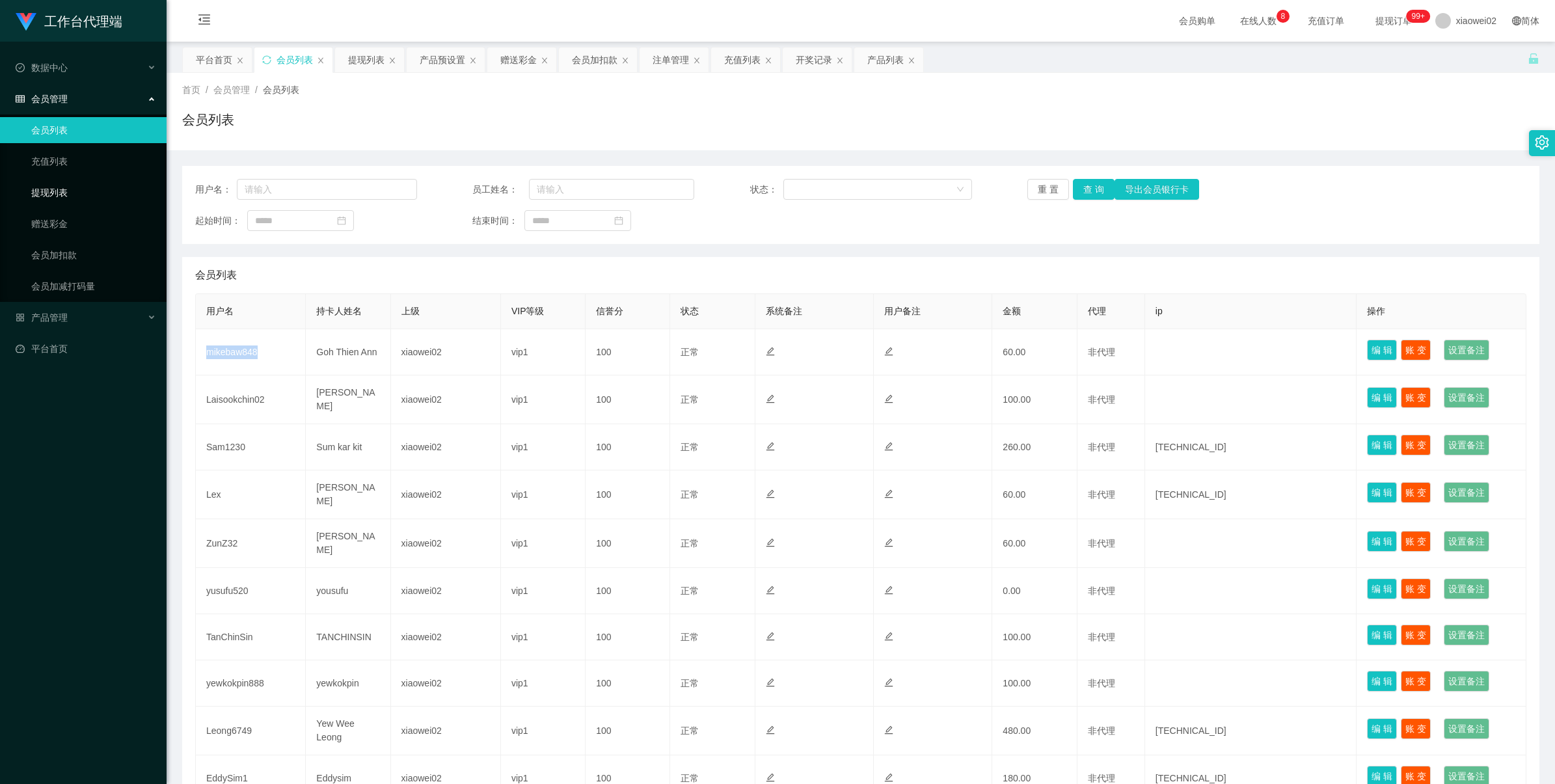
click at [115, 193] on link "提现列表" at bounding box center [94, 193] width 125 height 26
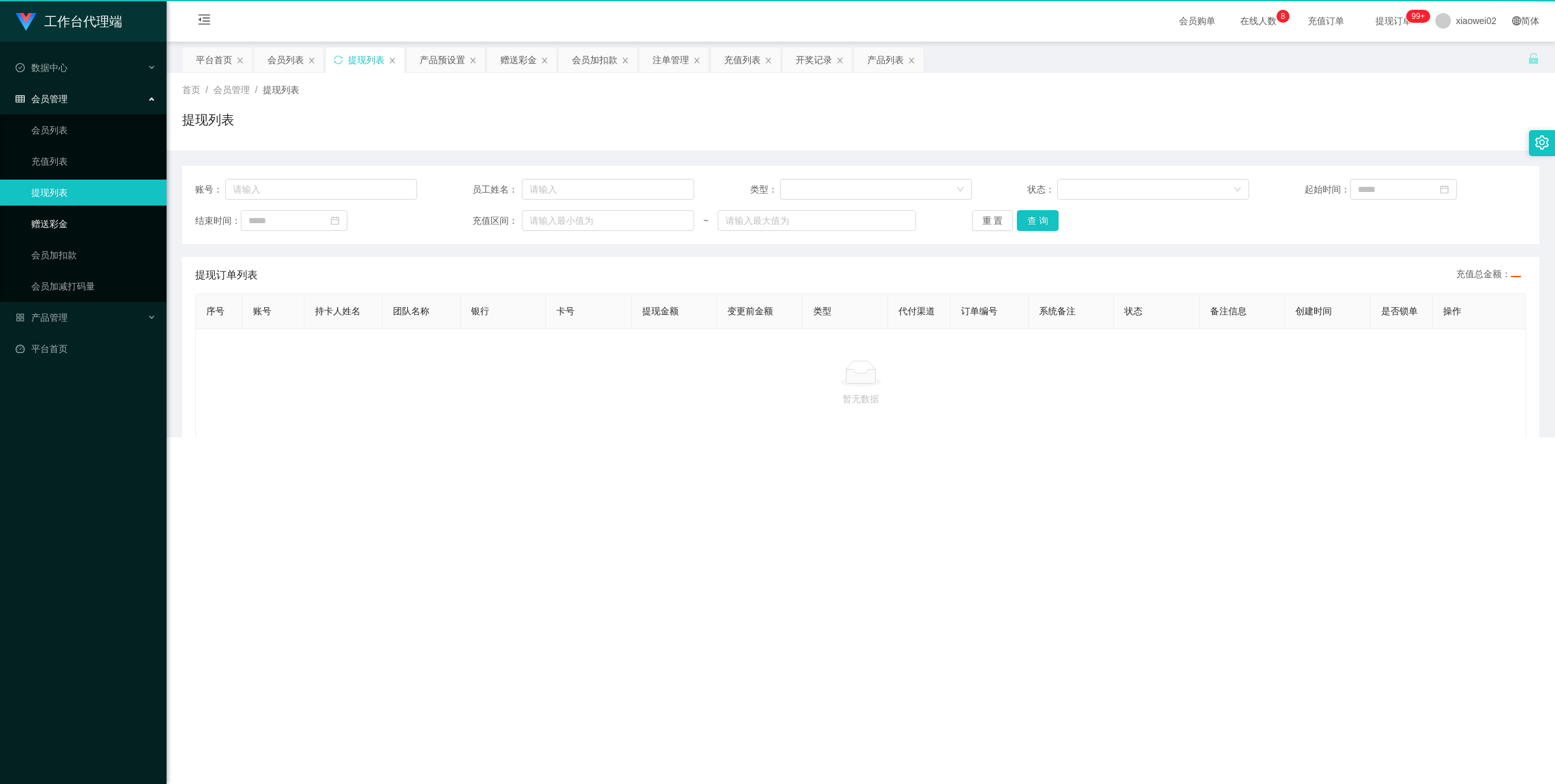
click at [106, 219] on link "赠送彩金" at bounding box center [94, 223] width 125 height 26
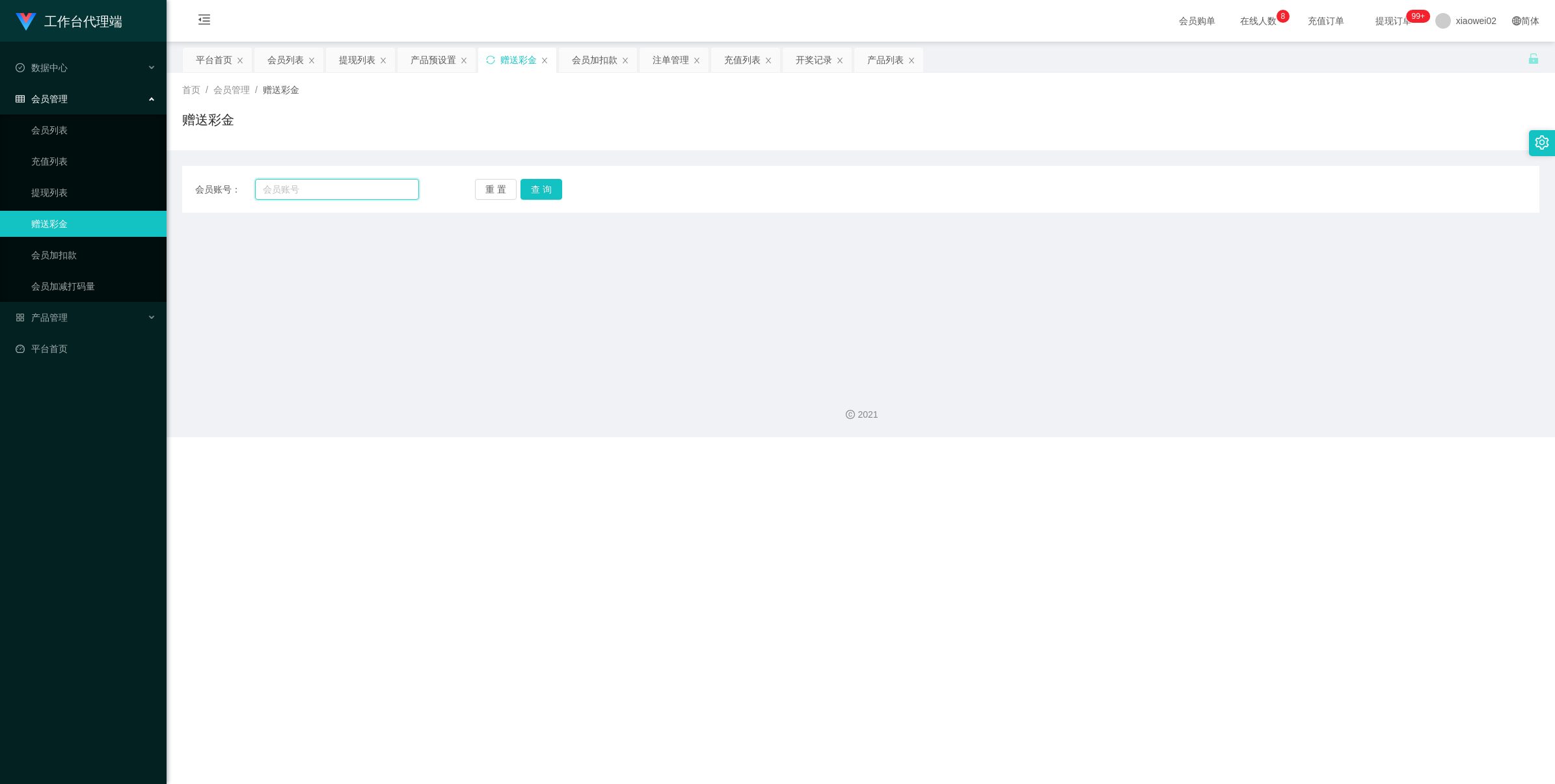
click at [351, 185] on input "text" at bounding box center [337, 189] width 164 height 21
paste input "mikebaw848"
type input "mikebaw848"
click at [542, 180] on button "查 询" at bounding box center [542, 189] width 42 height 21
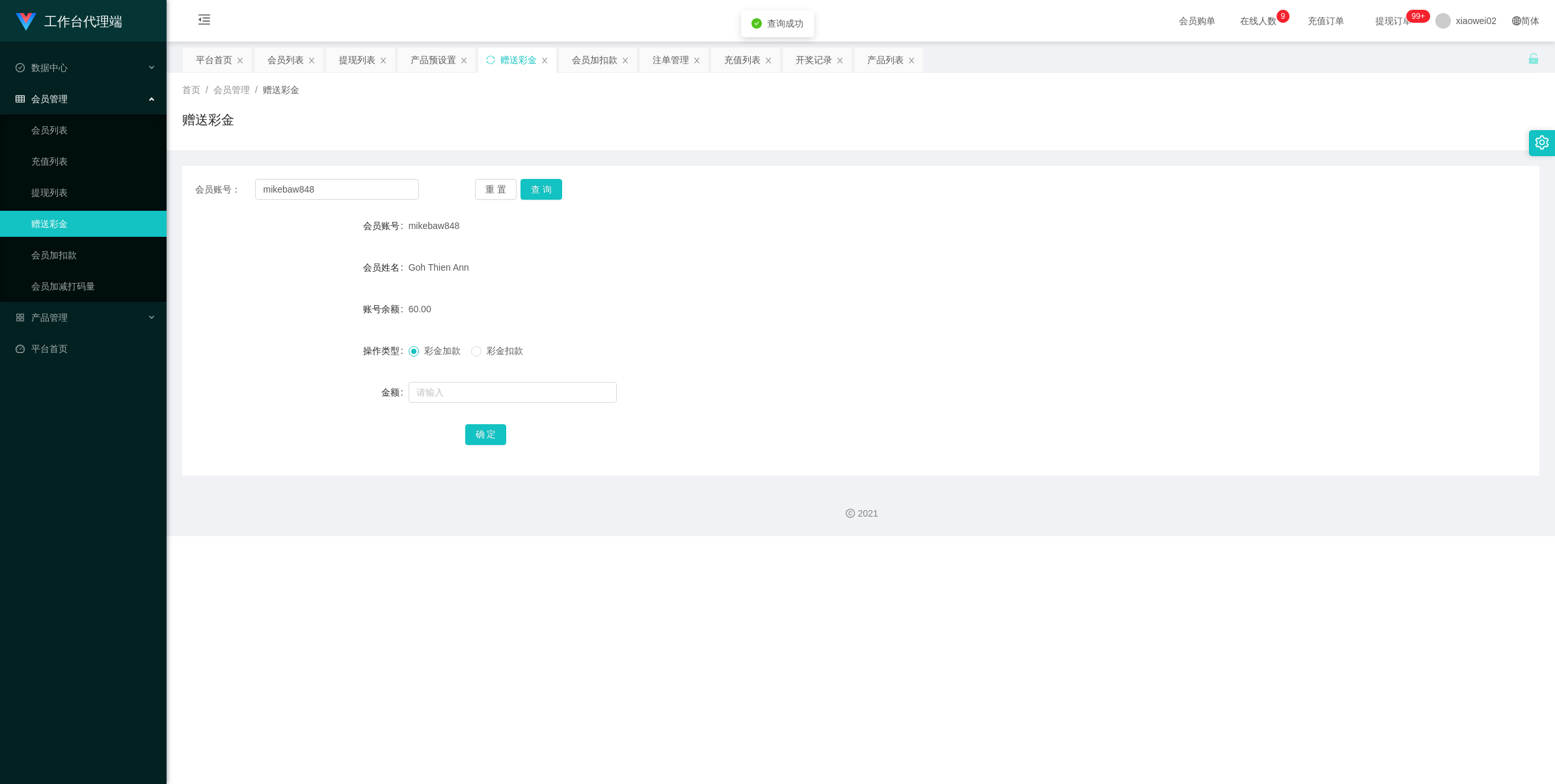
click at [532, 379] on div at bounding box center [805, 392] width 792 height 26
click at [507, 391] on input "text" at bounding box center [513, 392] width 208 height 21
type input "60"
click at [488, 345] on span "彩金扣款" at bounding box center [505, 351] width 47 height 11
click at [490, 430] on button "确 定" at bounding box center [486, 434] width 42 height 21
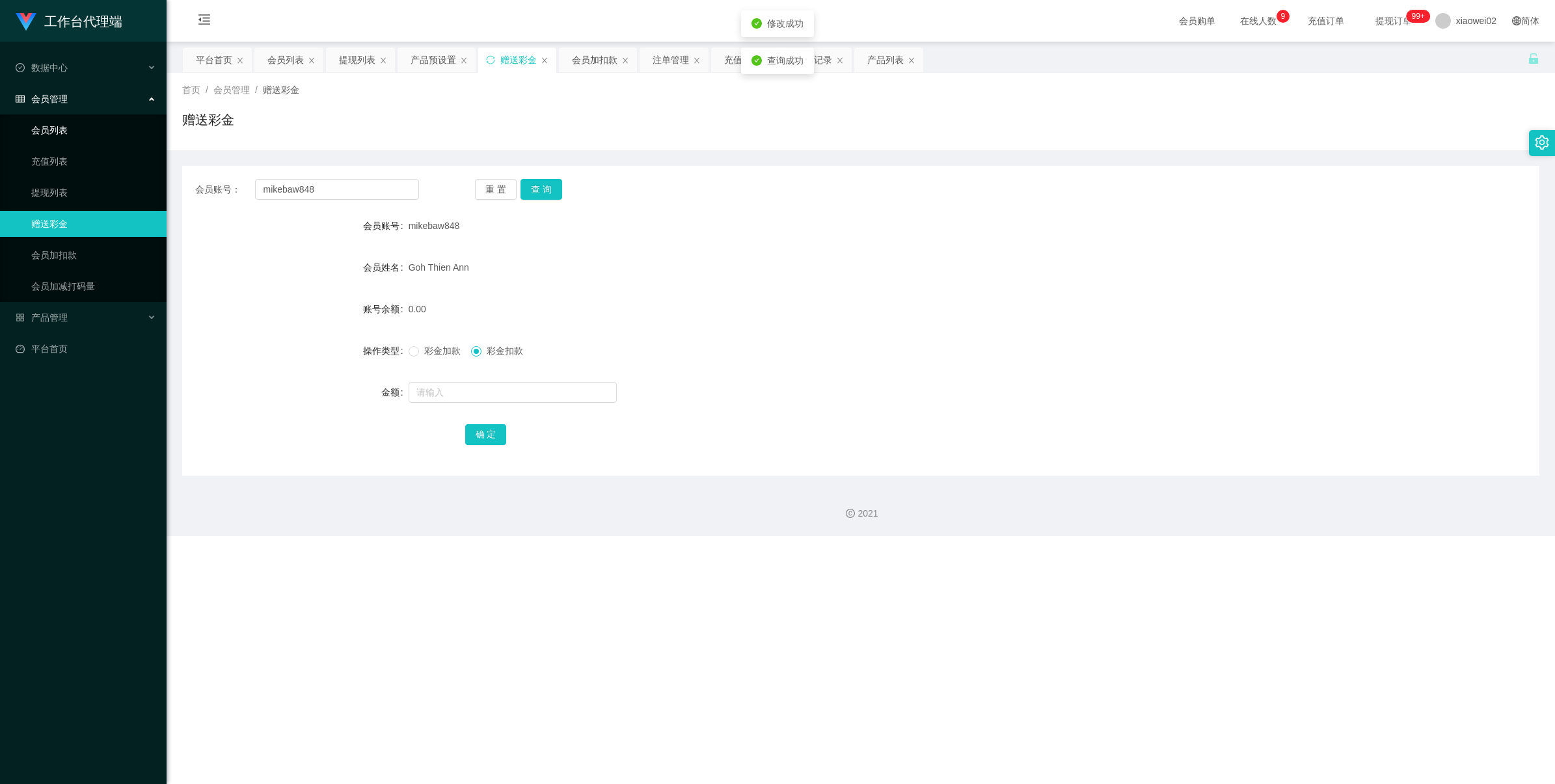
click at [52, 134] on link "会员列表" at bounding box center [94, 129] width 125 height 26
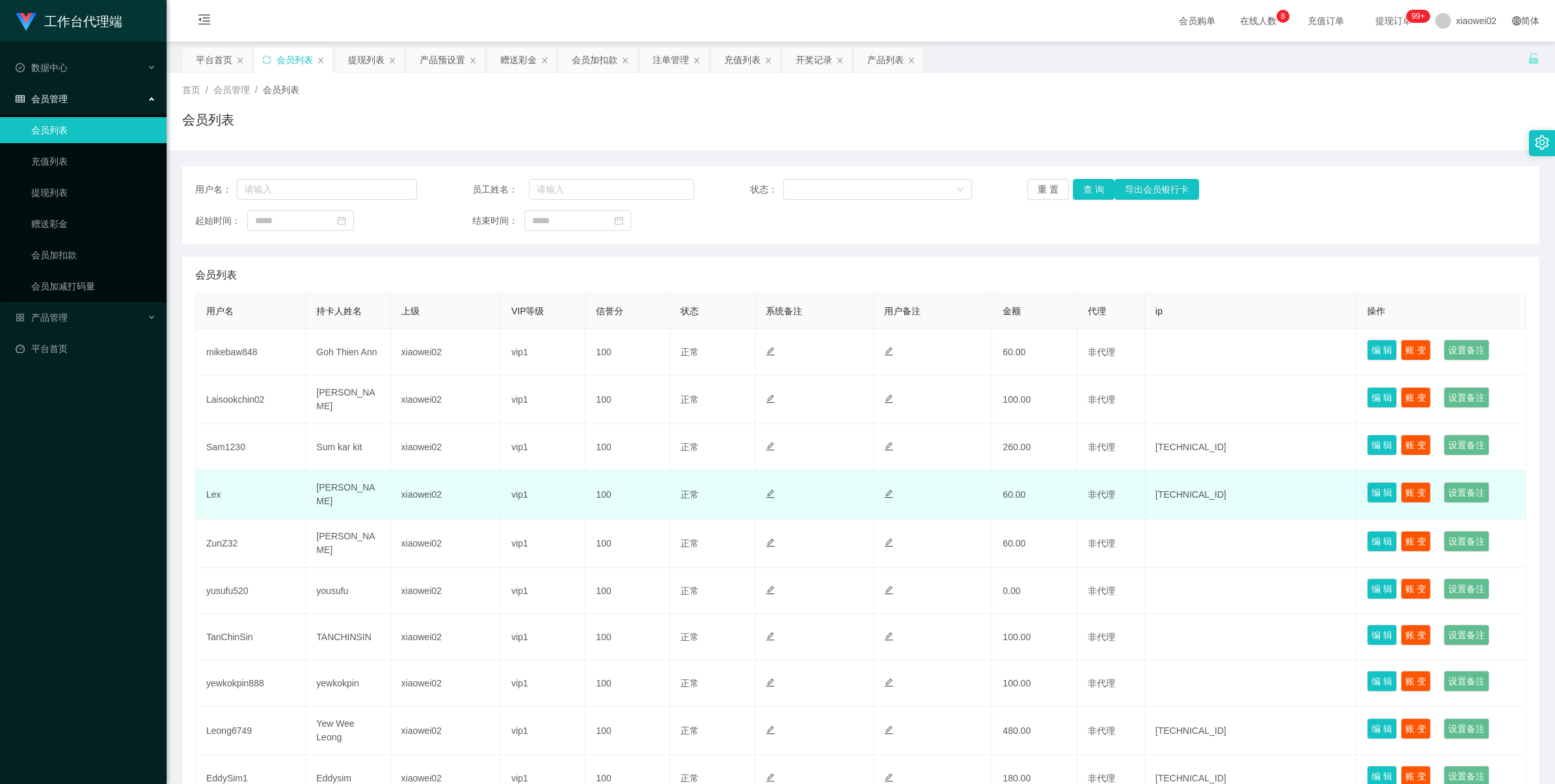
click at [422, 495] on td "xiaowei02" at bounding box center [446, 495] width 110 height 49
copy td "xiaowei02"
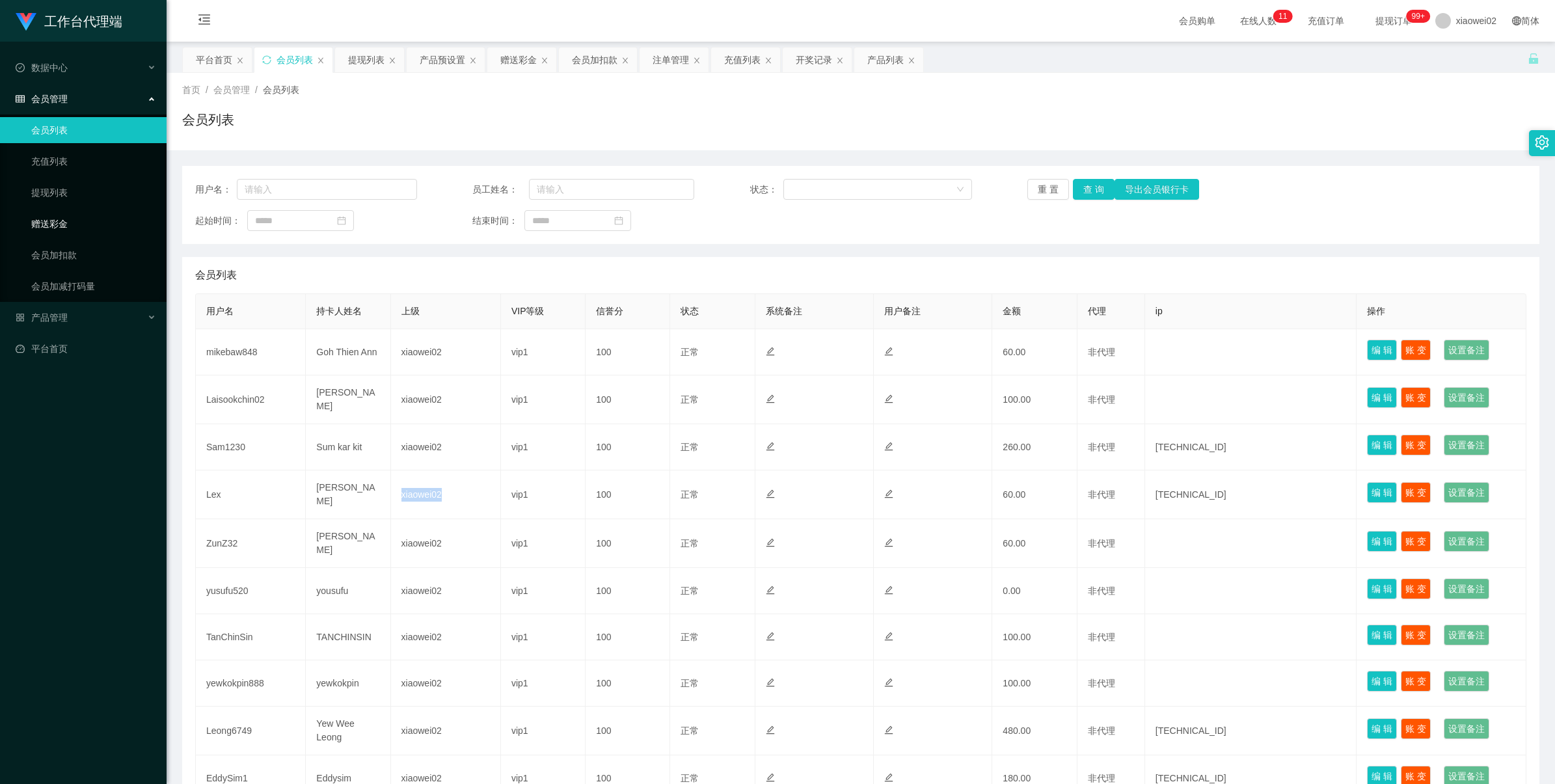
click at [75, 229] on link "赠送彩金" at bounding box center [94, 223] width 125 height 26
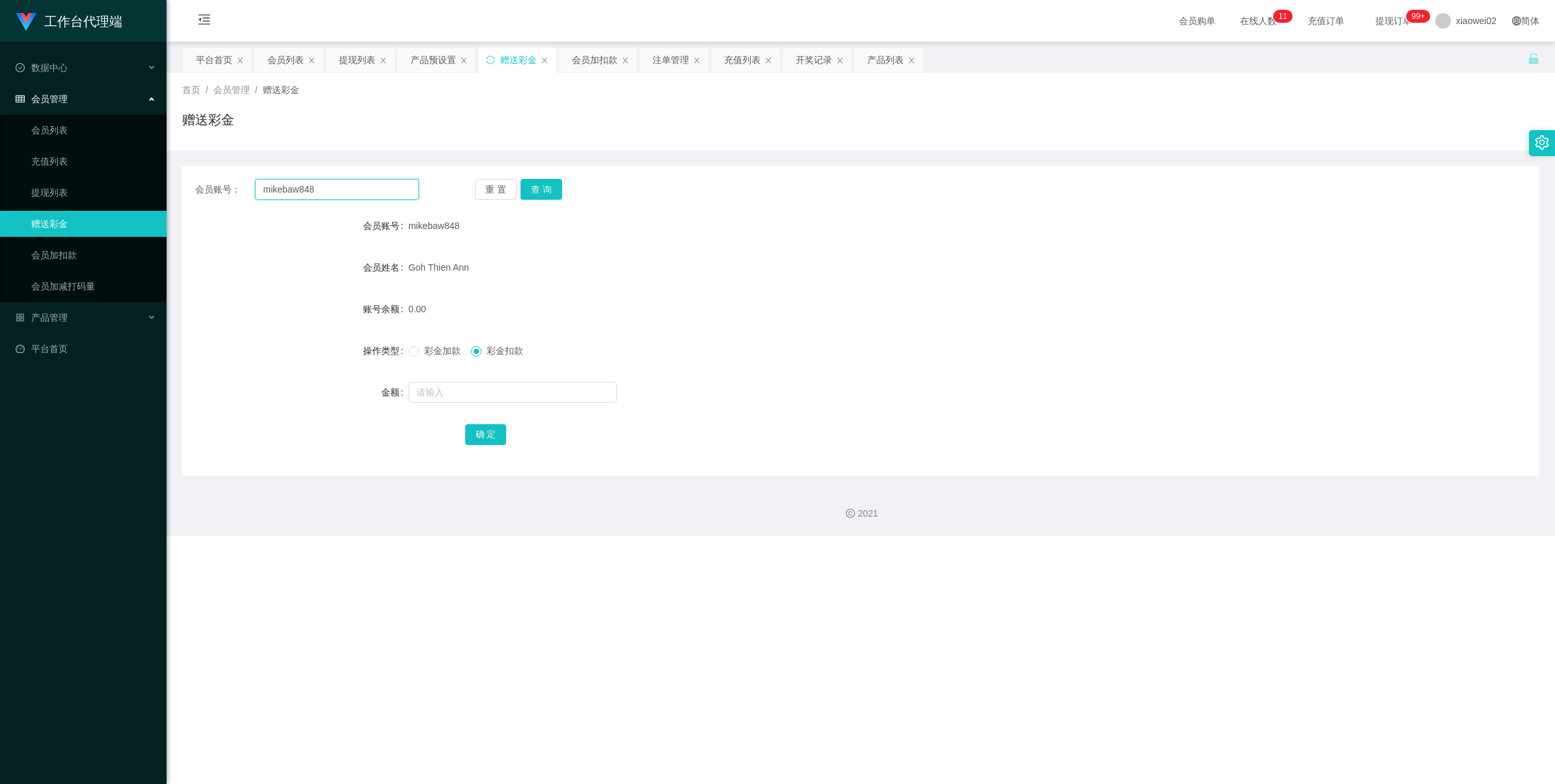
drag, startPoint x: 327, startPoint y: 191, endPoint x: 183, endPoint y: 170, distance: 145.5
click at [171, 175] on main "关闭左侧 关闭右侧 关闭其它 刷新页面 平台首页 会员列表 提现列表 产品预设置 赠送彩金 会员加扣款 注单管理 充值列表 开奖记录 产品列表 首页 / 会员…" at bounding box center [860, 259] width 1389 height 434
paste input "xiaowei02"
type input "xiaowei02"
click at [537, 189] on button "查 询" at bounding box center [542, 189] width 42 height 21
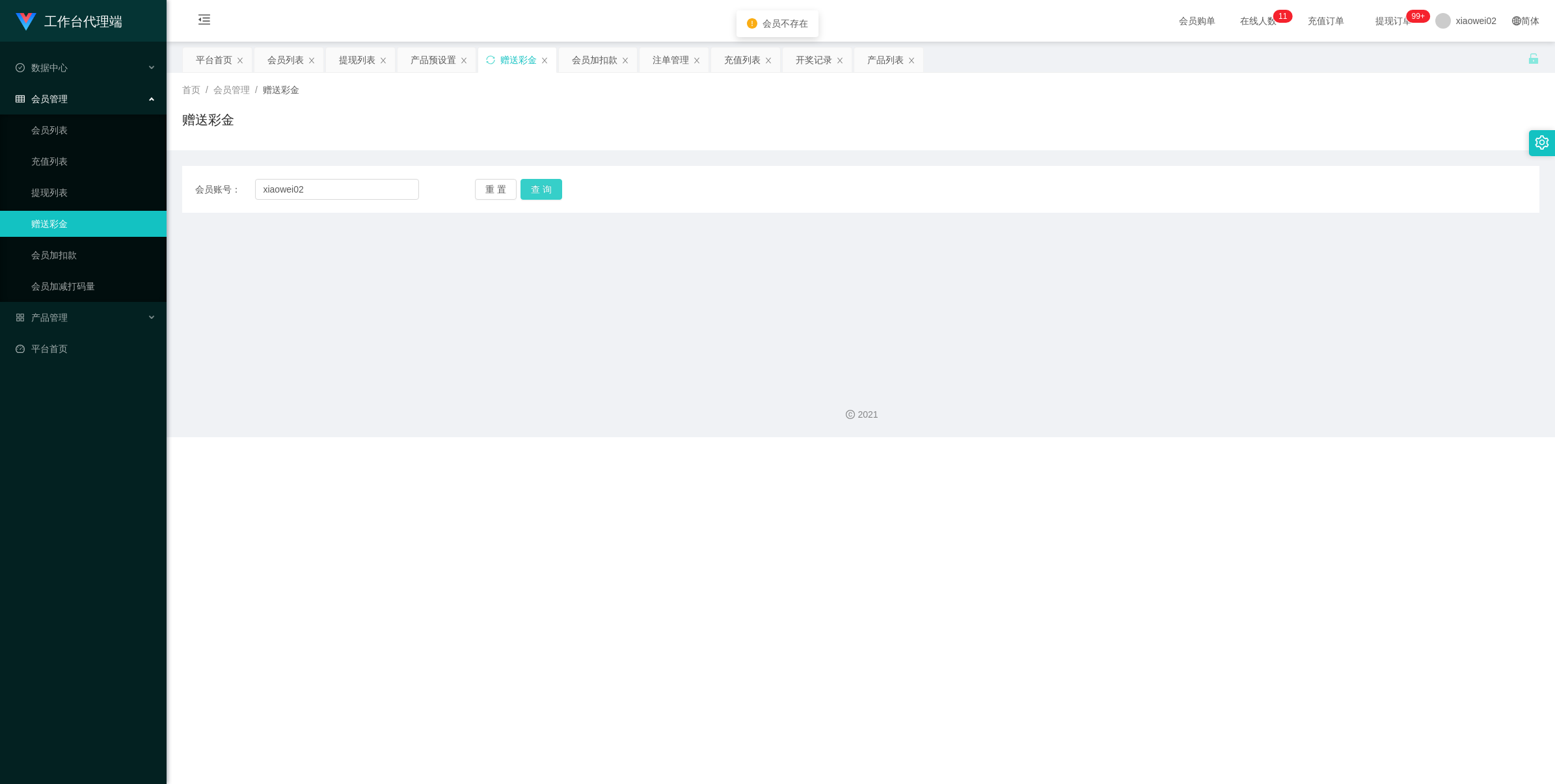
click at [540, 185] on button "查 询" at bounding box center [542, 189] width 42 height 21
click at [509, 197] on button "重 置" at bounding box center [496, 189] width 42 height 21
click at [348, 197] on input "text" at bounding box center [337, 189] width 164 height 21
paste input "xiaowei02"
type input "xiaowei02"
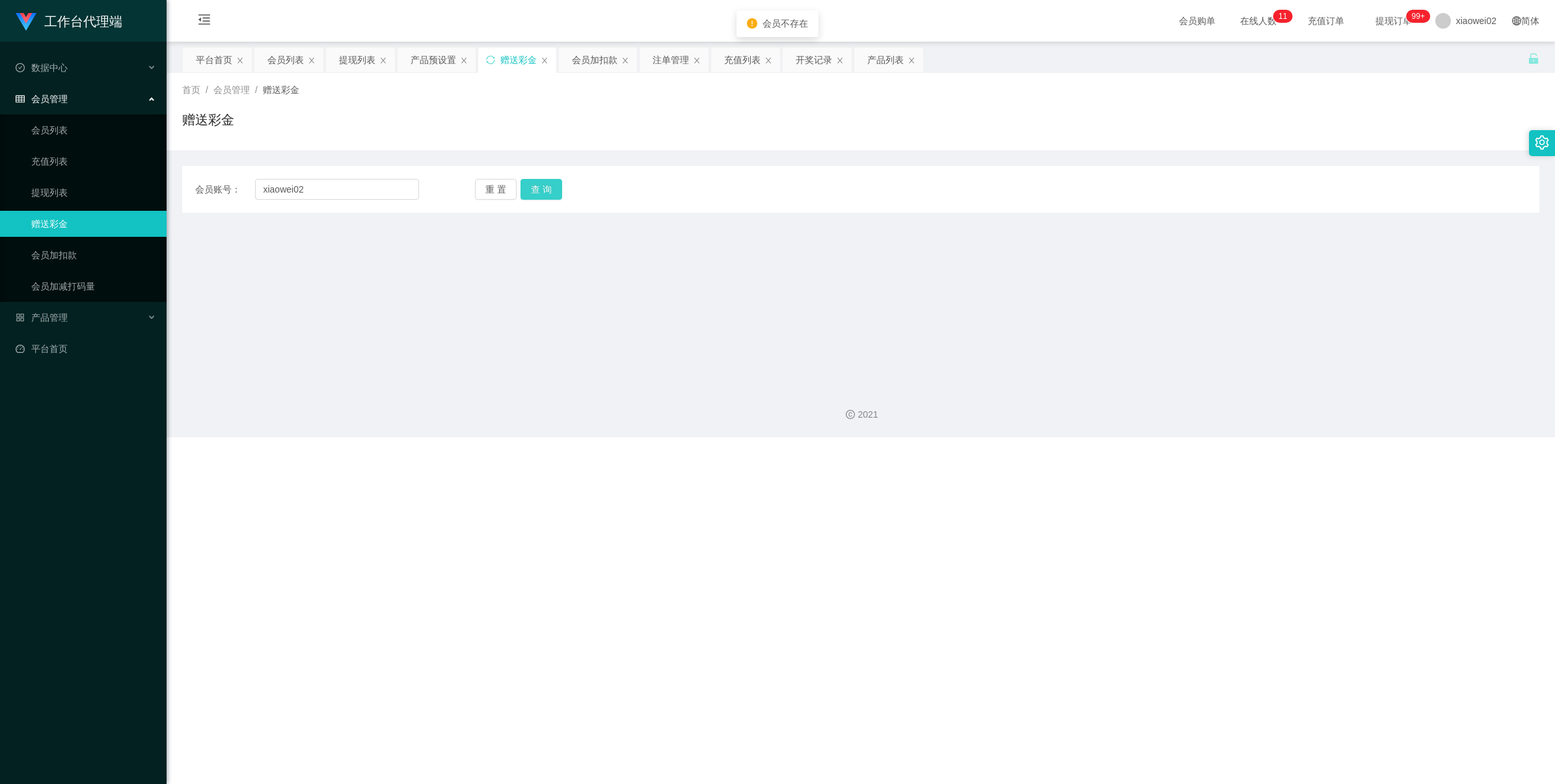
click at [536, 192] on button "查 询" at bounding box center [542, 189] width 42 height 21
click at [263, 190] on input "xiaowei02" at bounding box center [337, 189] width 164 height 21
drag, startPoint x: 537, startPoint y: 179, endPoint x: 537, endPoint y: 186, distance: 7.0
click at [537, 179] on button "查 询" at bounding box center [542, 189] width 42 height 21
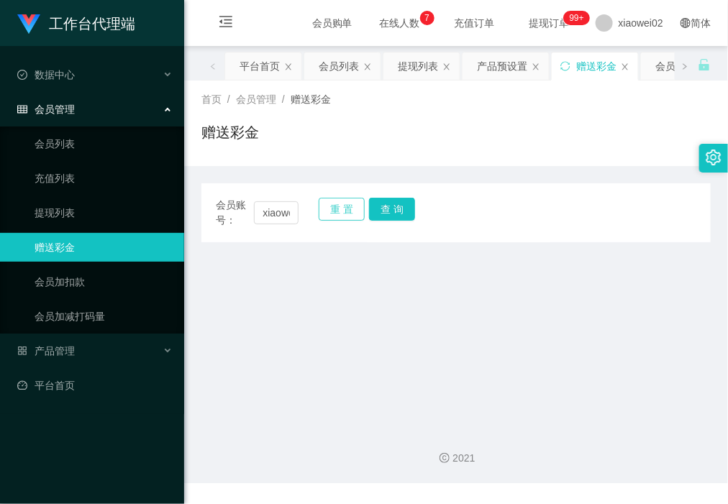
click at [332, 216] on button "重 置" at bounding box center [342, 209] width 46 height 23
drag, startPoint x: 288, startPoint y: 212, endPoint x: 302, endPoint y: 207, distance: 14.6
click at [288, 212] on input "text" at bounding box center [276, 212] width 44 height 23
paste input "Wingsing9900"
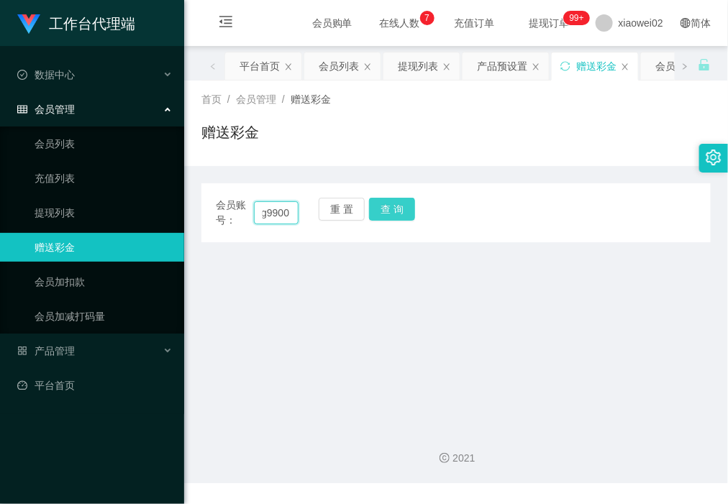
type input "Wingsing9900"
click at [388, 205] on button "查 询" at bounding box center [392, 209] width 46 height 23
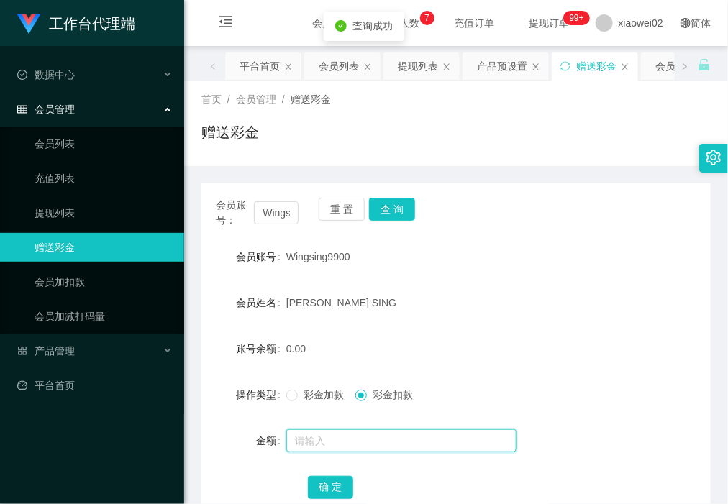
drag, startPoint x: 344, startPoint y: 432, endPoint x: 344, endPoint y: 423, distance: 9.4
click at [344, 432] on input "text" at bounding box center [401, 440] width 230 height 23
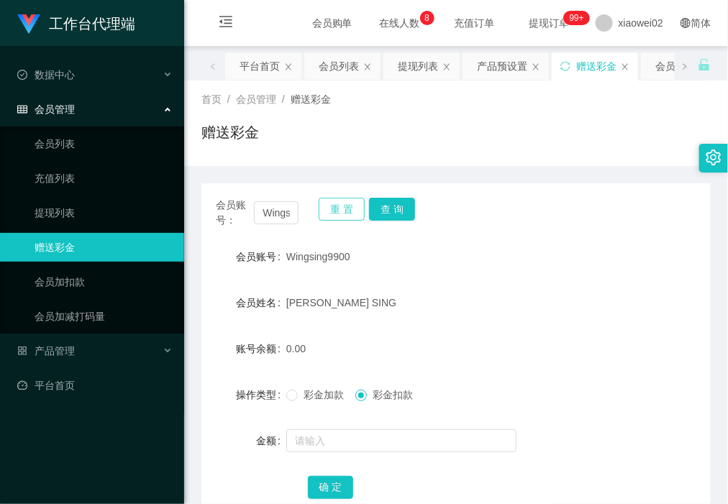
drag, startPoint x: 340, startPoint y: 210, endPoint x: 253, endPoint y: 209, distance: 87.8
click at [335, 209] on button "重 置" at bounding box center [342, 209] width 46 height 23
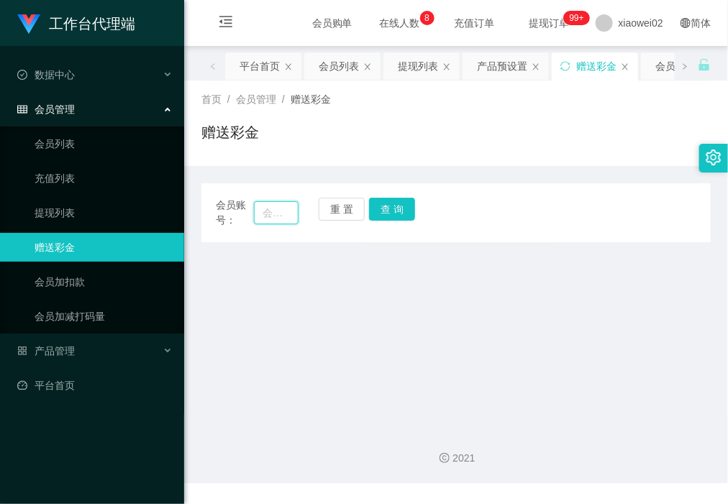
drag, startPoint x: 271, startPoint y: 214, endPoint x: 339, endPoint y: 210, distance: 67.8
click at [272, 214] on input "text" at bounding box center [276, 212] width 44 height 23
paste input "EddySim1"
type input "EddySim1"
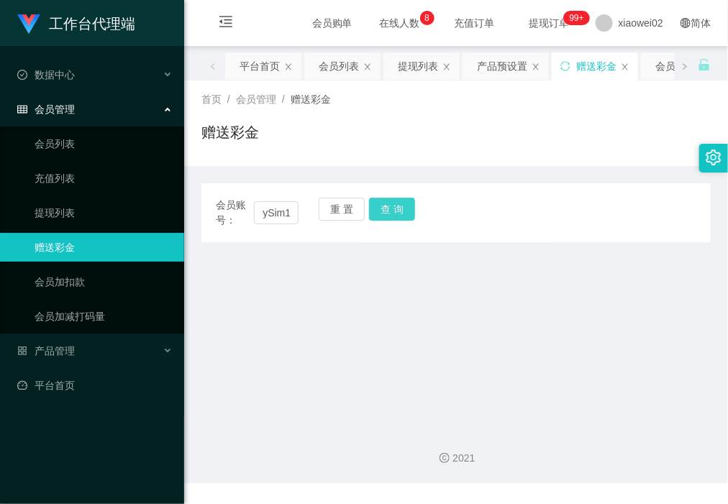
scroll to position [0, 0]
click at [382, 209] on button "查 询" at bounding box center [392, 209] width 46 height 23
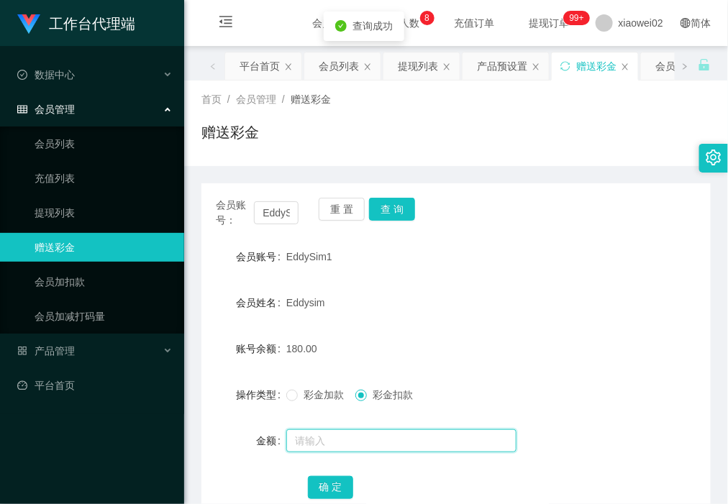
click at [350, 450] on input "text" at bounding box center [401, 440] width 230 height 23
type input "180"
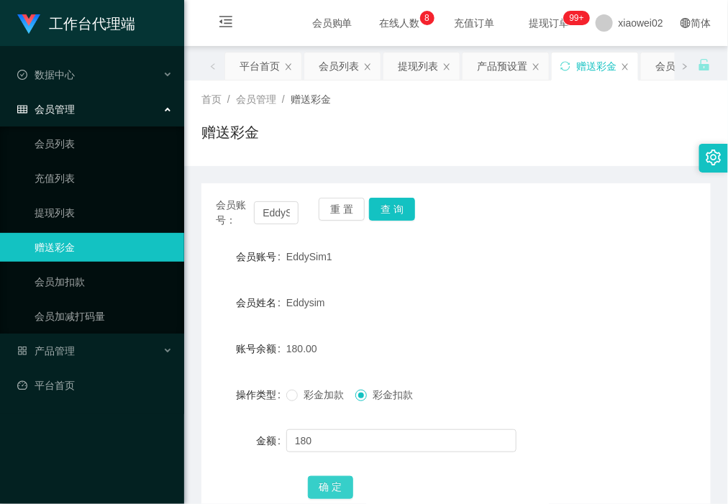
click at [340, 483] on button "确 定" at bounding box center [331, 487] width 46 height 23
click at [155, 248] on link "赠送彩金" at bounding box center [104, 247] width 138 height 29
drag, startPoint x: 344, startPoint y: 210, endPoint x: 266, endPoint y: 207, distance: 77.8
click at [343, 210] on button "重 置" at bounding box center [342, 209] width 46 height 23
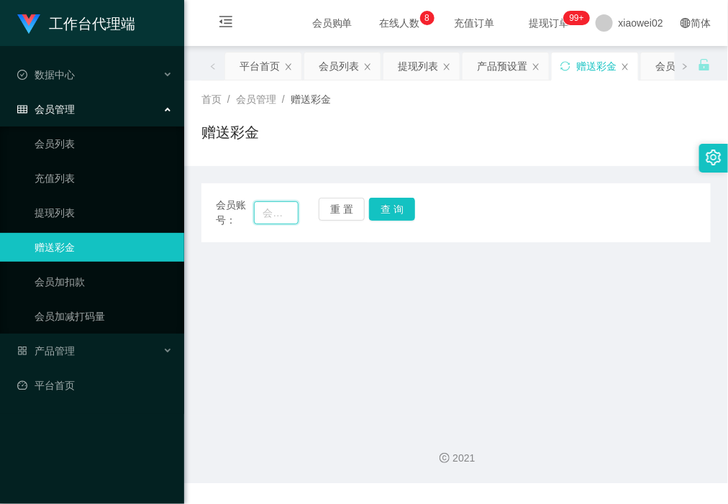
click at [255, 207] on input "text" at bounding box center [276, 212] width 44 height 23
paste input "ZunZ32"
type input "ZunZ32"
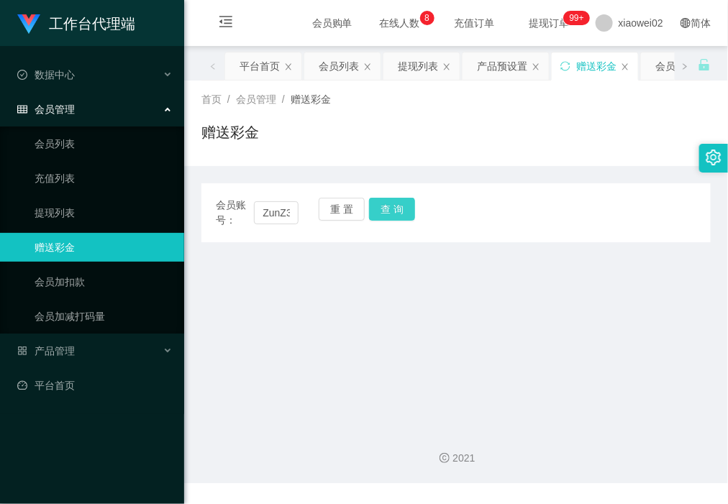
click at [386, 211] on button "查 询" at bounding box center [392, 209] width 46 height 23
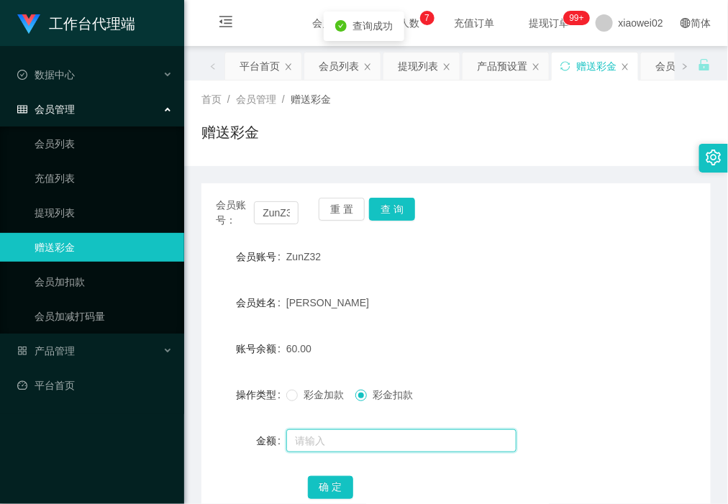
click at [350, 446] on input "text" at bounding box center [401, 440] width 230 height 23
type input "60"
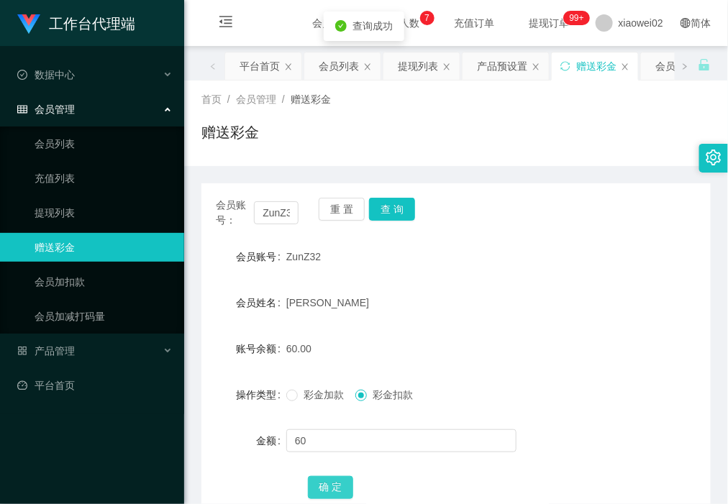
drag, startPoint x: 333, startPoint y: 483, endPoint x: 253, endPoint y: 336, distance: 167.4
click at [333, 481] on button "确 定" at bounding box center [331, 487] width 46 height 23
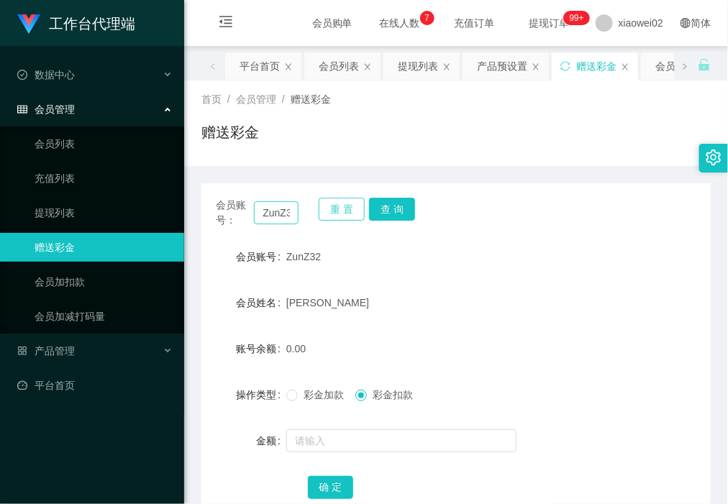
drag, startPoint x: 335, startPoint y: 210, endPoint x: 295, endPoint y: 210, distance: 40.3
click at [333, 210] on button "重 置" at bounding box center [342, 209] width 46 height 23
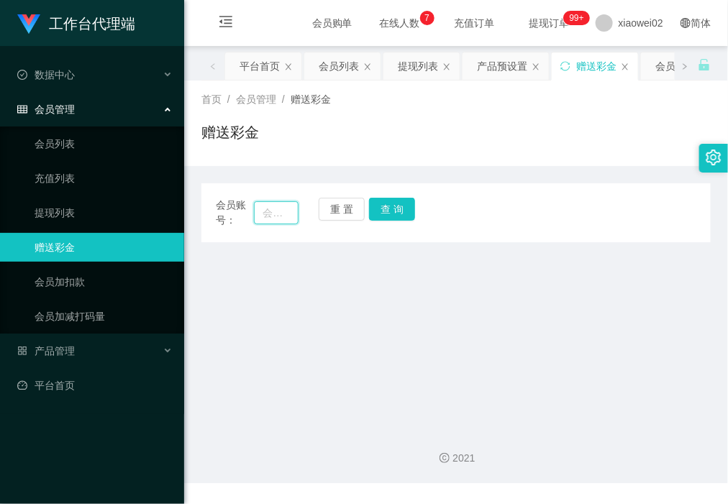
click at [268, 210] on input "text" at bounding box center [276, 212] width 44 height 23
paste input "Lex"
type input "Lex"
click at [397, 211] on button "查 询" at bounding box center [392, 209] width 46 height 23
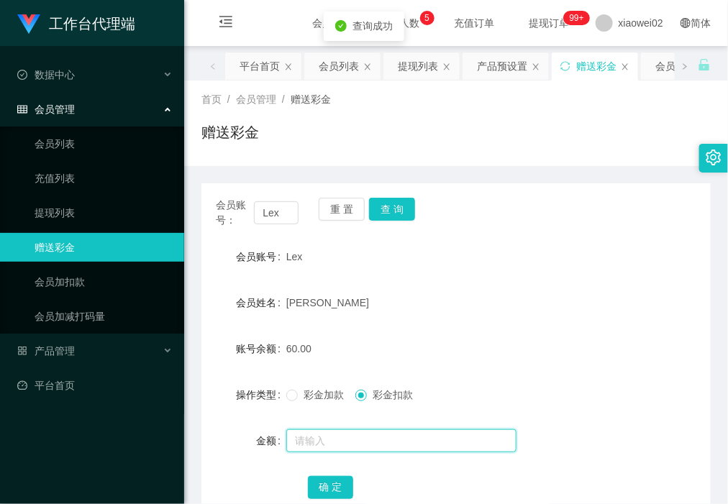
click at [347, 440] on input "text" at bounding box center [401, 440] width 230 height 23
type input "60"
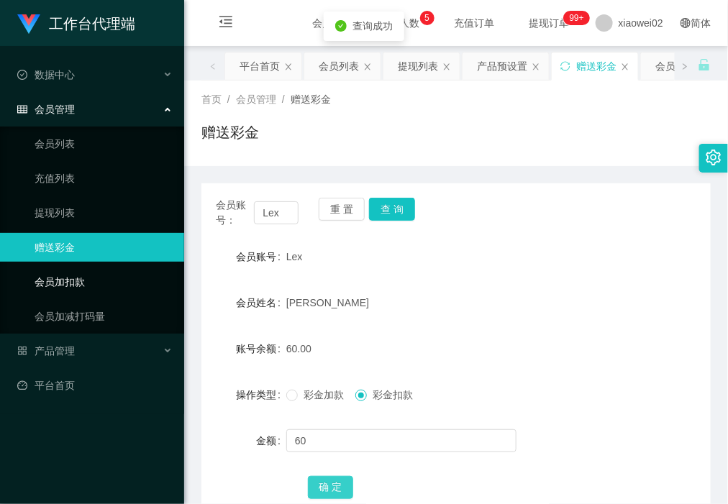
drag, startPoint x: 329, startPoint y: 479, endPoint x: 165, endPoint y: 271, distance: 264.4
click at [329, 476] on button "确 定" at bounding box center [331, 487] width 46 height 23
click at [325, 214] on button "重 置" at bounding box center [342, 209] width 46 height 23
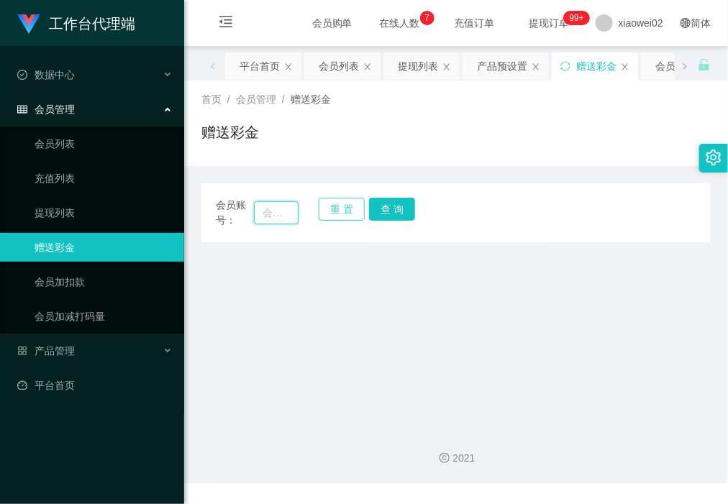
drag, startPoint x: 268, startPoint y: 216, endPoint x: 317, endPoint y: 209, distance: 50.1
click at [268, 216] on input "text" at bounding box center [276, 212] width 44 height 23
paste input "Leong6749"
type input "Leong6749"
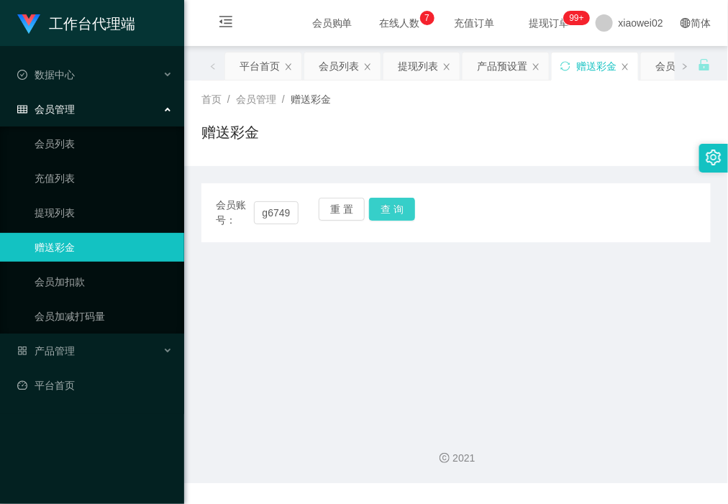
click at [386, 206] on button "查 询" at bounding box center [392, 209] width 46 height 23
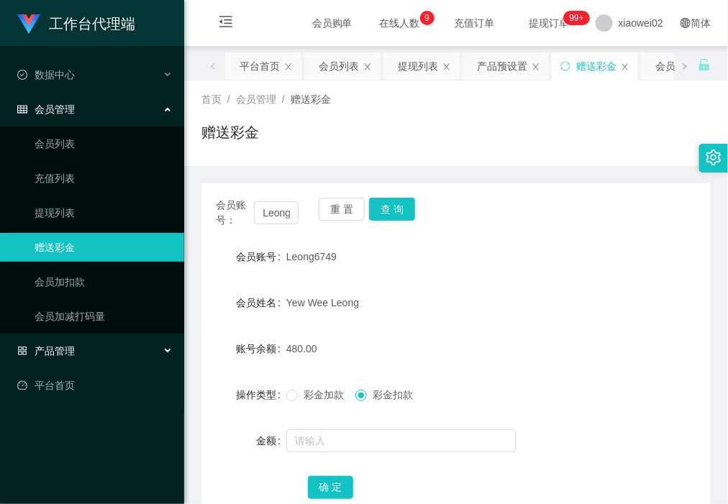
click at [76, 353] on div "产品管理" at bounding box center [92, 351] width 184 height 29
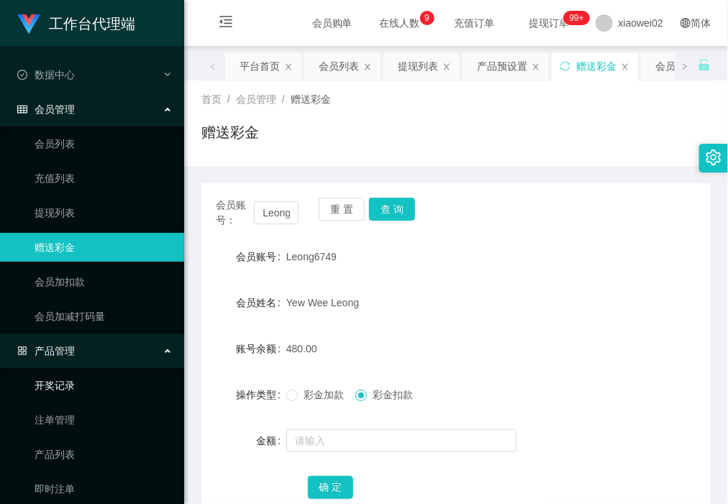
click at [79, 389] on link "开奖记录" at bounding box center [104, 385] width 138 height 29
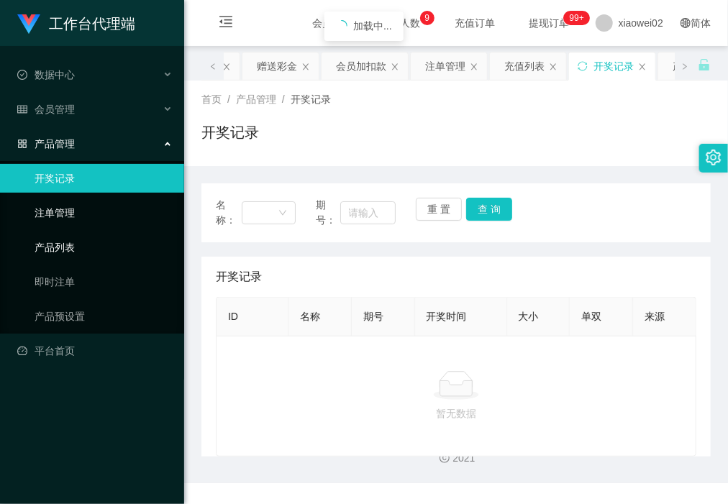
click at [76, 422] on div "工作台代理端 数据中心 会员管理 会员列表 充值列表 提现列表 赠送彩金 会员加扣款 会员加减打码量 产品管理 开奖记录 注单管理 产品列表 即时注单 产品预…" at bounding box center [92, 252] width 184 height 504
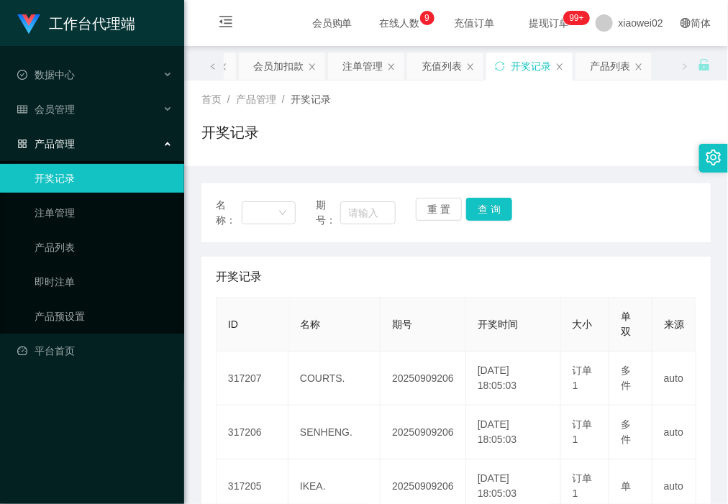
click at [106, 264] on ul "开奖记录 注单管理 产品列表 即时注单 产品预设置" at bounding box center [92, 247] width 184 height 173
click at [87, 216] on link "注单管理" at bounding box center [104, 213] width 138 height 29
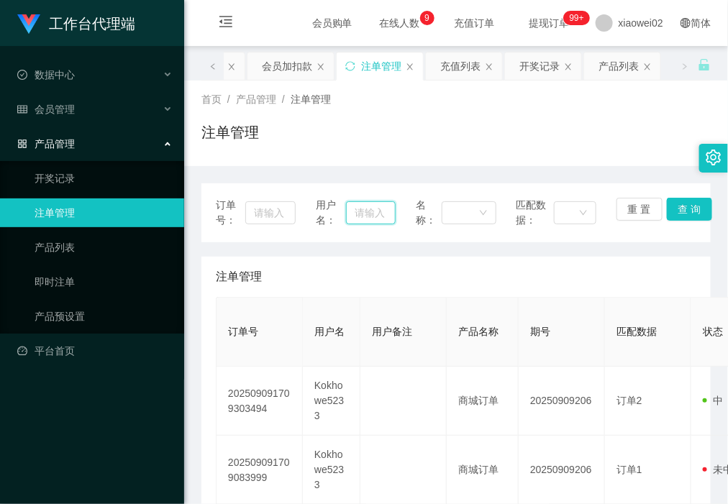
click at [347, 209] on input "text" at bounding box center [371, 212] width 50 height 23
paste input "Leong6749"
type input "Leong6749"
click at [673, 209] on button "查 询" at bounding box center [690, 209] width 46 height 23
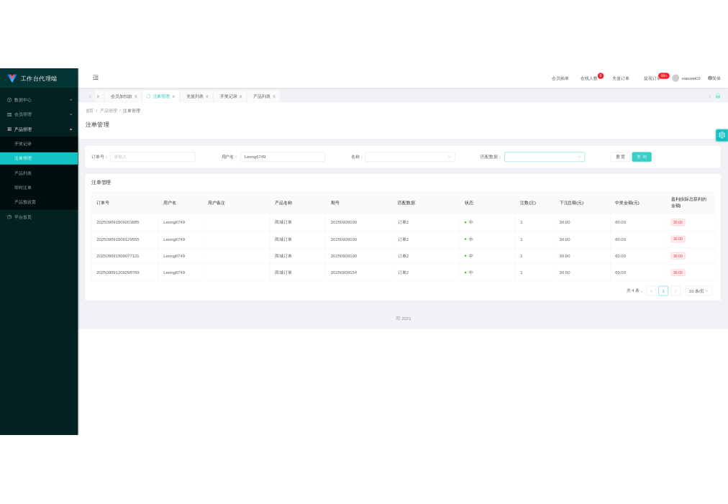
scroll to position [0, 0]
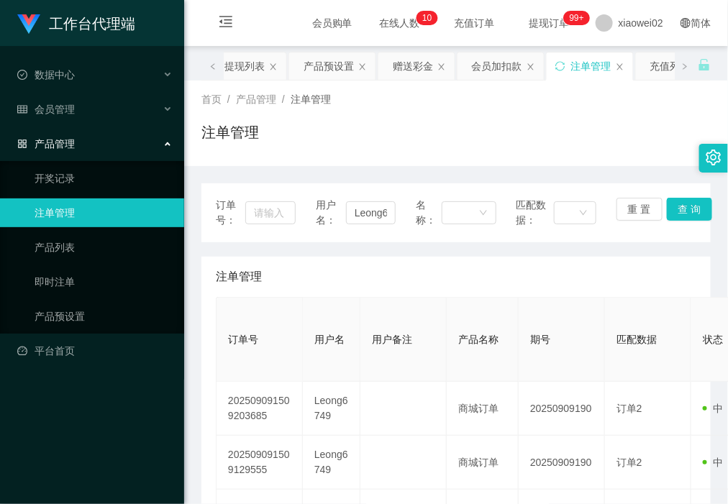
click at [102, 146] on div "产品管理" at bounding box center [92, 143] width 184 height 29
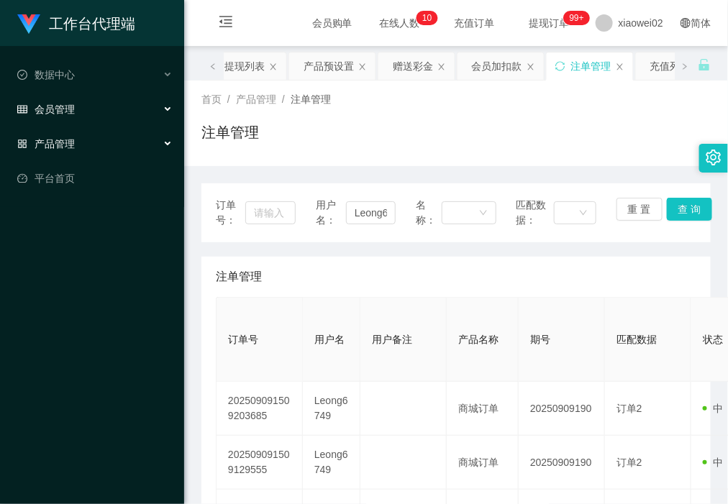
click at [119, 108] on div "会员管理" at bounding box center [92, 109] width 184 height 29
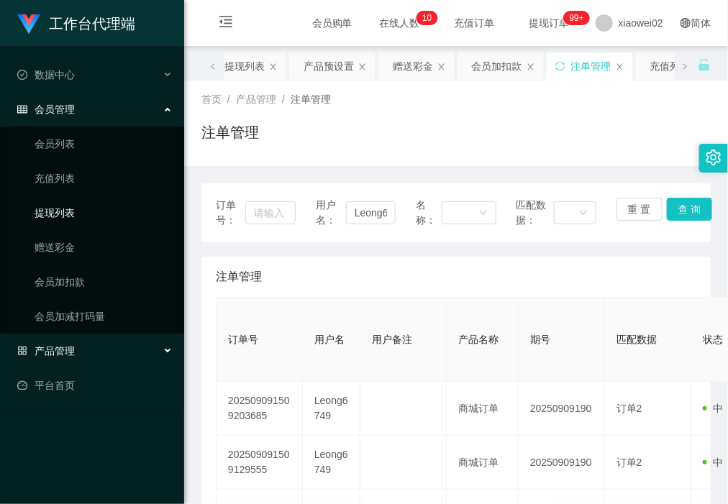
click at [78, 199] on link "提现列表" at bounding box center [104, 213] width 138 height 29
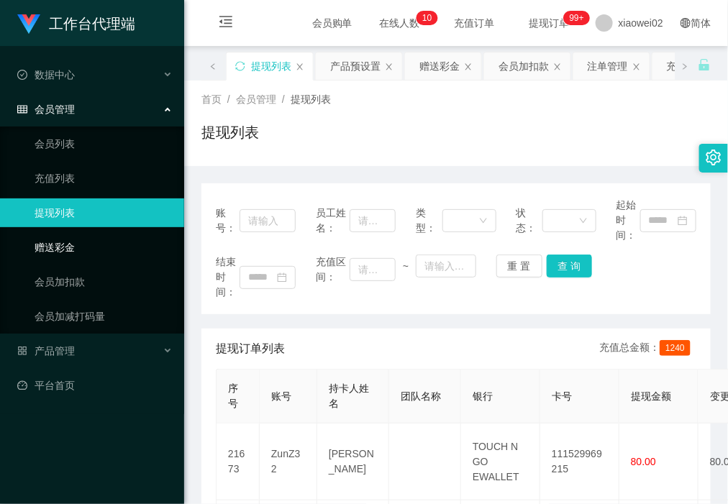
click at [115, 248] on link "赠送彩金" at bounding box center [104, 247] width 138 height 29
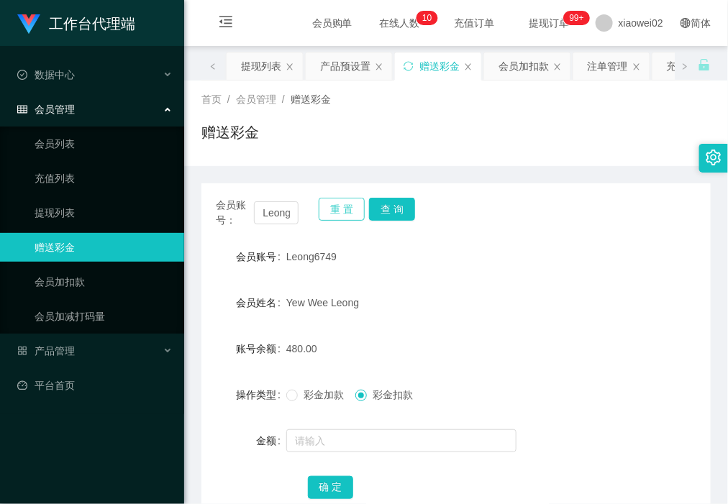
click at [325, 211] on button "重 置" at bounding box center [342, 209] width 46 height 23
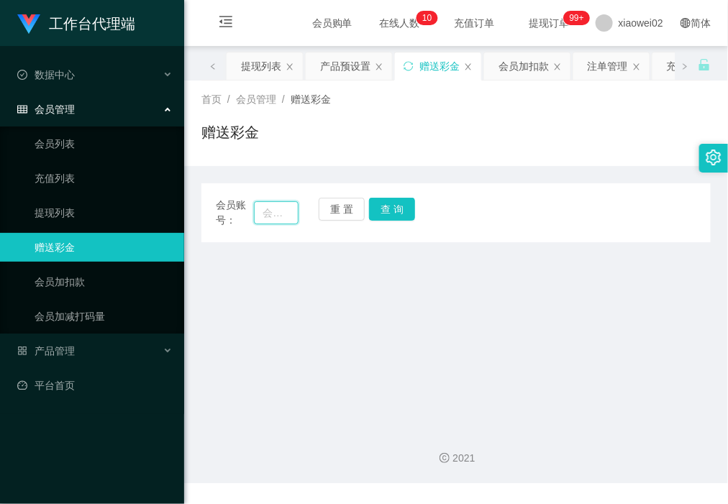
drag, startPoint x: 271, startPoint y: 214, endPoint x: 281, endPoint y: 214, distance: 10.1
click at [271, 214] on input "text" at bounding box center [276, 212] width 44 height 23
paste input "Leong6749"
type input "Leong6749"
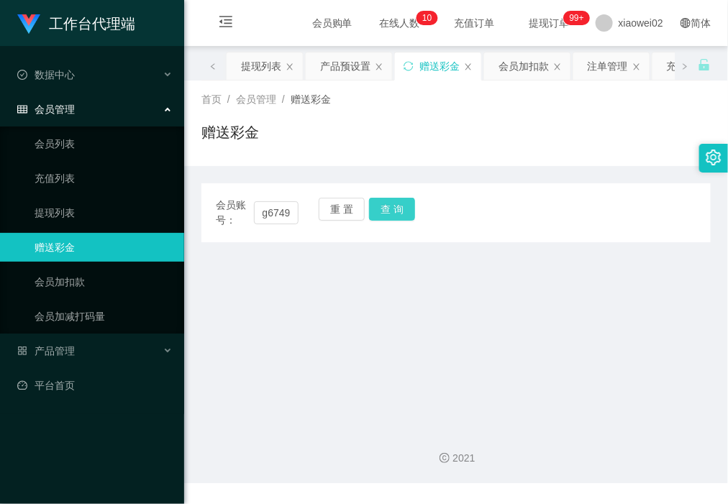
click at [404, 210] on button "查 询" at bounding box center [392, 209] width 46 height 23
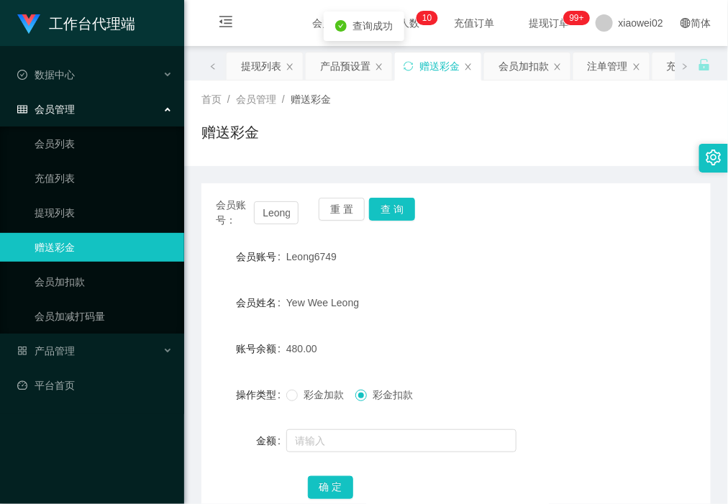
click at [351, 455] on form "会员账号 Leong6749 会员姓名 Yew Wee Leong 账号余额 480.00 操作类型 彩金加款 彩金扣款 金额 确 定" at bounding box center [455, 371] width 509 height 259
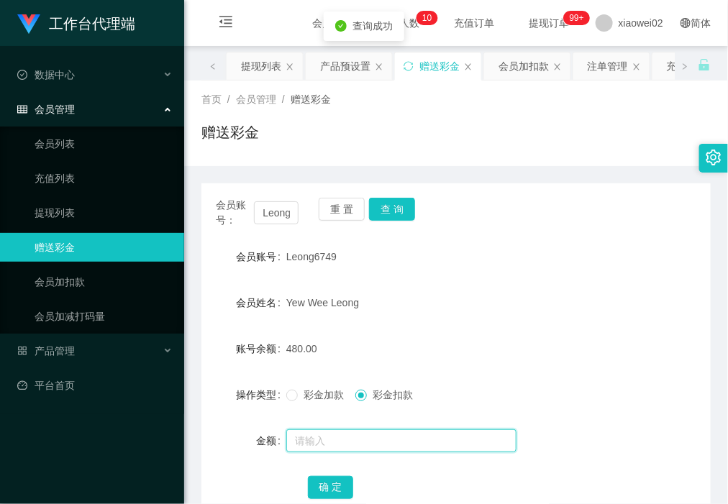
click at [358, 440] on input "text" at bounding box center [401, 440] width 230 height 23
type input "180"
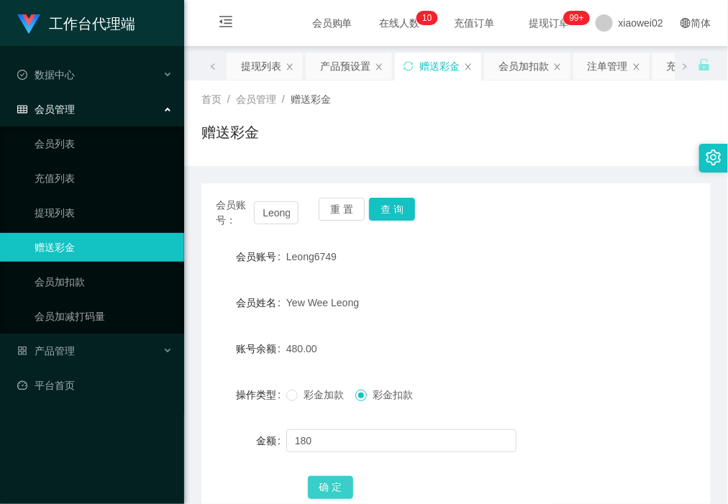
click at [321, 480] on button "确 定" at bounding box center [331, 487] width 46 height 23
click at [347, 206] on button "重 置" at bounding box center [342, 209] width 46 height 23
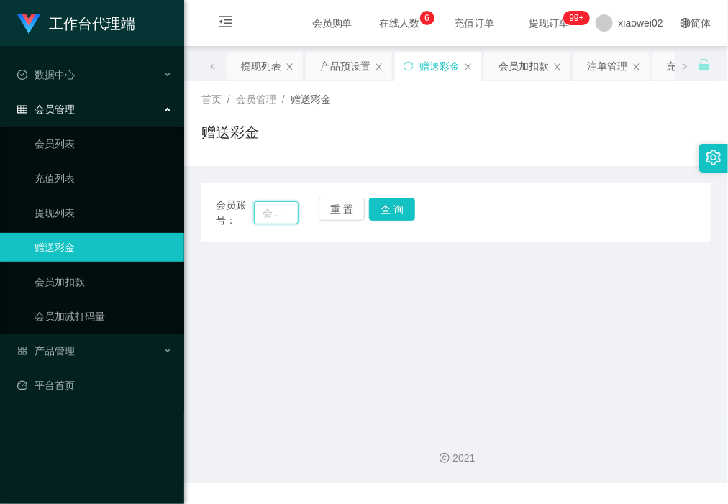
drag, startPoint x: 286, startPoint y: 221, endPoint x: 317, endPoint y: 221, distance: 30.9
click at [286, 221] on input "text" at bounding box center [276, 212] width 44 height 23
paste input "Kokhowe5233"
type input "Kokhowe5233"
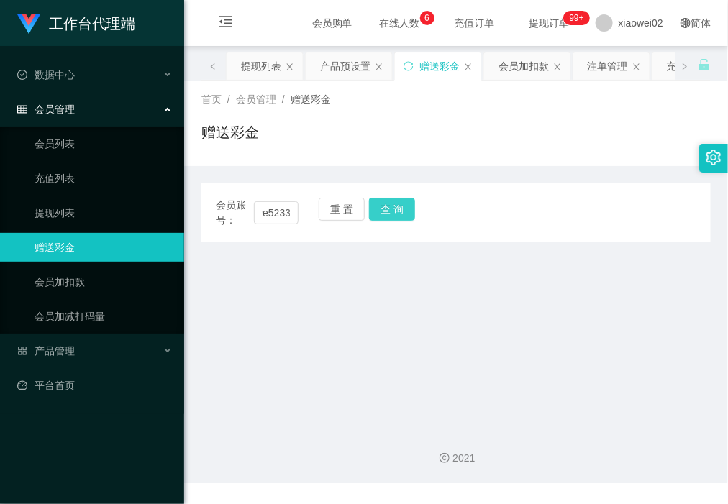
click at [386, 211] on button "查 询" at bounding box center [392, 209] width 46 height 23
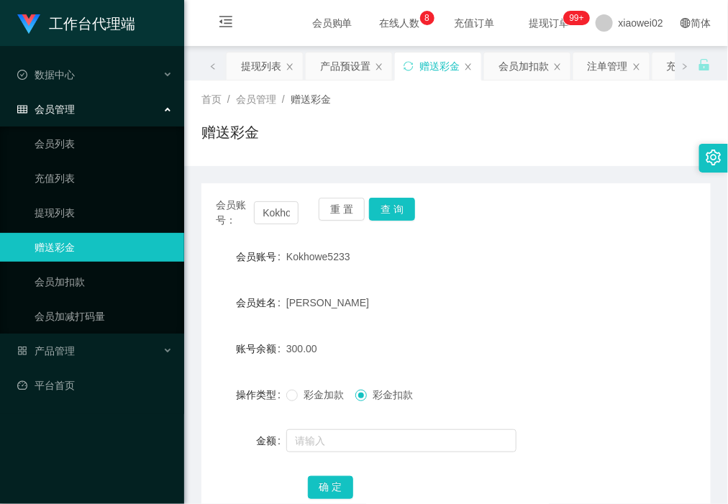
click at [130, 234] on link "赠送彩金" at bounding box center [104, 247] width 138 height 29
click at [83, 186] on link "充值列表" at bounding box center [104, 178] width 138 height 29
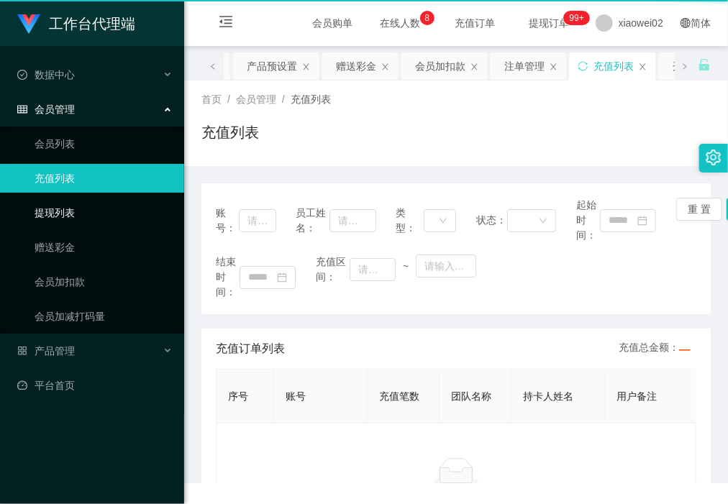
click at [83, 207] on link "提现列表" at bounding box center [104, 213] width 138 height 29
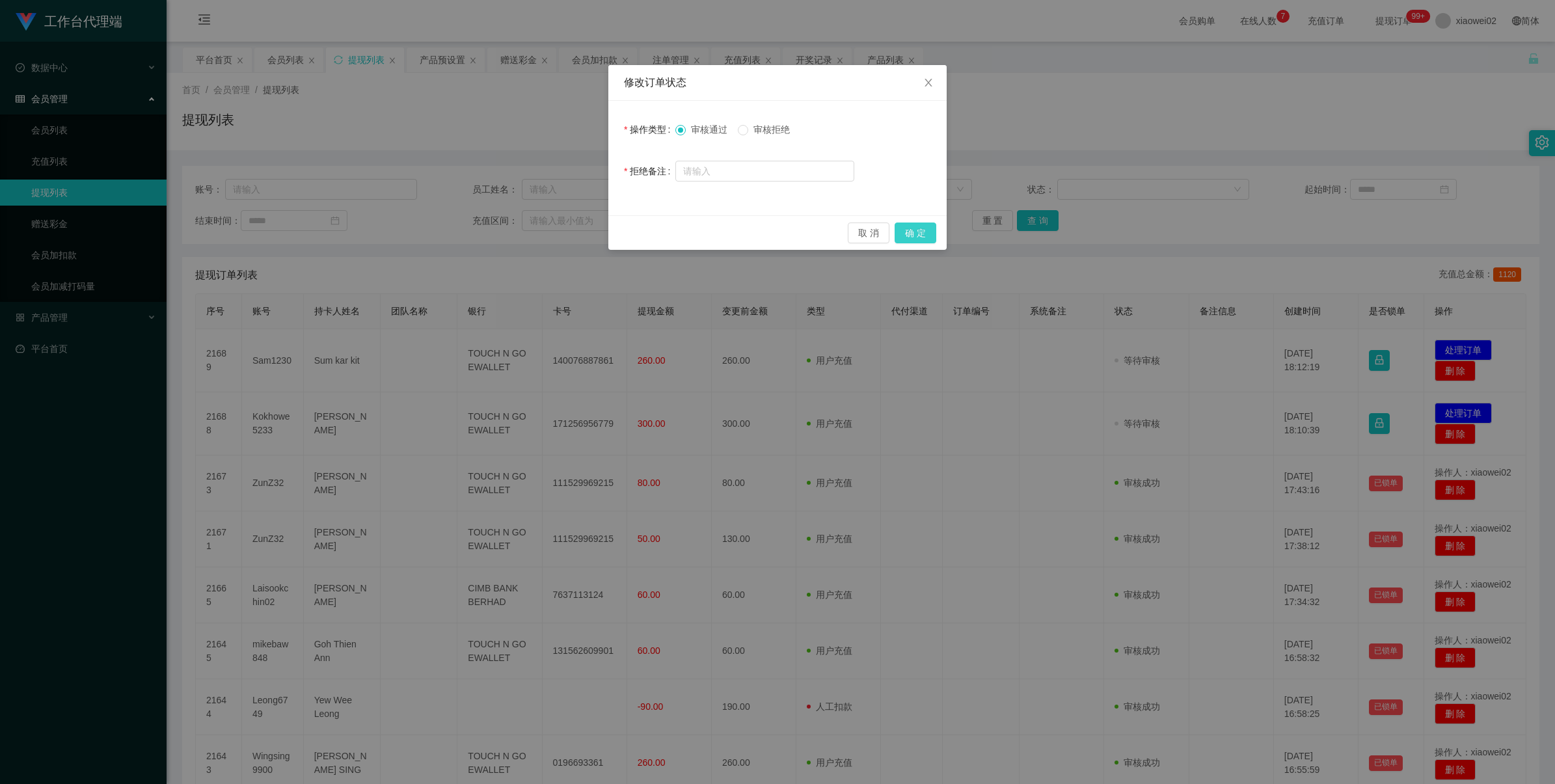
drag, startPoint x: 916, startPoint y: 231, endPoint x: 923, endPoint y: 219, distance: 13.9
click at [917, 231] on button "确 定" at bounding box center [915, 232] width 42 height 21
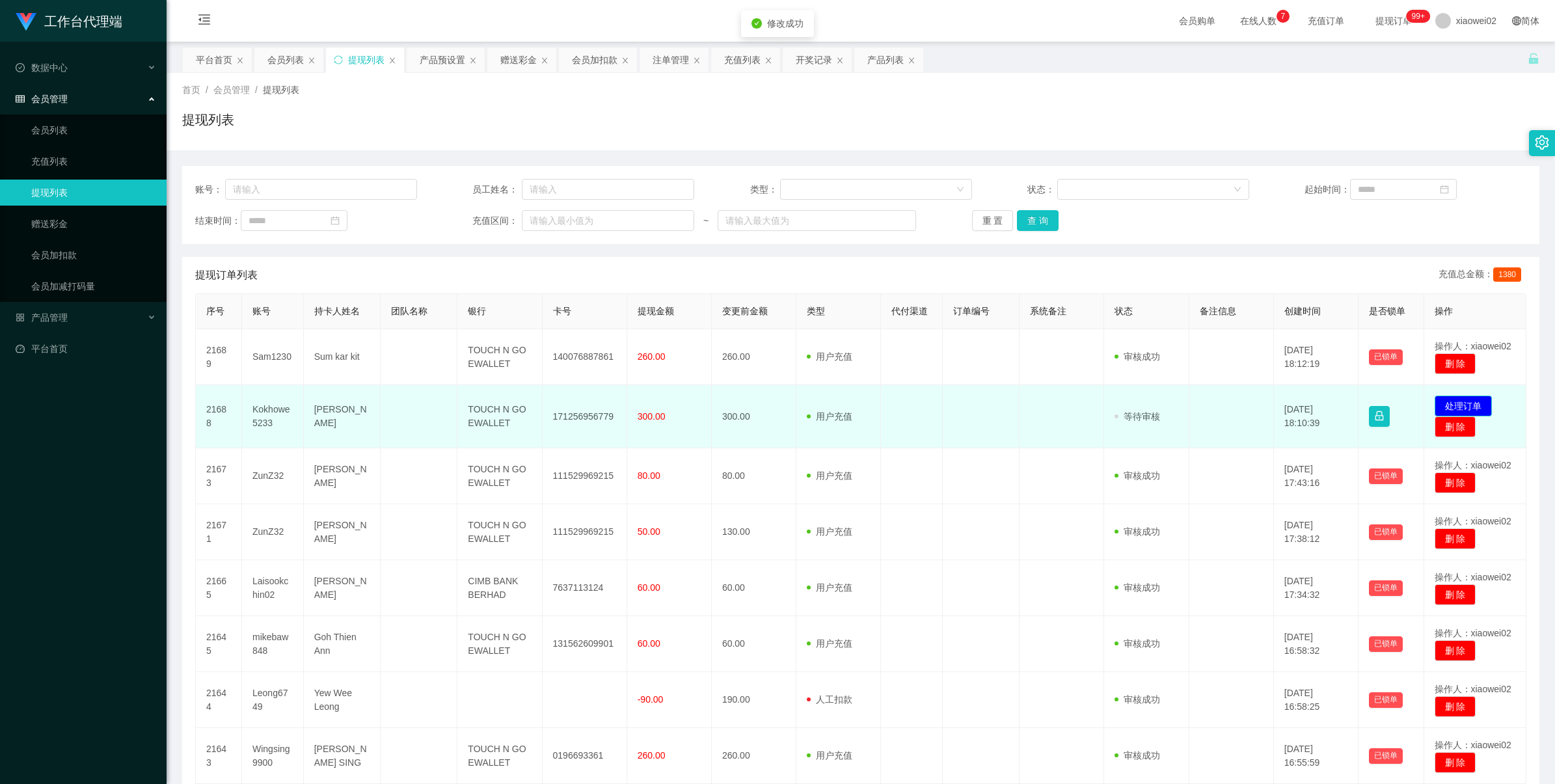
click at [1451, 401] on button "处理订单" at bounding box center [1463, 405] width 57 height 21
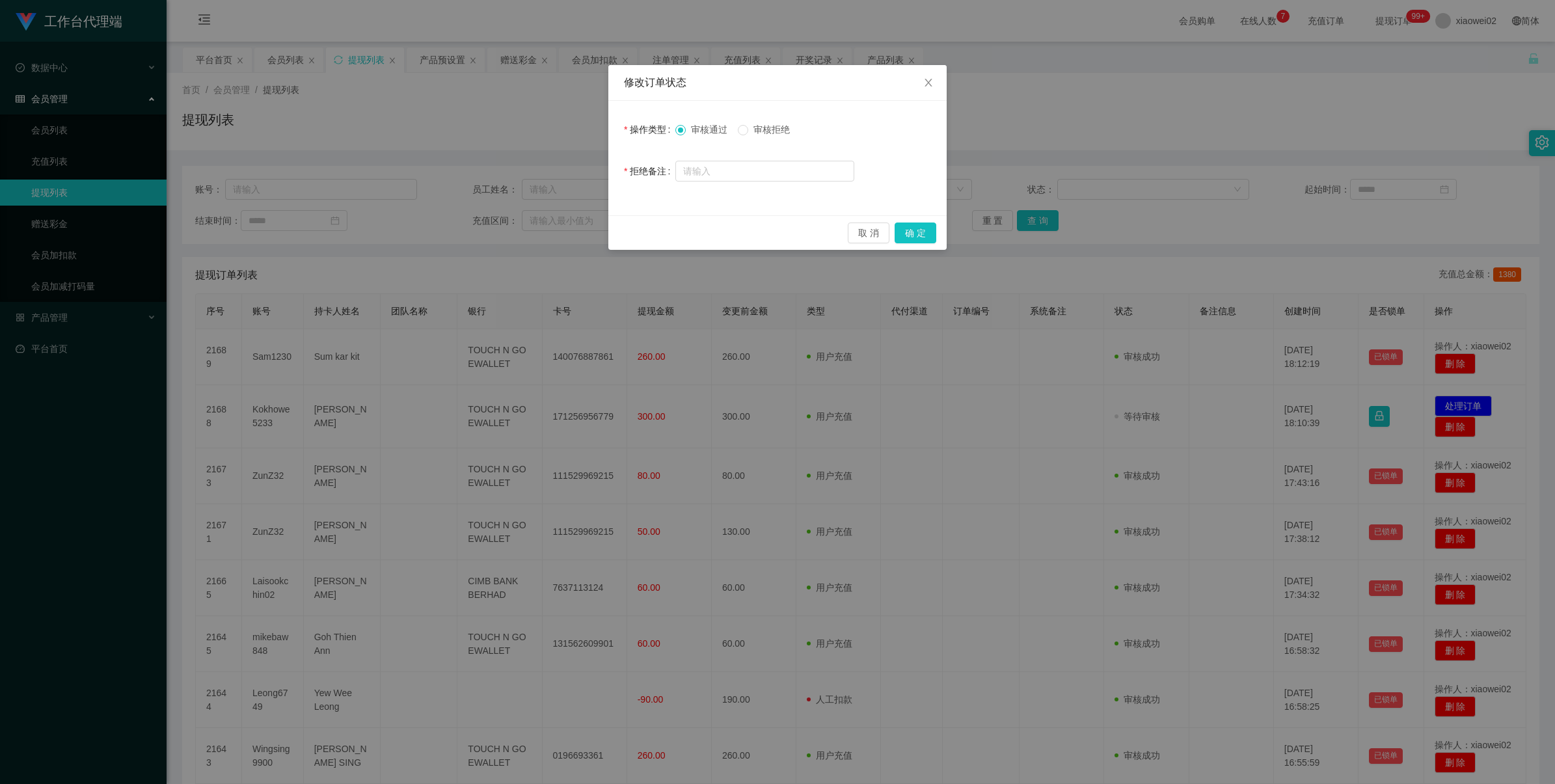
click at [755, 133] on span "审核拒绝" at bounding box center [772, 129] width 47 height 11
click at [909, 231] on button "确 定" at bounding box center [915, 232] width 42 height 21
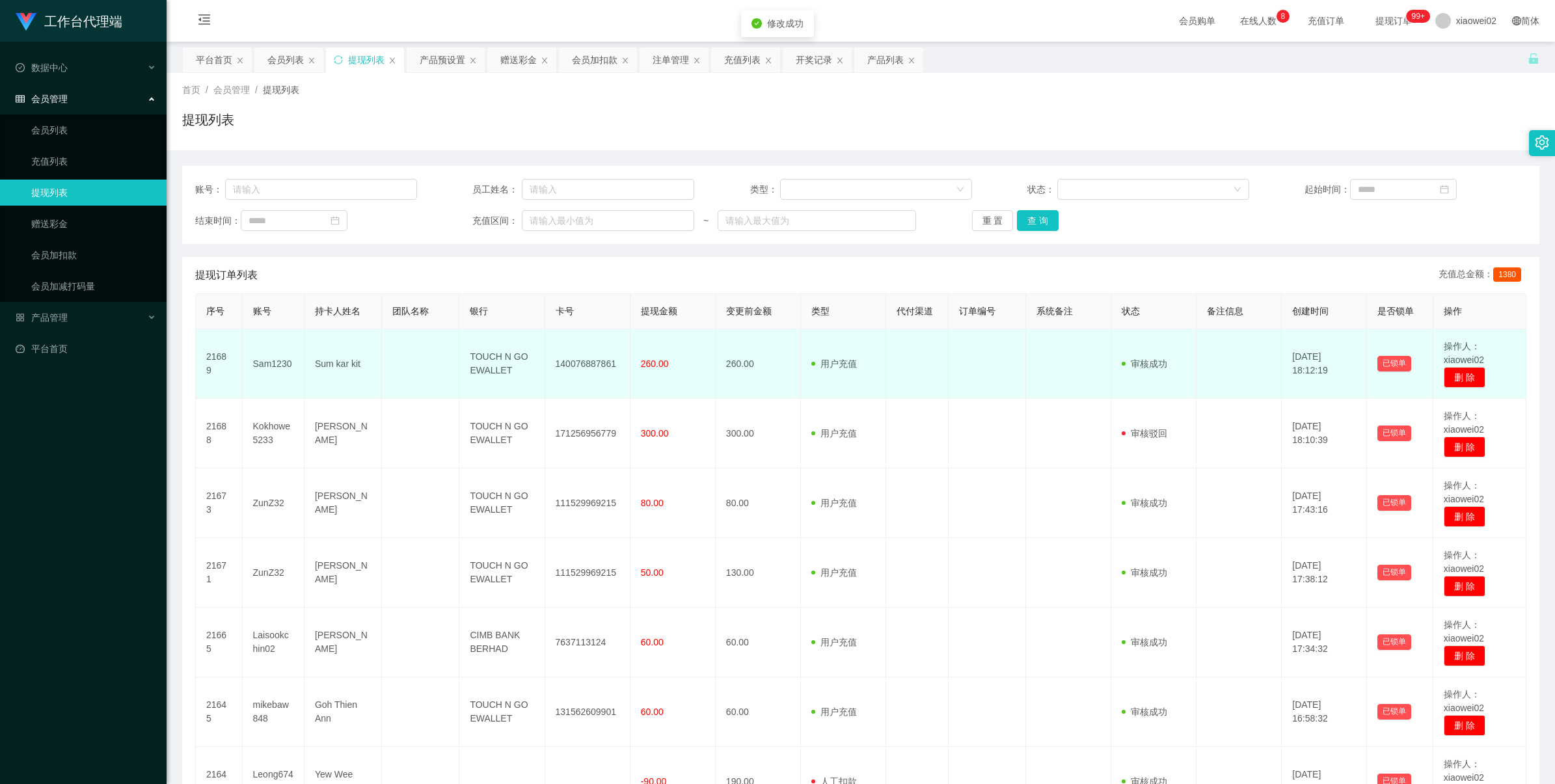
click at [566, 354] on td "140076887861" at bounding box center [588, 364] width 85 height 70
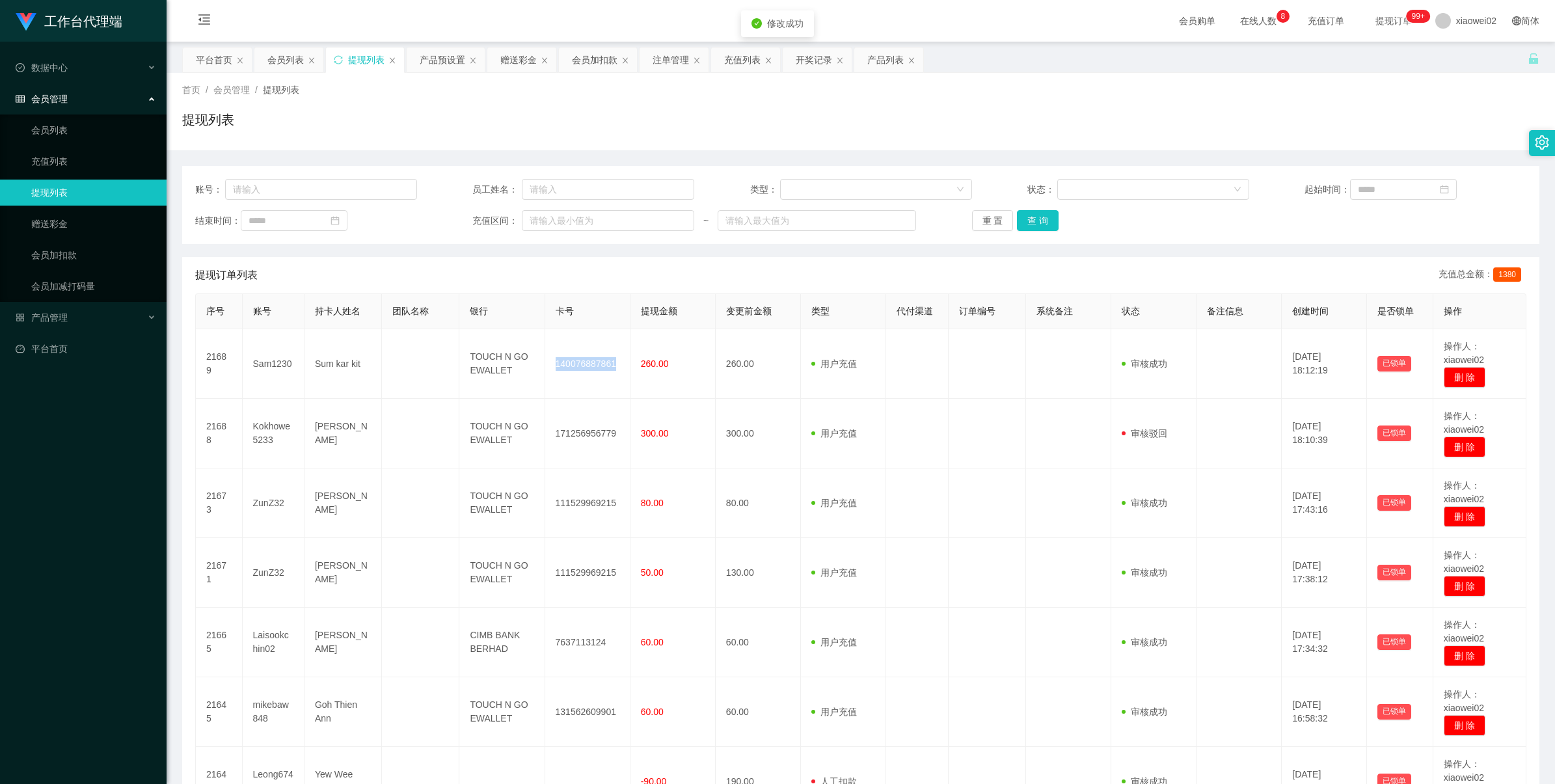
copy td "140076887861"
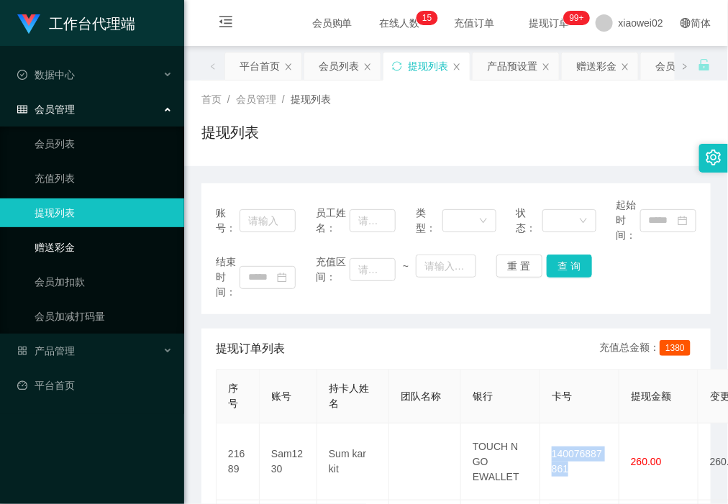
click at [137, 240] on link "赠送彩金" at bounding box center [104, 247] width 138 height 29
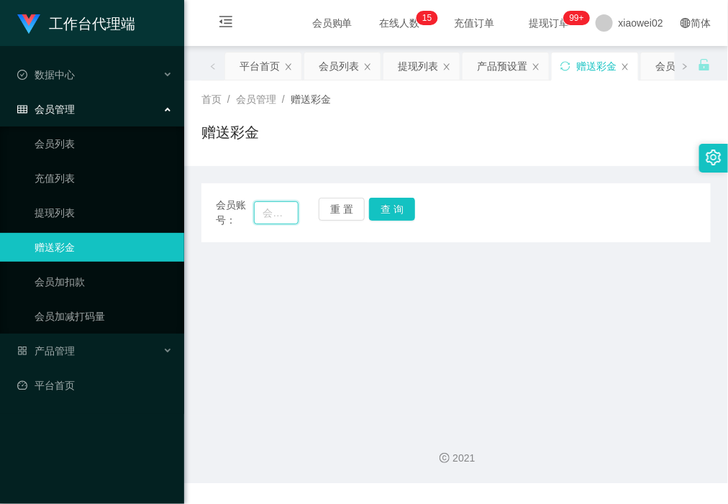
drag, startPoint x: 278, startPoint y: 217, endPoint x: 286, endPoint y: 212, distance: 9.4
click at [278, 217] on input "text" at bounding box center [276, 212] width 44 height 23
paste input "Kokhowe5233"
type input "Kokhowe5233"
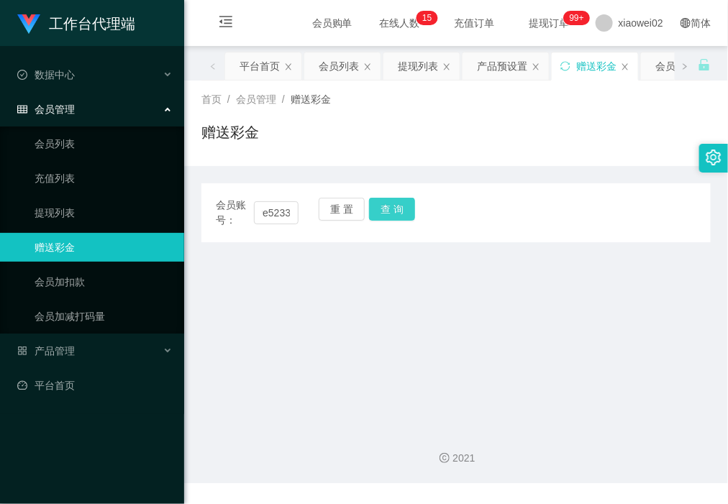
click at [398, 218] on button "查 询" at bounding box center [392, 209] width 46 height 23
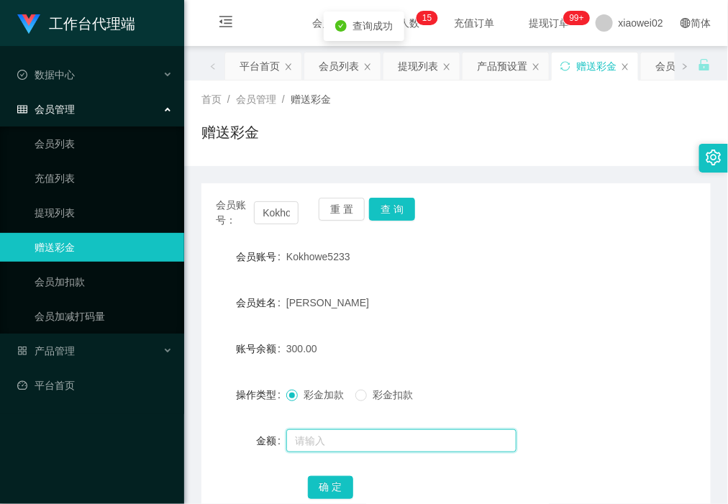
click at [353, 437] on input "text" at bounding box center [401, 440] width 230 height 23
type input "3"
type input "60"
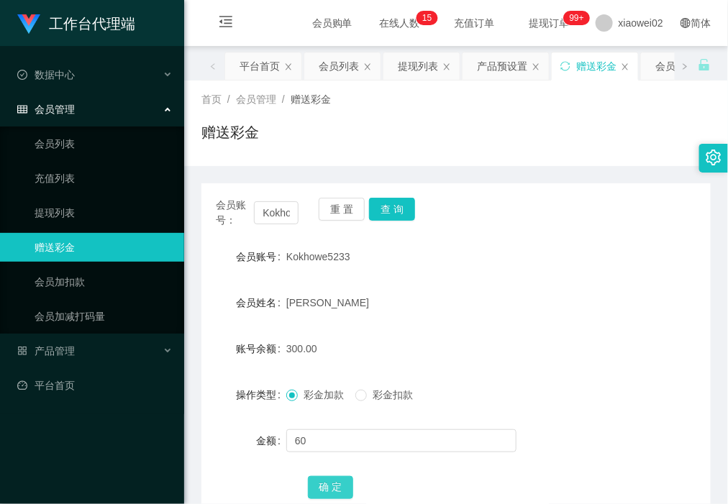
click at [322, 476] on button "确 定" at bounding box center [331, 487] width 46 height 23
click at [340, 193] on div "会员账号： Kokhowe5233 重 置 查 询 会员账号 Kokhowe5233 会员姓名 phuah kok howe 账号余额 360.00 操作类型…" at bounding box center [455, 358] width 509 height 350
drag, startPoint x: 101, startPoint y: 217, endPoint x: 77, endPoint y: 74, distance: 145.2
click at [101, 217] on link "提现列表" at bounding box center [104, 213] width 138 height 29
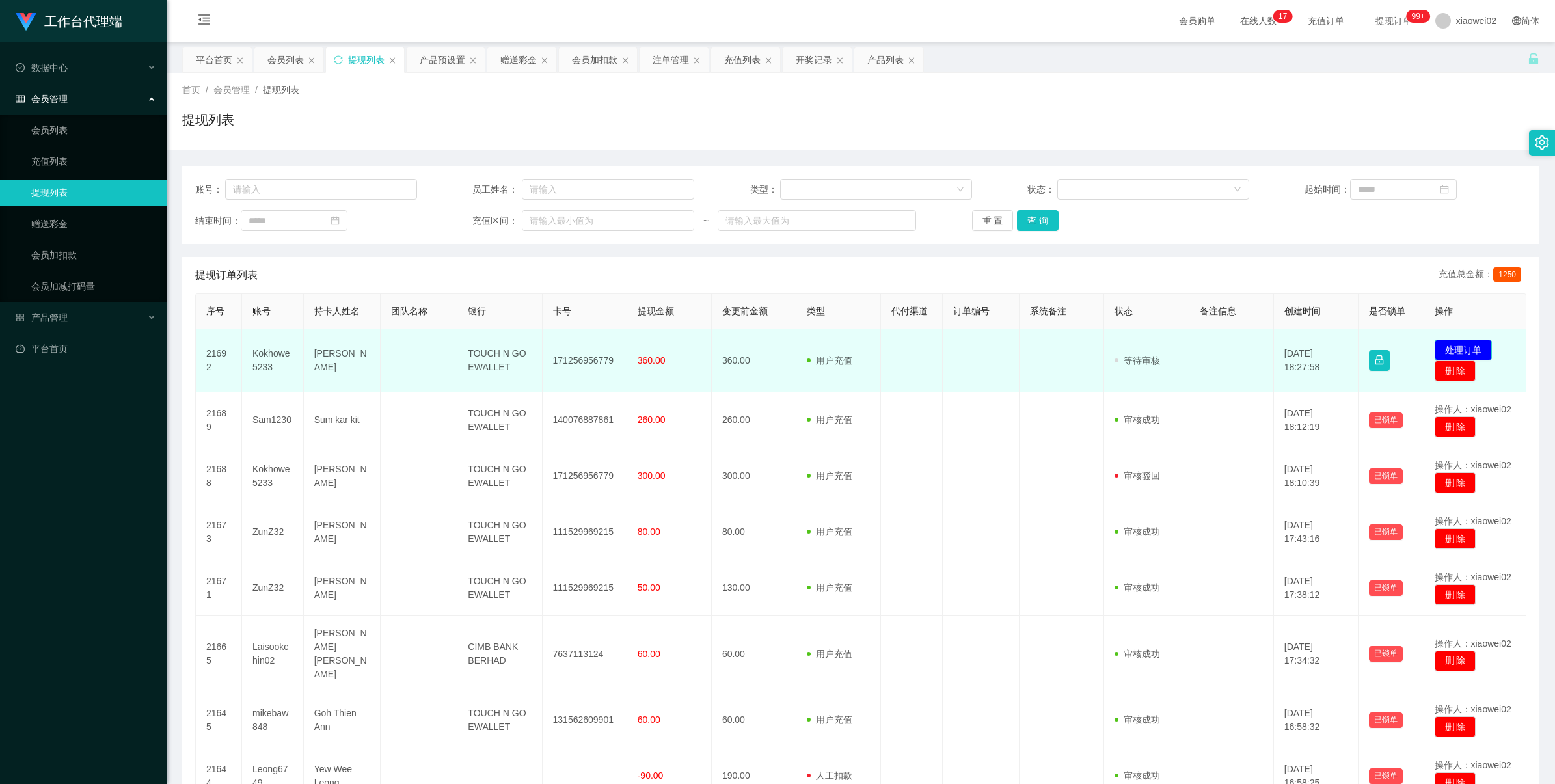
click at [1444, 345] on button "处理订单" at bounding box center [1463, 350] width 57 height 21
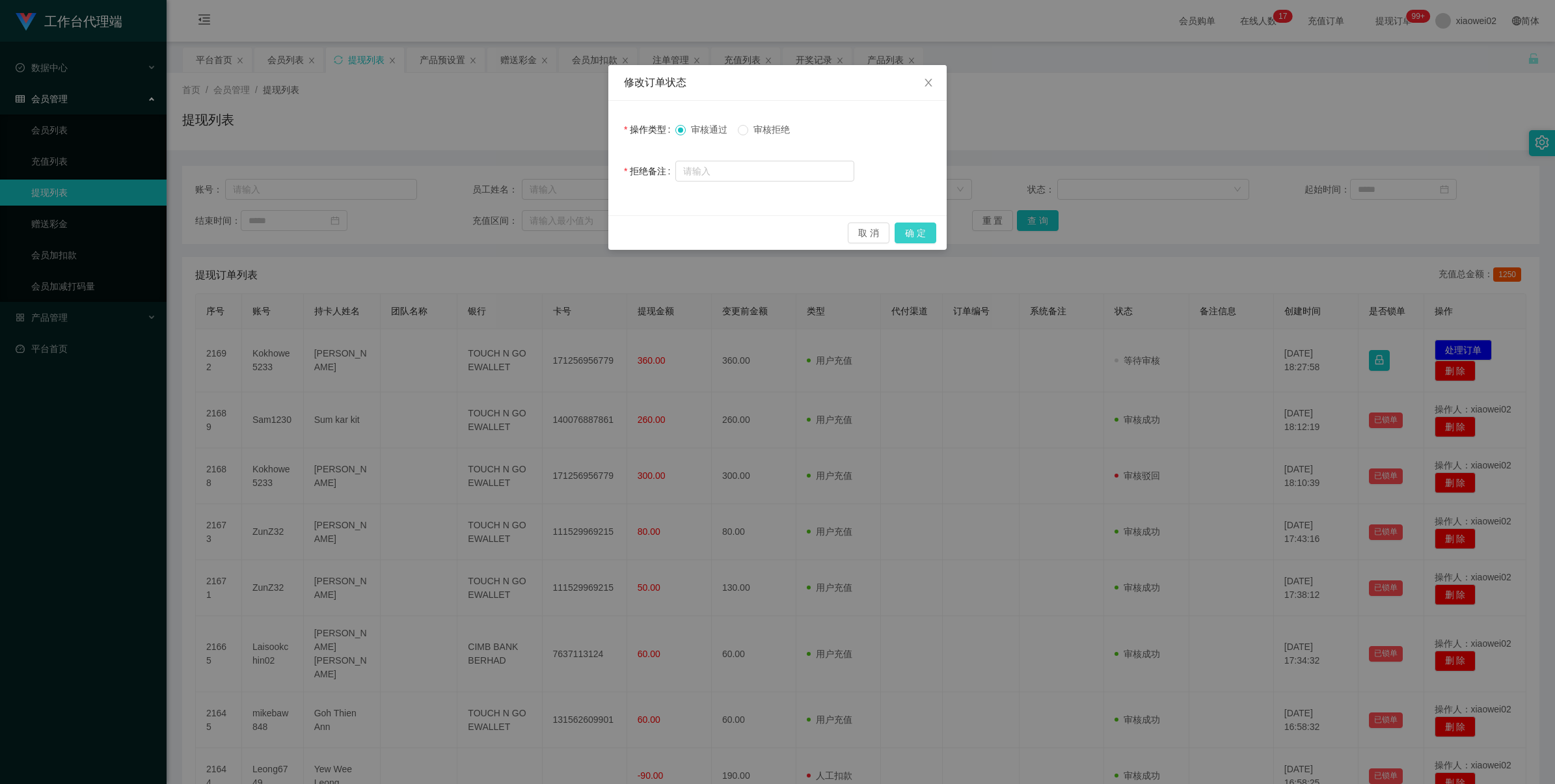
drag, startPoint x: 913, startPoint y: 229, endPoint x: 938, endPoint y: 222, distance: 26.0
click at [913, 229] on button "确 定" at bounding box center [915, 232] width 42 height 21
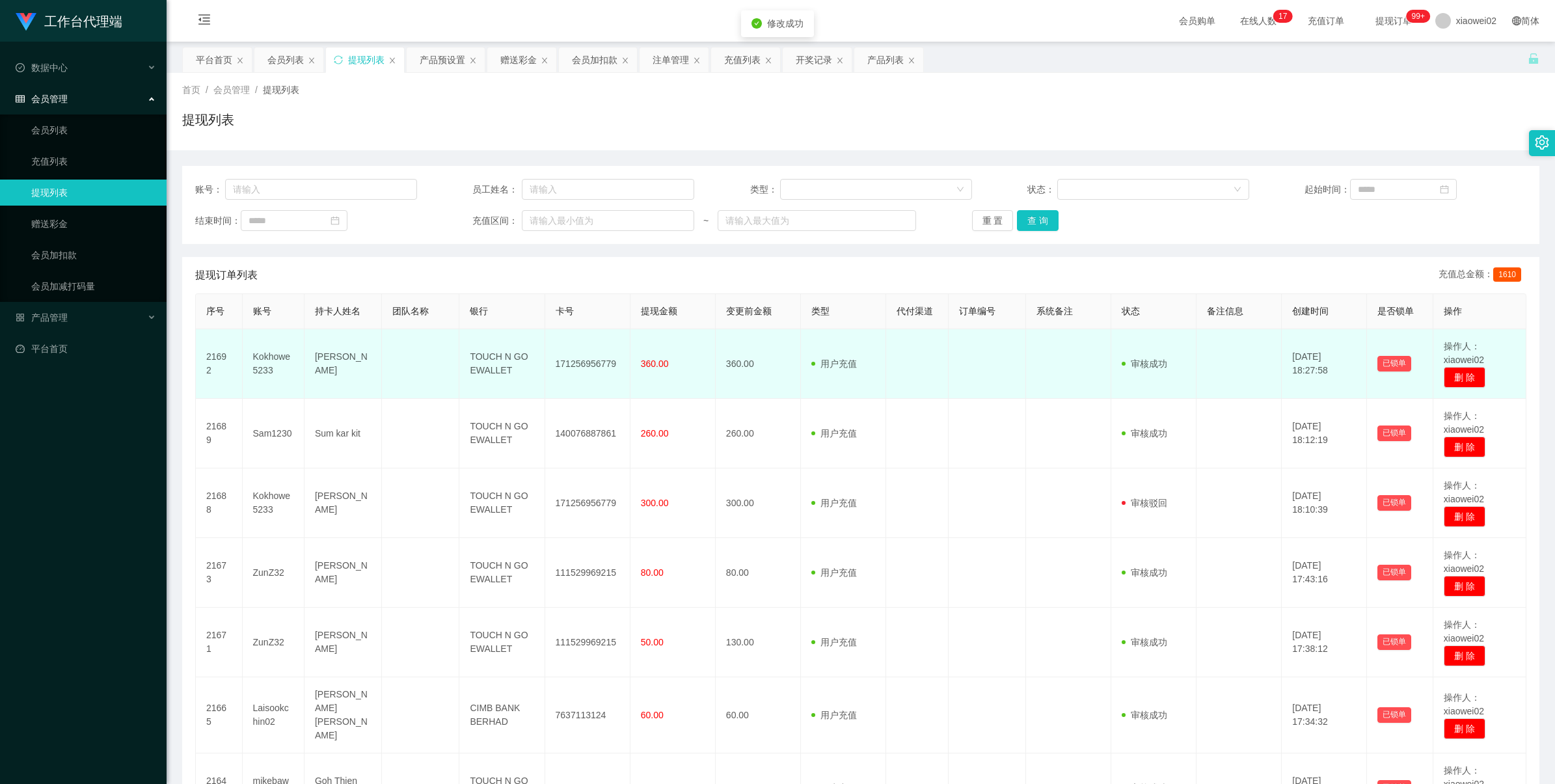
click at [600, 370] on td "171256956779" at bounding box center [588, 364] width 85 height 70
copy td "171256956779"
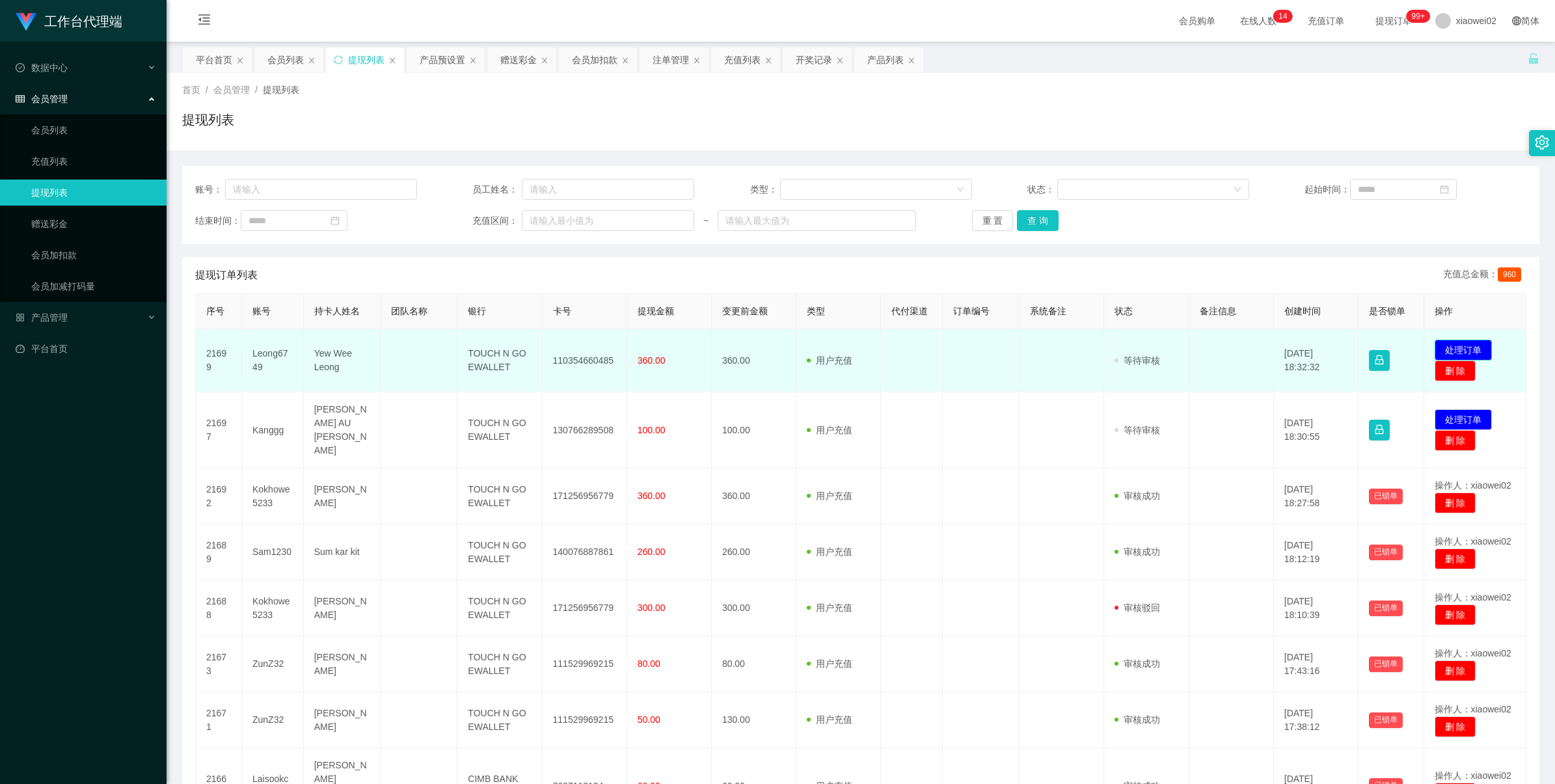
click at [658, 342] on button "处理订单" at bounding box center [1463, 350] width 57 height 21
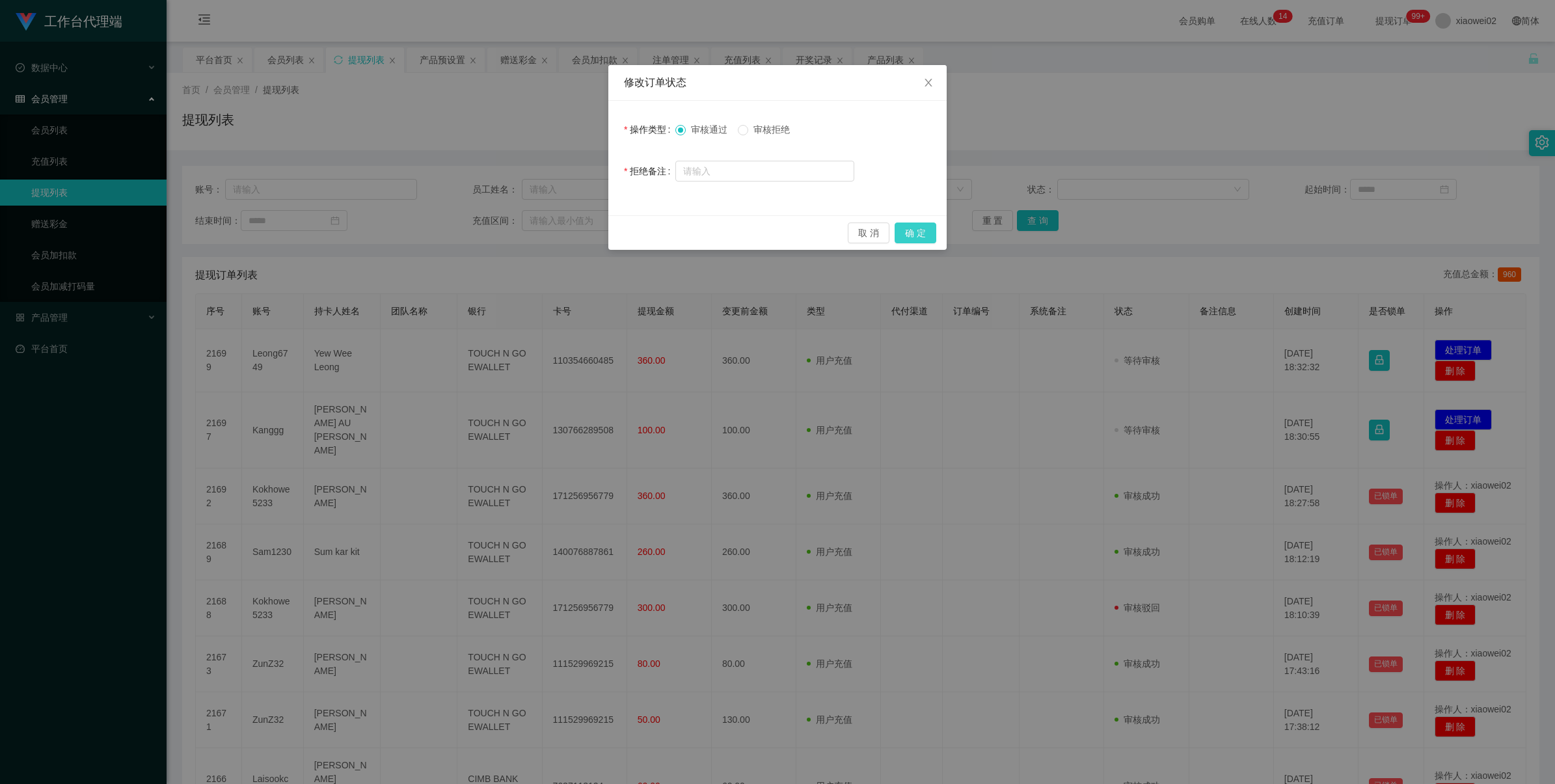
drag, startPoint x: 906, startPoint y: 228, endPoint x: 915, endPoint y: 215, distance: 15.8
click at [658, 228] on button "确 定" at bounding box center [915, 232] width 42 height 21
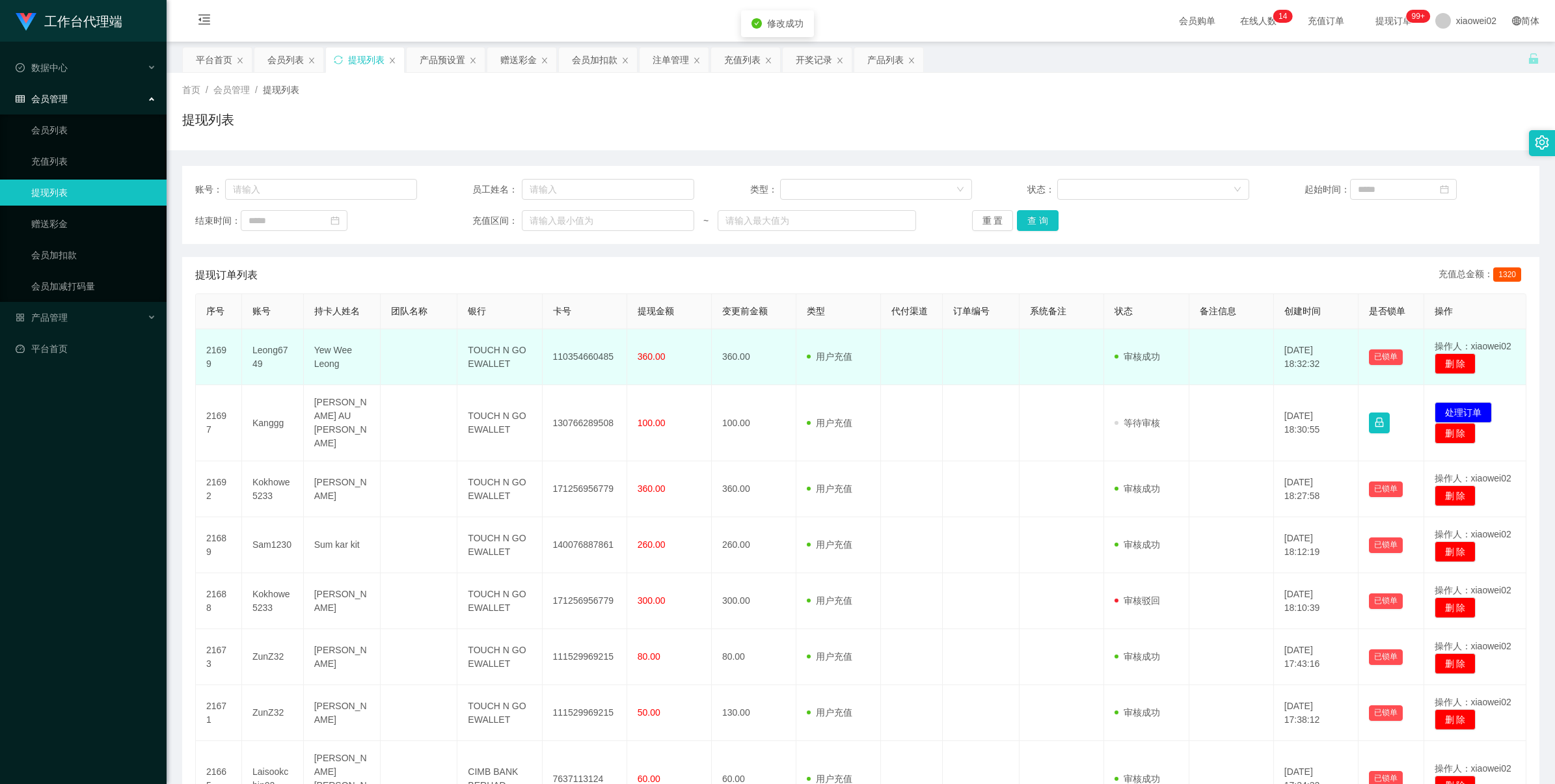
click at [569, 356] on td "110354660485" at bounding box center [585, 357] width 85 height 56
copy td "110354660485"
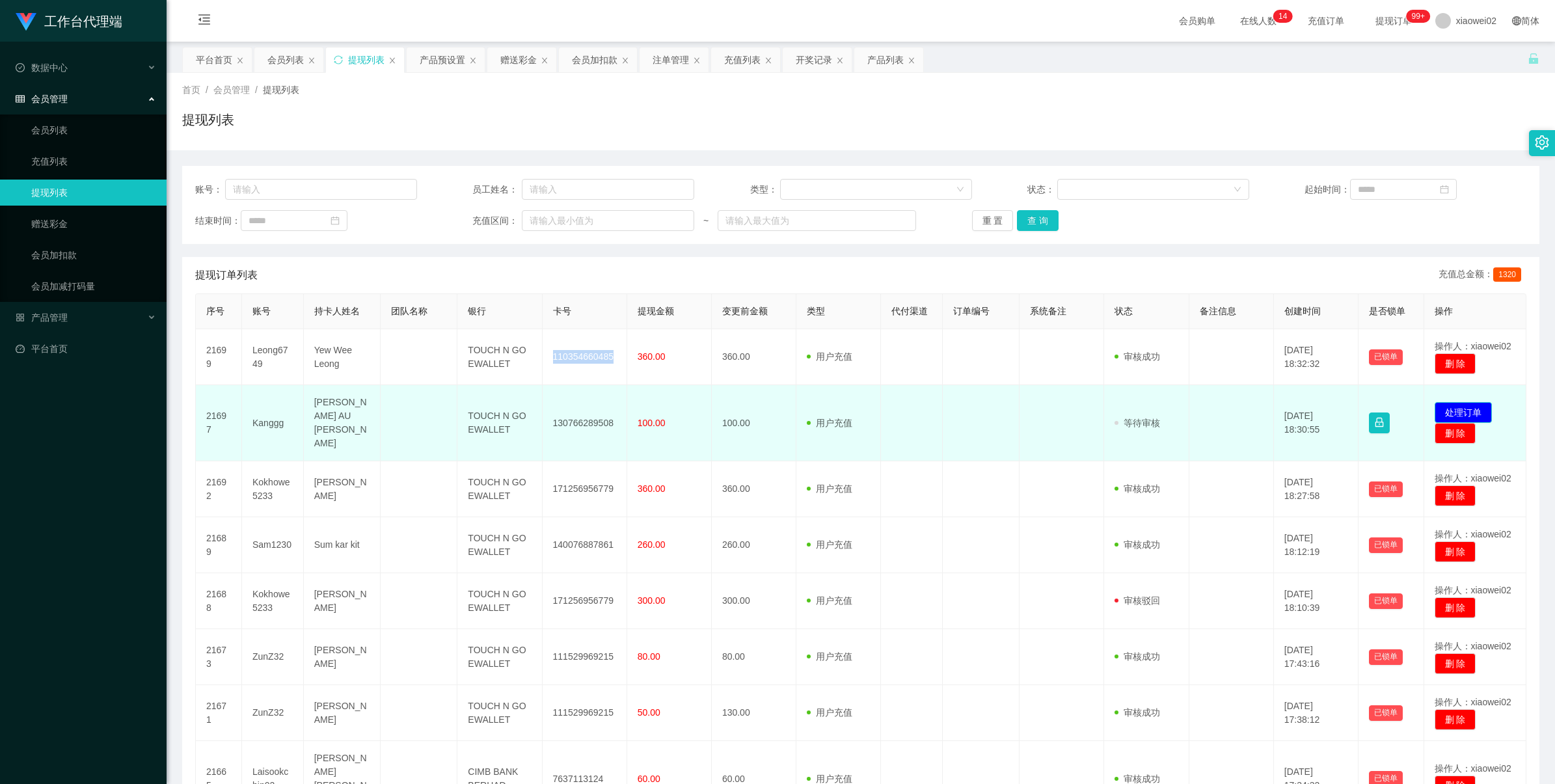
drag, startPoint x: 1461, startPoint y: 403, endPoint x: 1192, endPoint y: 306, distance: 286.0
click at [658, 403] on button "处理订单" at bounding box center [1463, 412] width 57 height 21
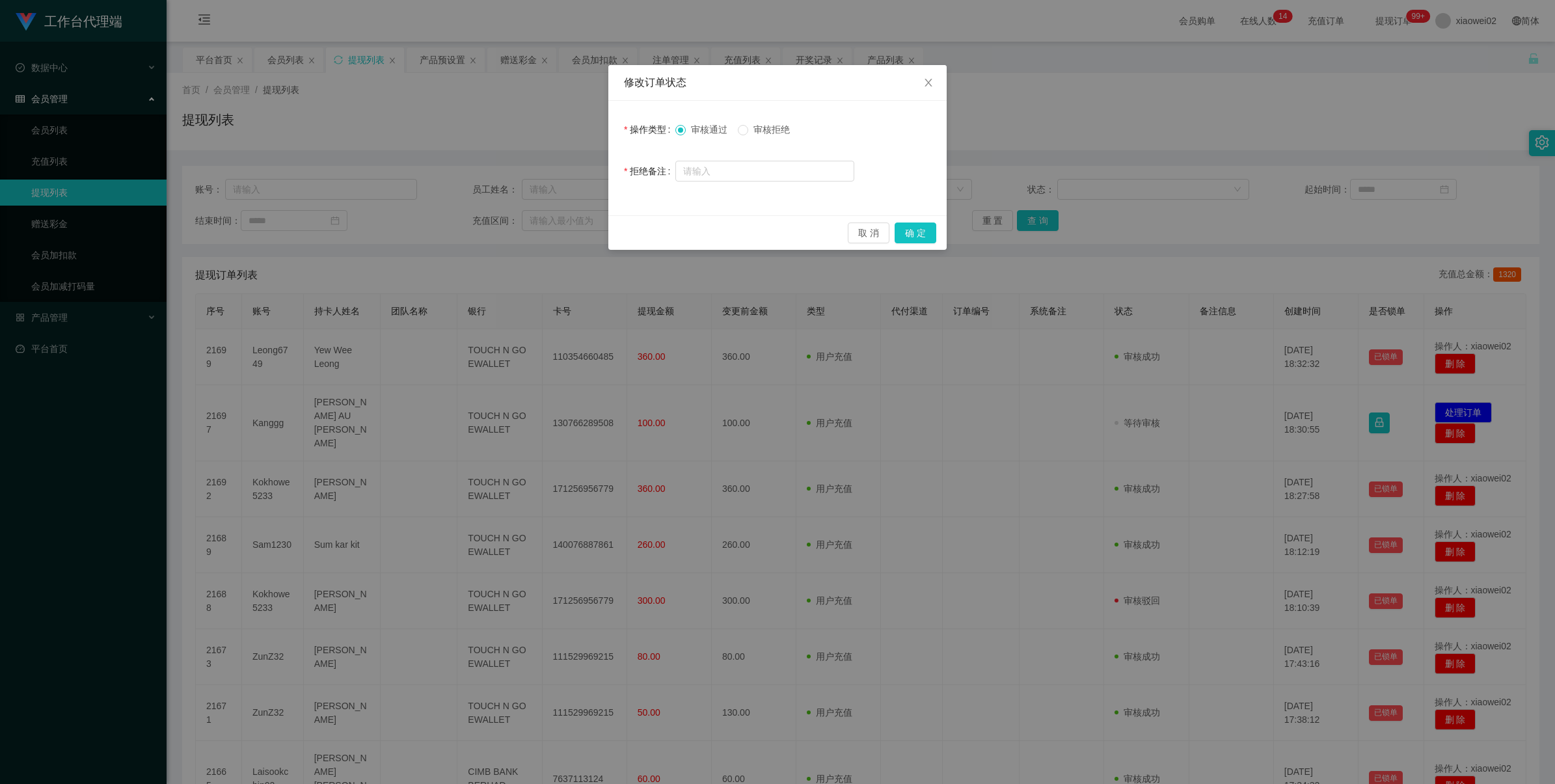
click at [658, 136] on label "审核拒绝" at bounding box center [766, 129] width 57 height 14
click at [658, 229] on button "确 定" at bounding box center [915, 232] width 42 height 21
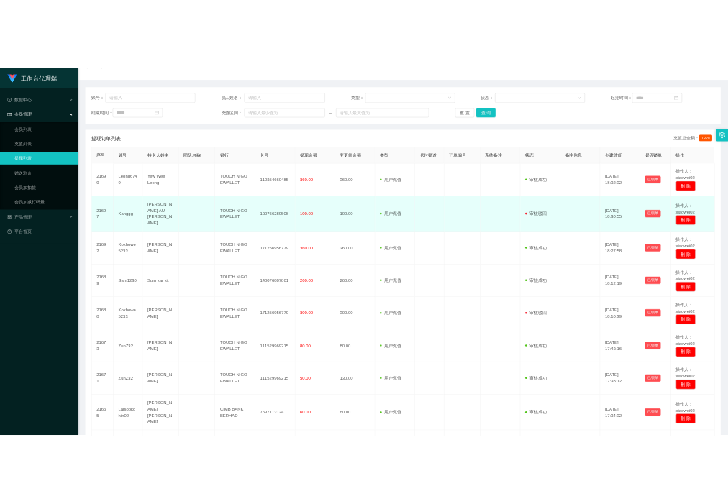
scroll to position [270, 0]
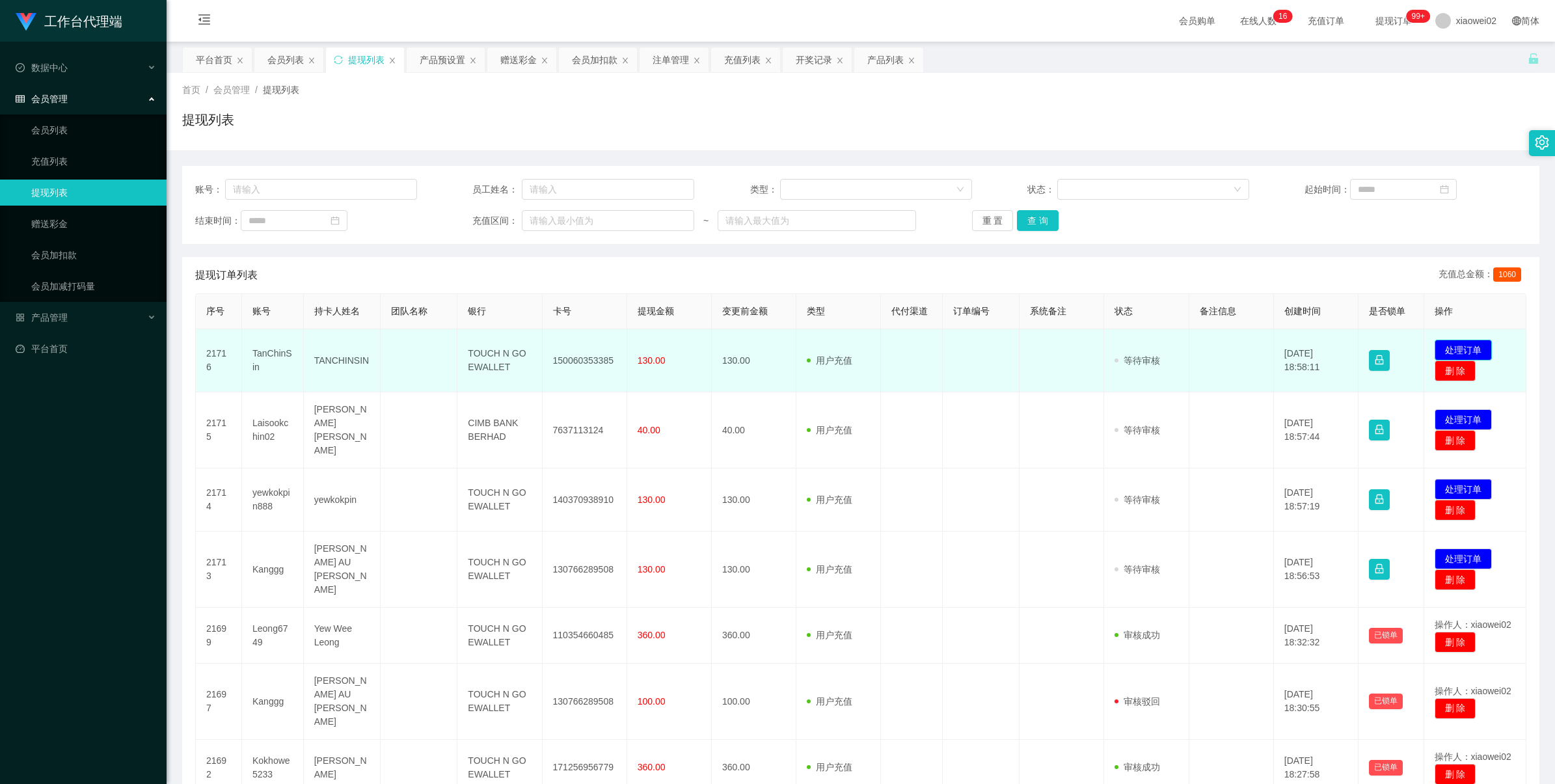
click at [1472, 343] on button "处理订单" at bounding box center [1463, 350] width 57 height 21
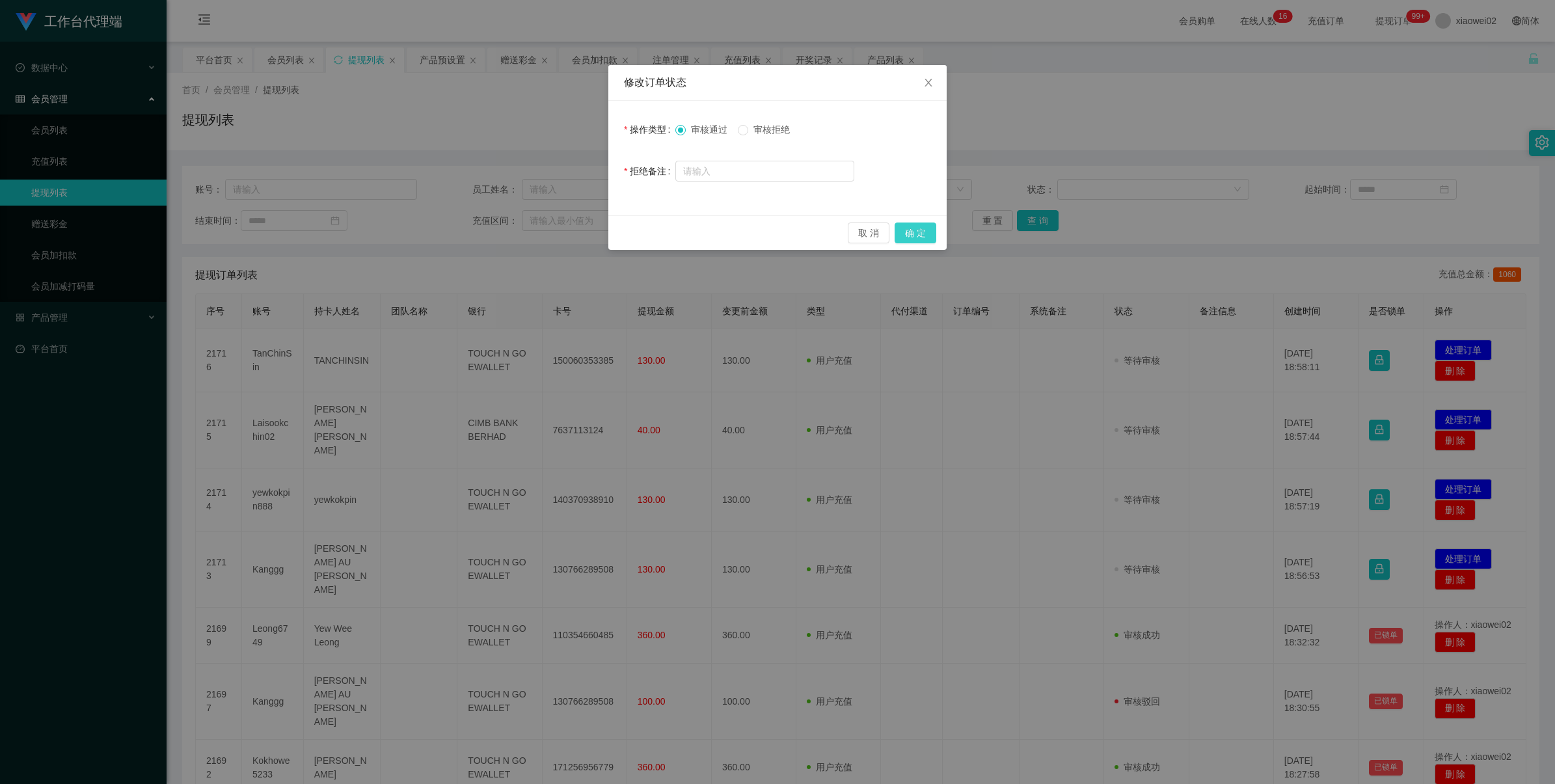
click at [929, 238] on button "确 定" at bounding box center [915, 232] width 42 height 21
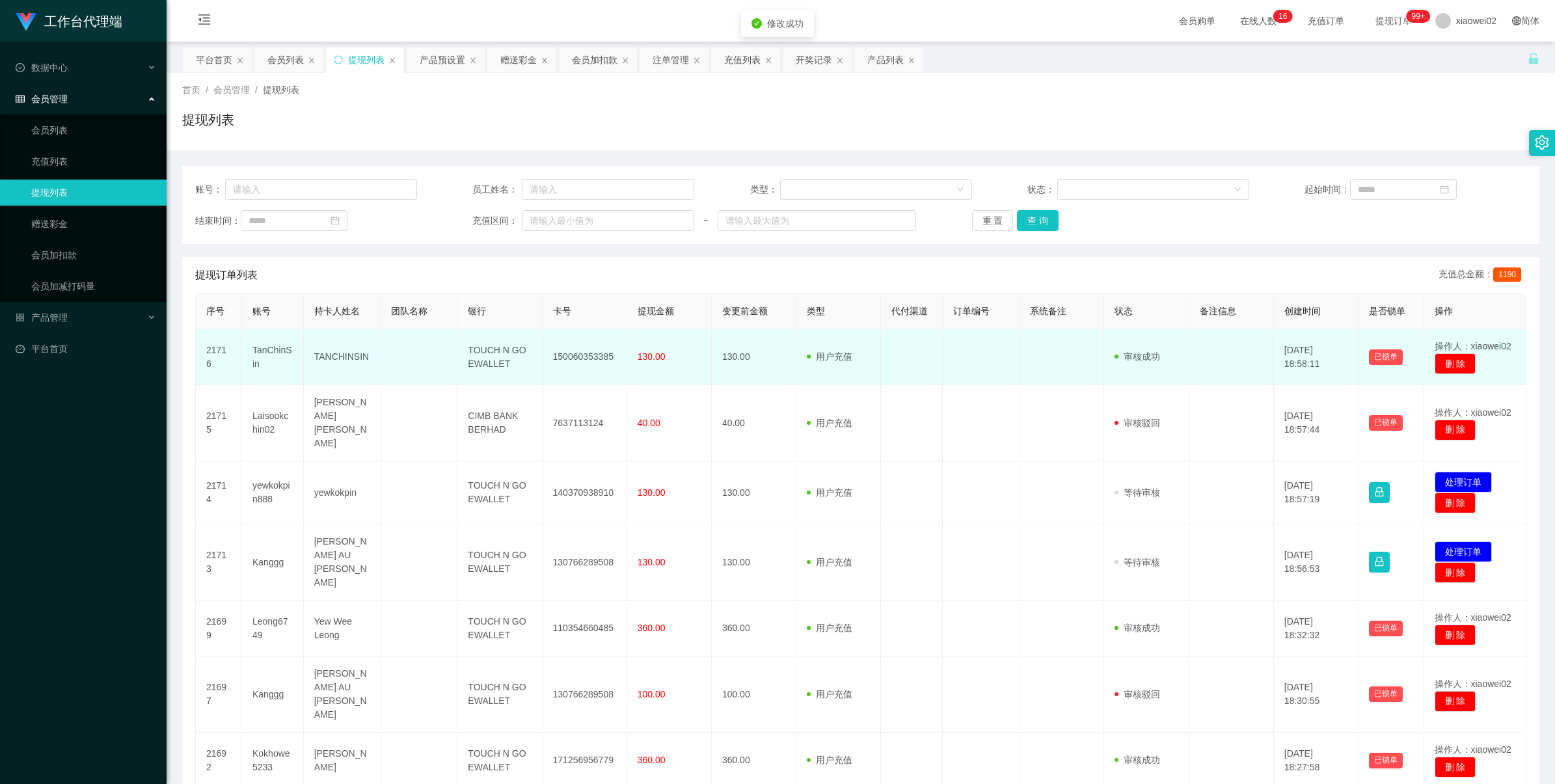
click at [572, 352] on td "150060353385" at bounding box center [585, 357] width 85 height 56
drag, startPoint x: 572, startPoint y: 352, endPoint x: 593, endPoint y: 342, distance: 23.3
click at [574, 352] on td "150060353385" at bounding box center [585, 357] width 85 height 56
copy td "150060353385"
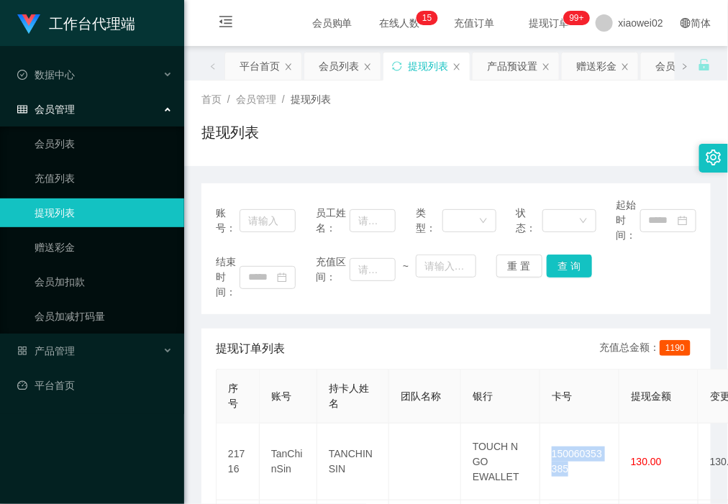
click at [530, 105] on div "首页 / 会员管理 / 提现列表 / 提现列表" at bounding box center [455, 123] width 509 height 63
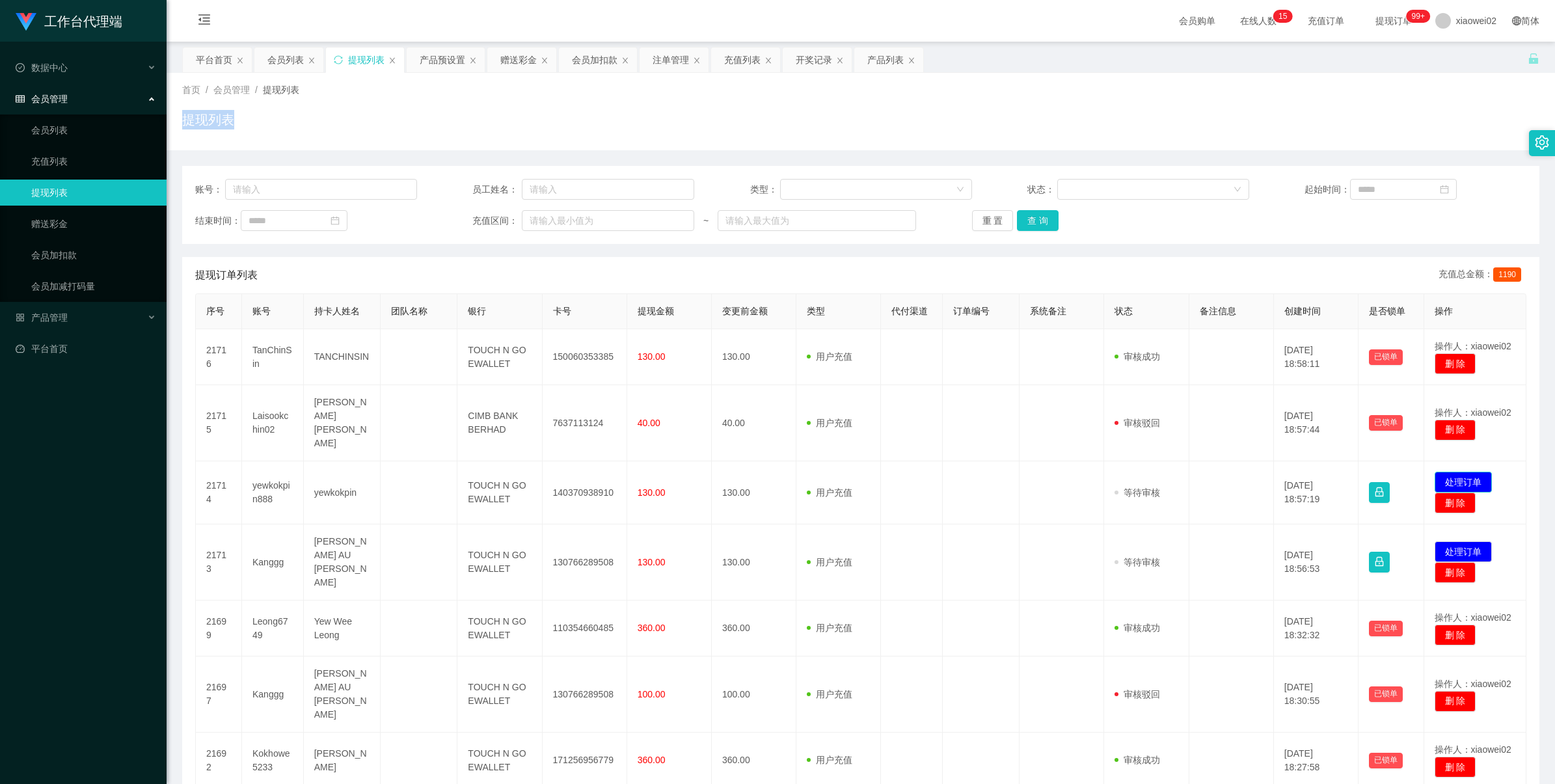
drag, startPoint x: 1448, startPoint y: 464, endPoint x: 1274, endPoint y: 366, distance: 199.7
click at [1448, 472] on button "处理订单" at bounding box center [1463, 482] width 57 height 21
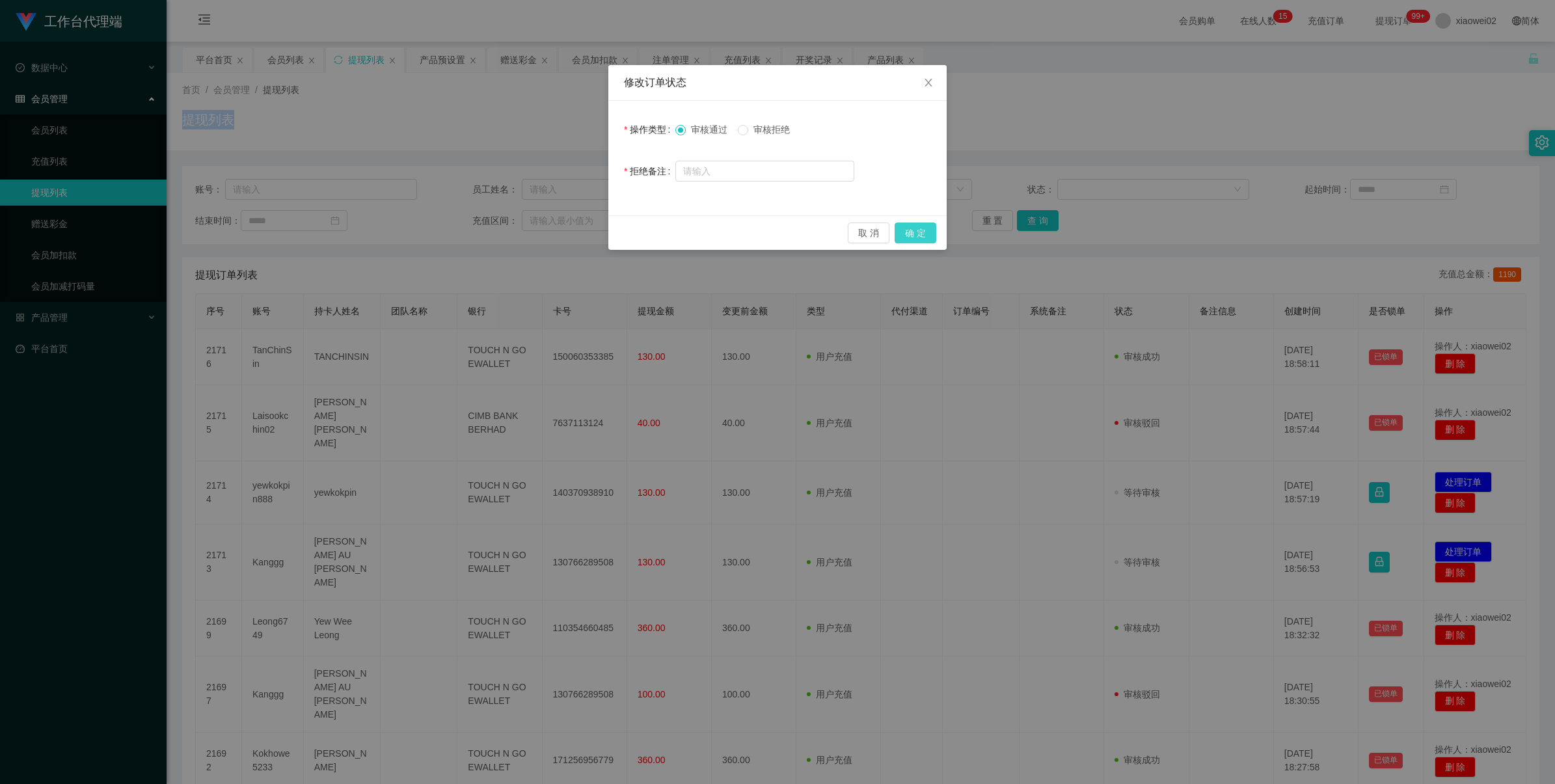
click at [906, 235] on button "确 定" at bounding box center [915, 232] width 42 height 21
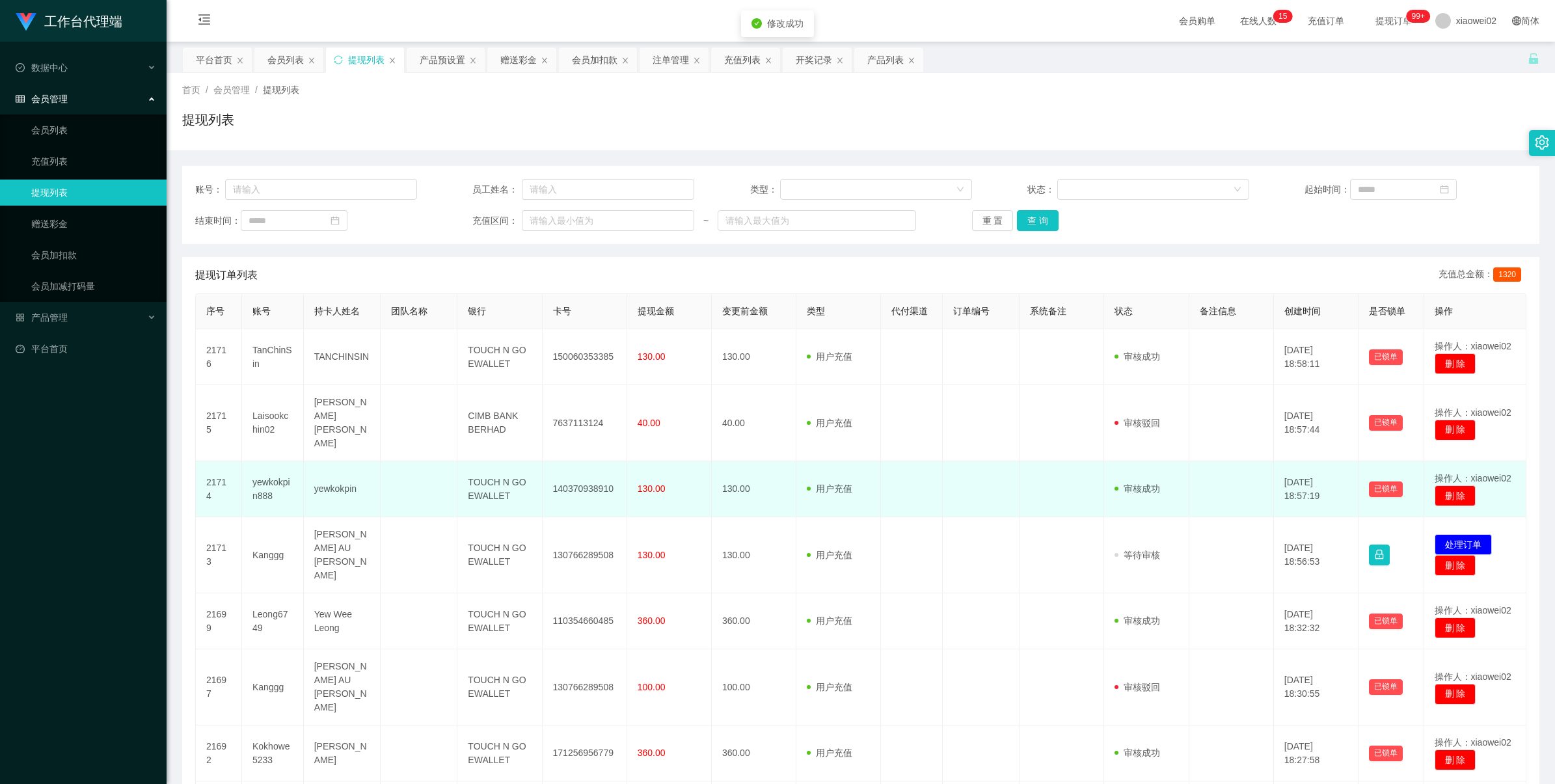
click at [601, 474] on td "140370938910" at bounding box center [585, 489] width 85 height 56
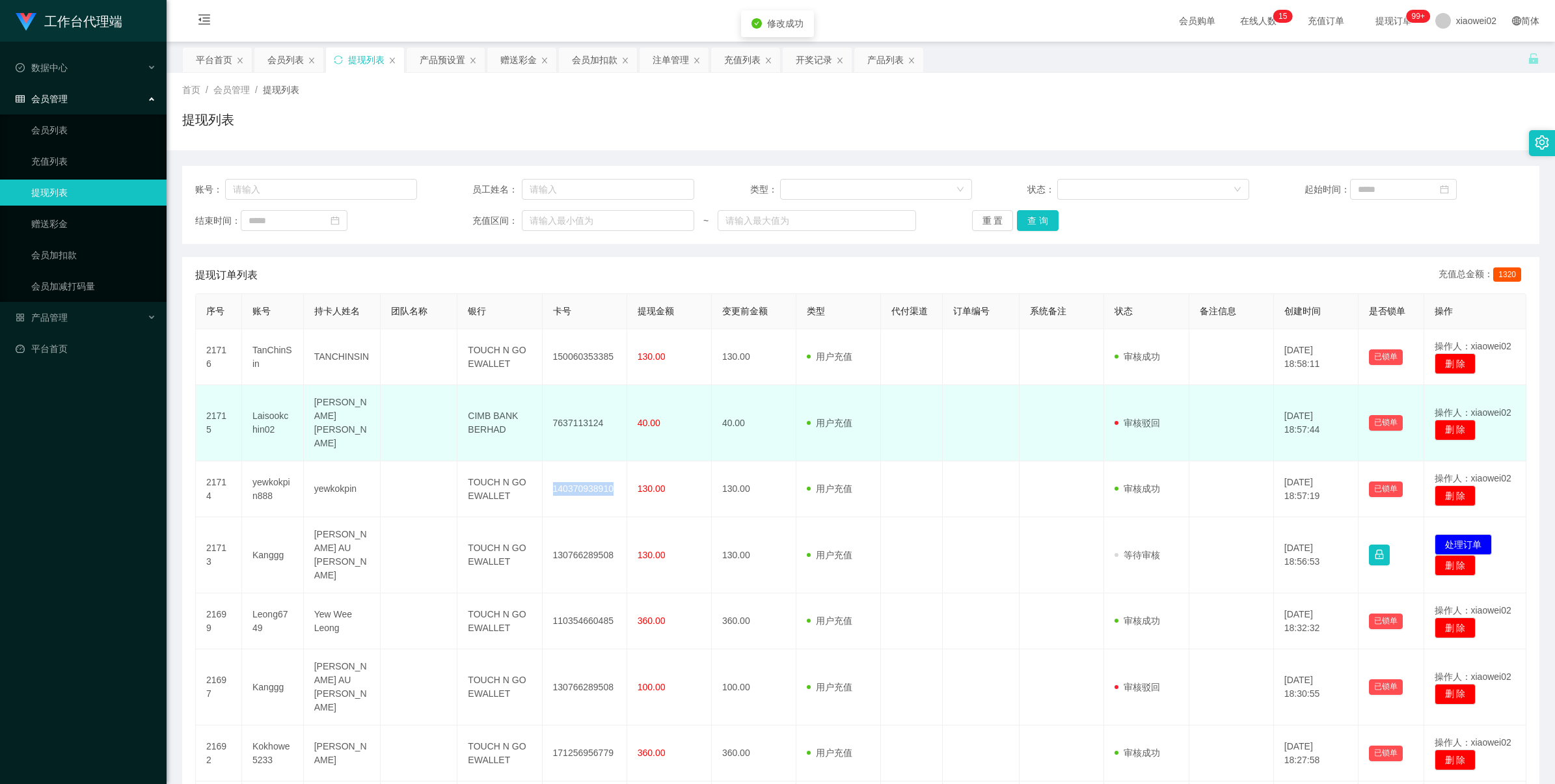
drag, startPoint x: 601, startPoint y: 473, endPoint x: 642, endPoint y: 440, distance: 52.6
click at [601, 472] on td "140370938910" at bounding box center [585, 489] width 85 height 56
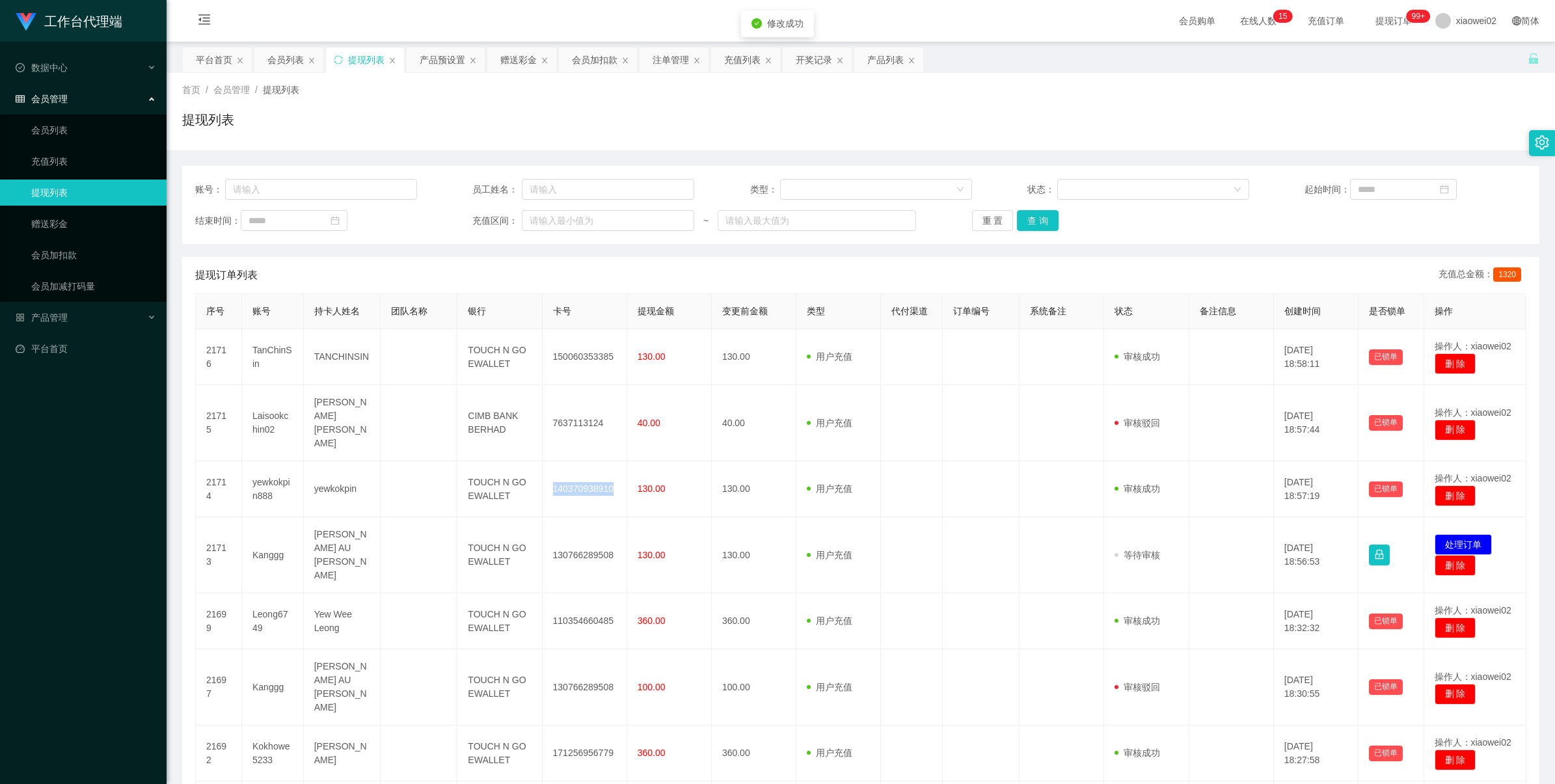
copy td "140370938910"
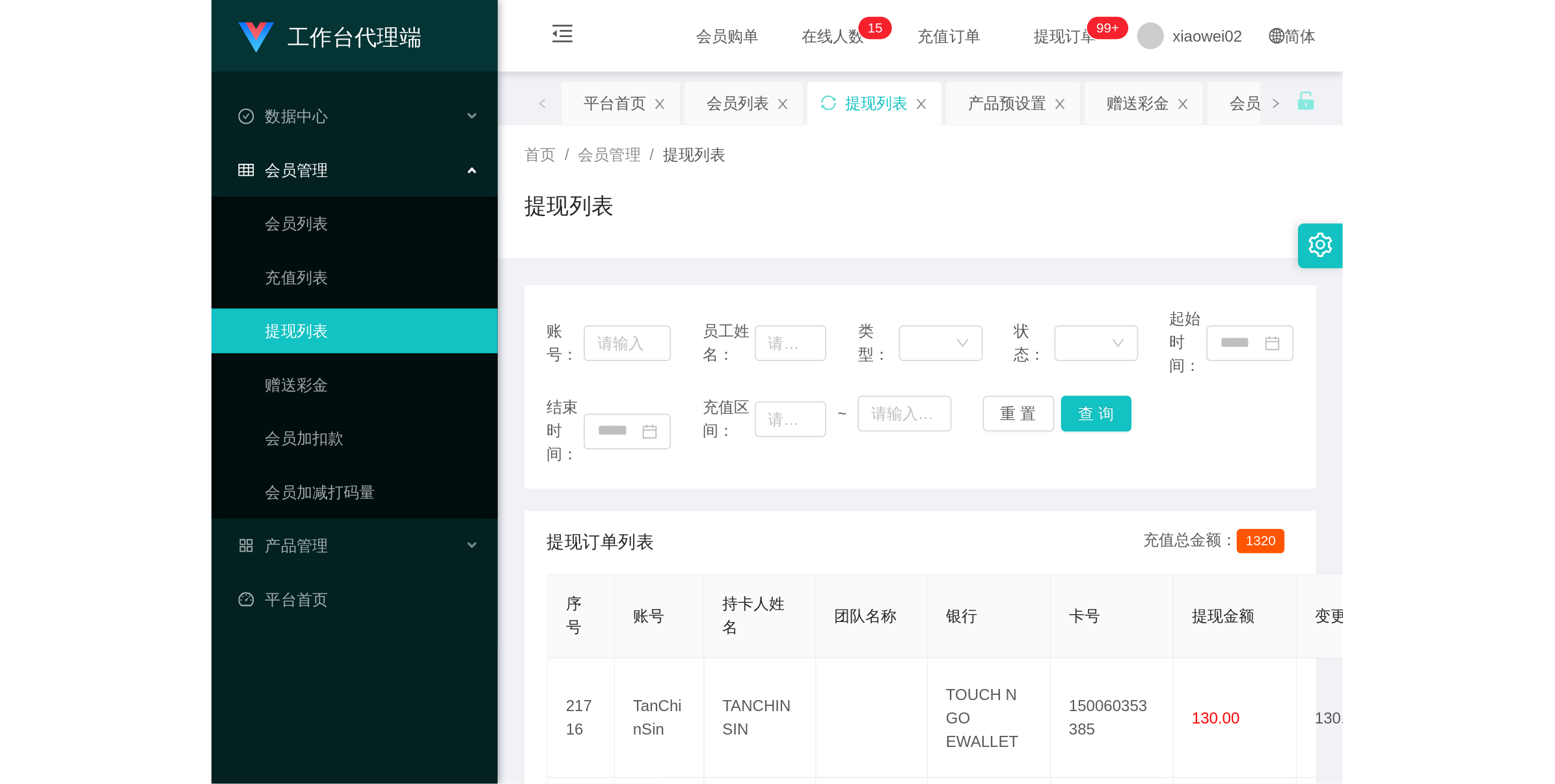
scroll to position [244, 0]
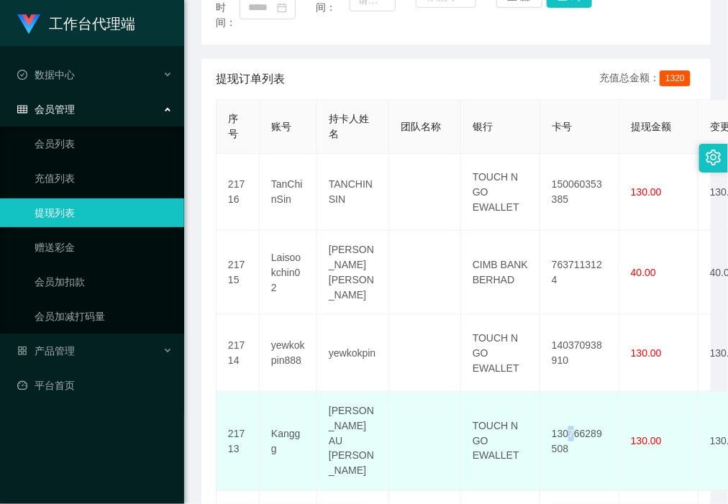
click at [570, 415] on td "130766289508" at bounding box center [579, 441] width 79 height 99
click at [568, 415] on td "130766289508" at bounding box center [579, 441] width 79 height 99
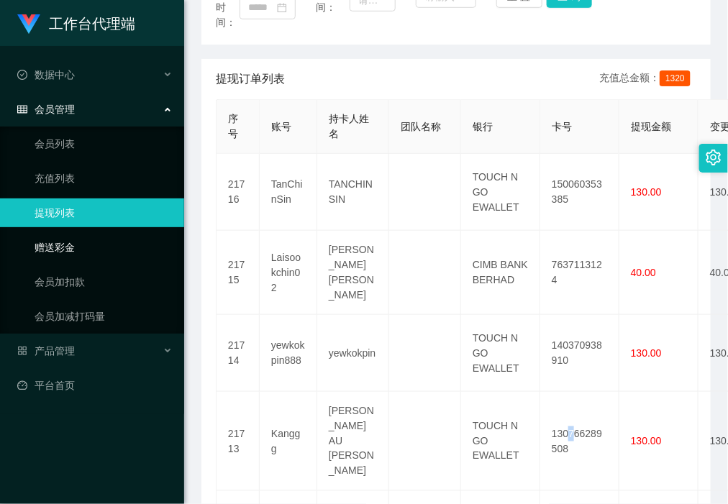
copy td "7"
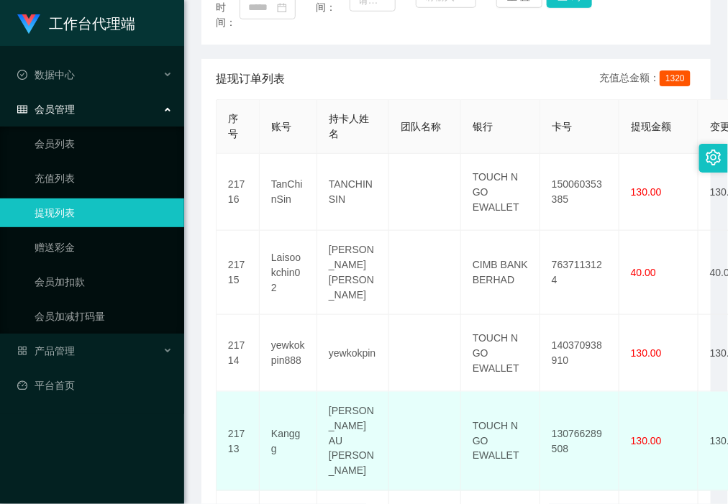
click at [596, 418] on td "130766289508" at bounding box center [579, 441] width 79 height 99
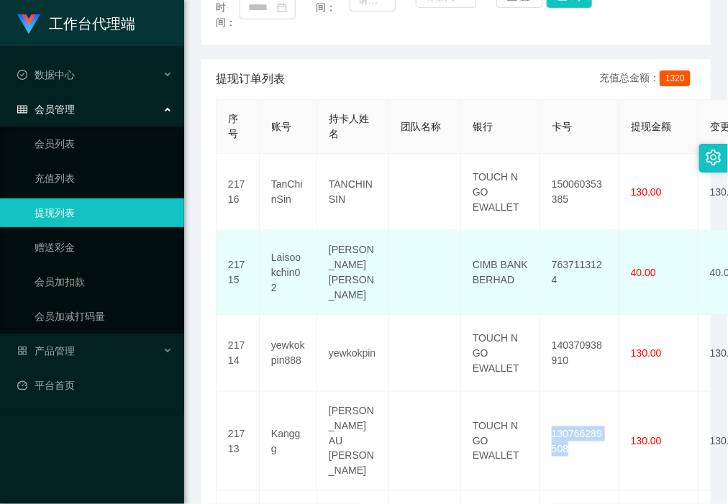
copy td "130766289508"
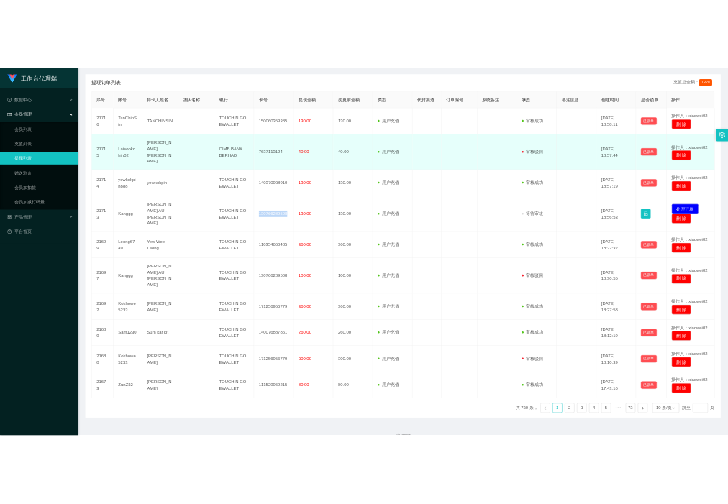
scroll to position [239, 0]
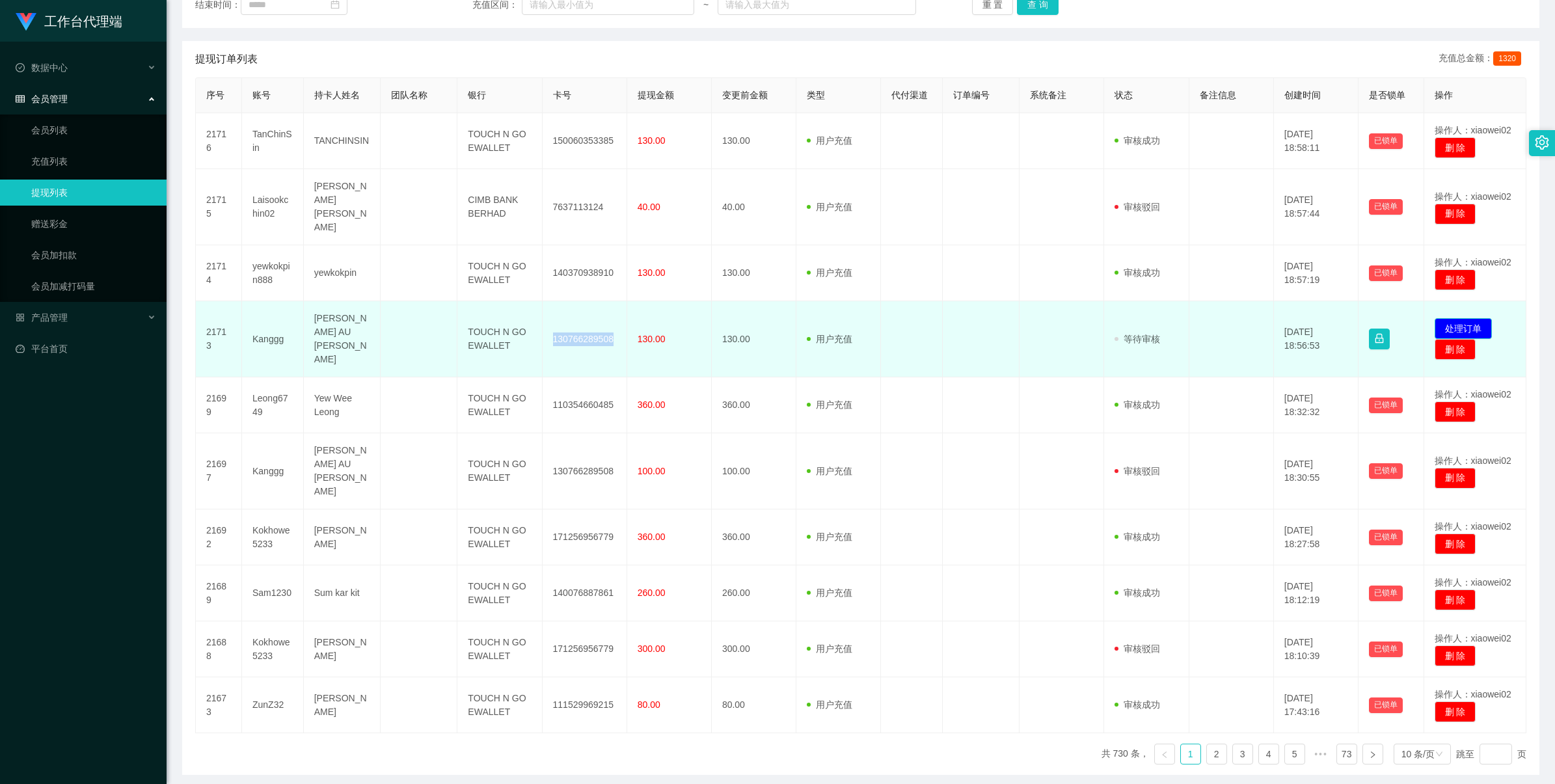
click at [1456, 318] on button "处理订单" at bounding box center [1463, 328] width 57 height 21
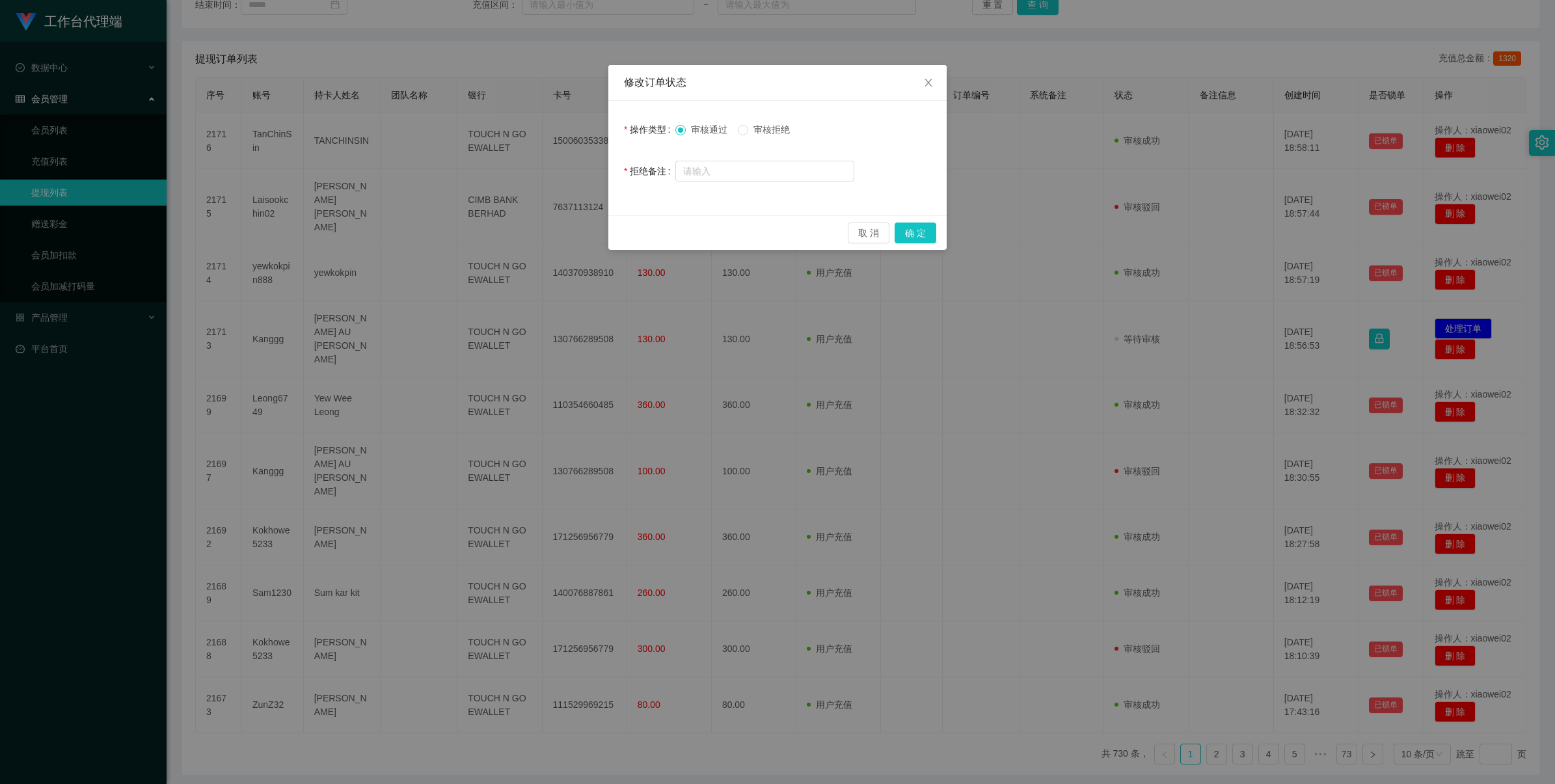
click at [942, 247] on div "取 消 确 定" at bounding box center [778, 232] width 338 height 34
click at [915, 231] on button "确 定" at bounding box center [915, 232] width 42 height 21
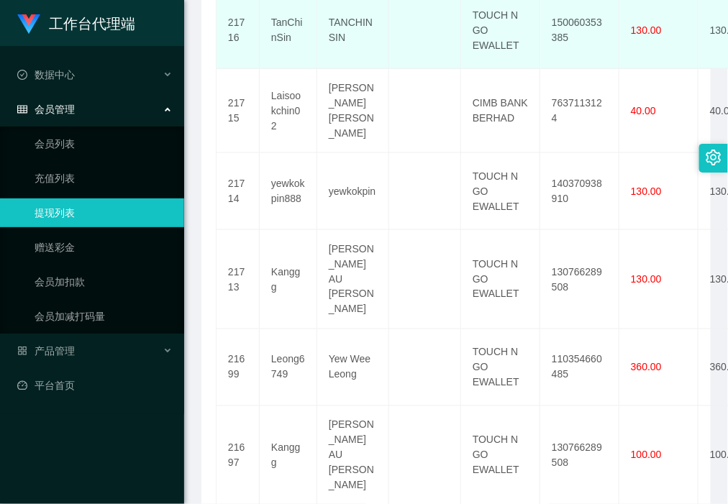
scroll to position [509, 0]
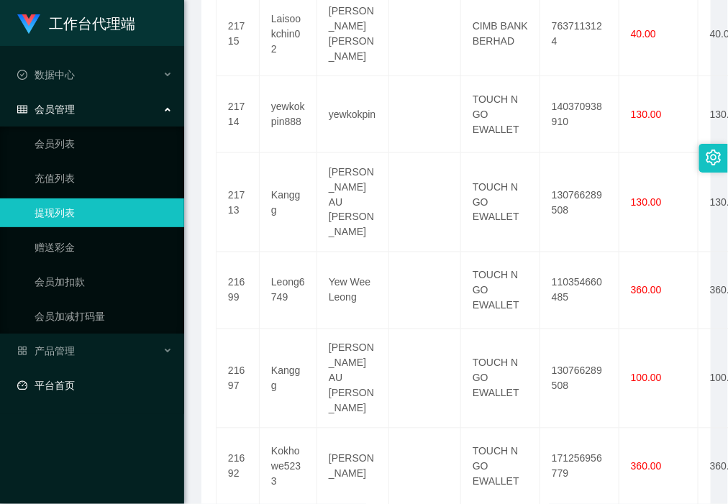
click at [109, 374] on link "平台首页" at bounding box center [94, 385] width 155 height 29
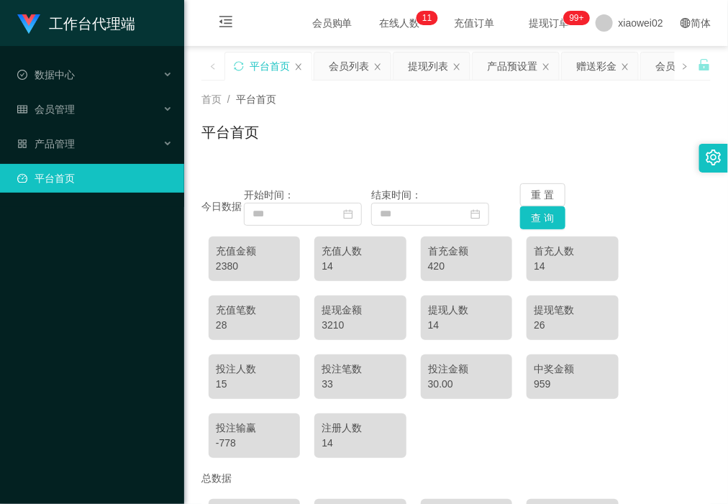
scroll to position [173, 0]
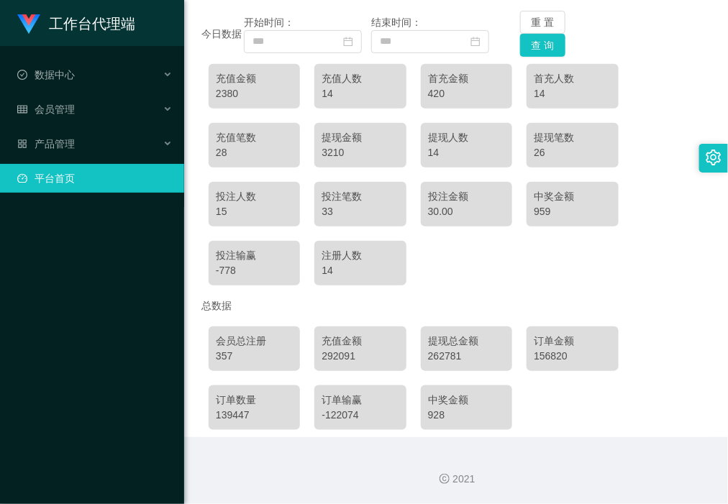
click at [232, 83] on div "充值金额" at bounding box center [254, 78] width 77 height 15
drag, startPoint x: 232, startPoint y: 83, endPoint x: 227, endPoint y: 90, distance: 8.8
click at [227, 90] on div "2380" at bounding box center [254, 93] width 77 height 15
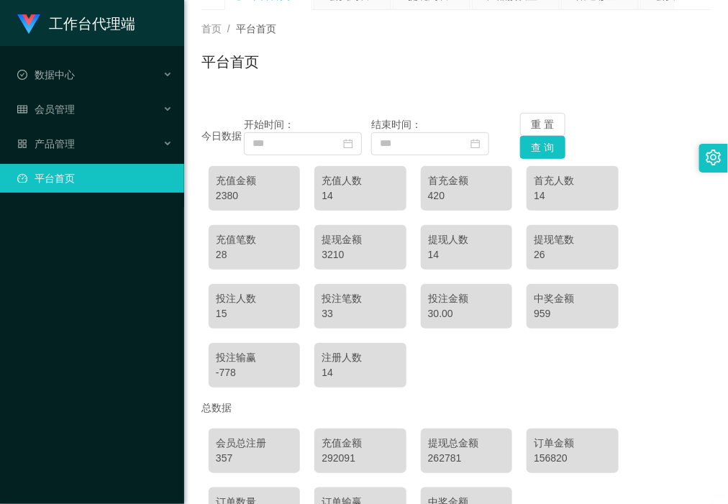
scroll to position [0, 0]
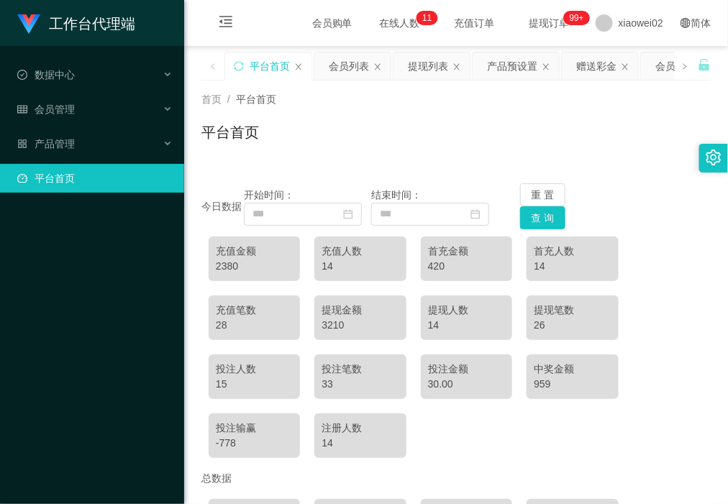
click at [447, 25] on span "充值订单" at bounding box center [474, 23] width 55 height 10
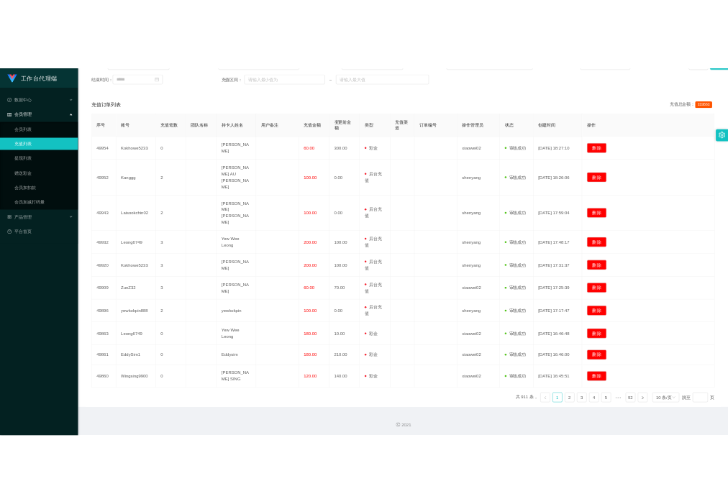
scroll to position [160, 0]
